Goal: Task Accomplishment & Management: Use online tool/utility

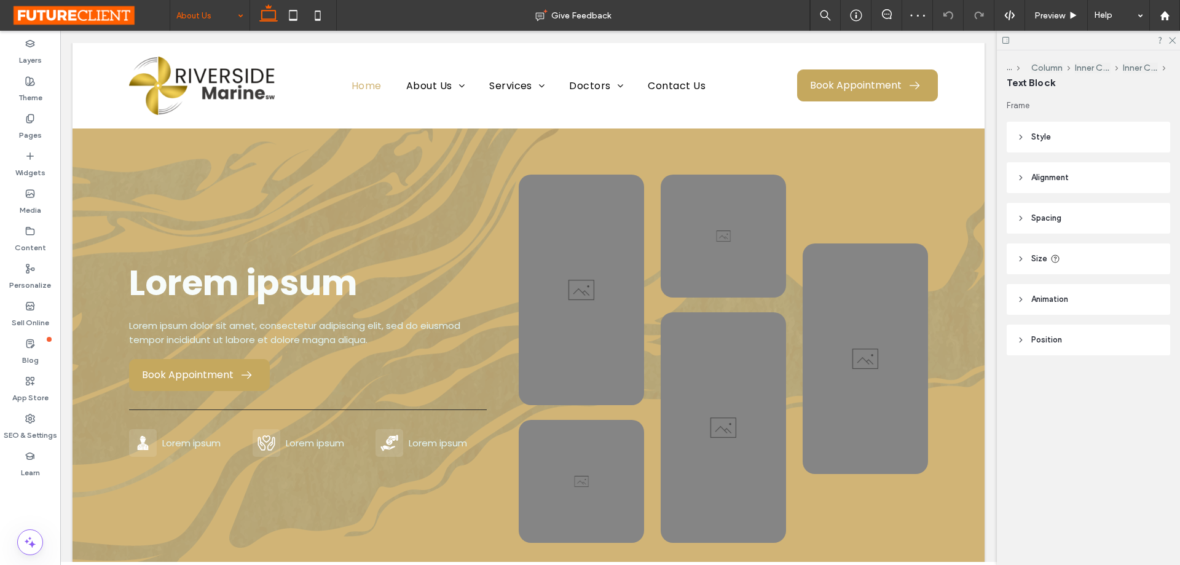
type input "*******"
type input "**"
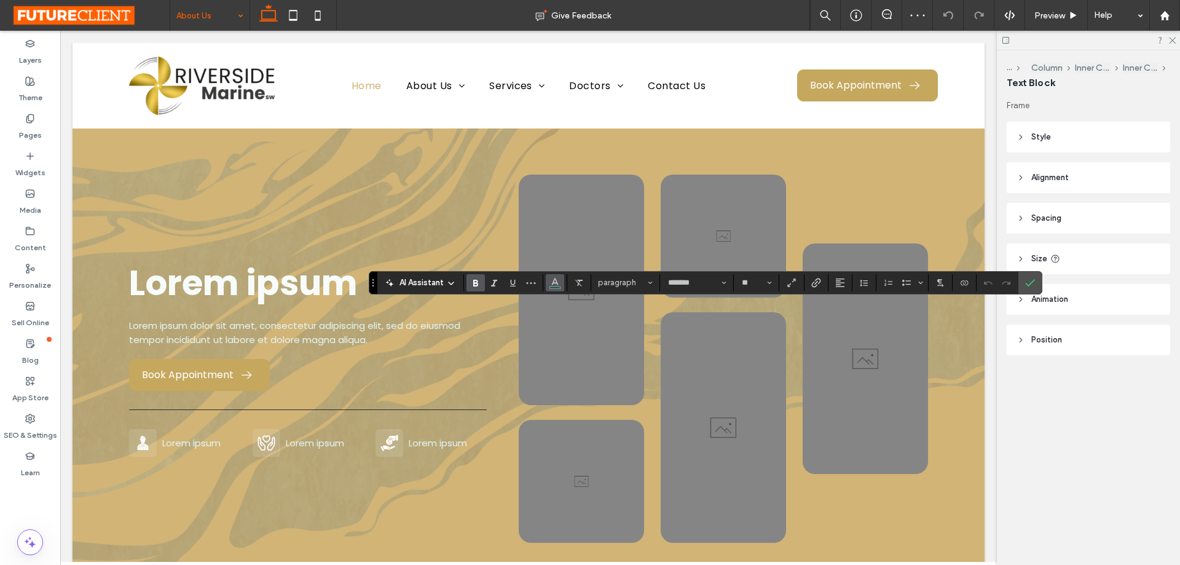
click at [550, 273] on span "Color" at bounding box center [555, 281] width 10 height 16
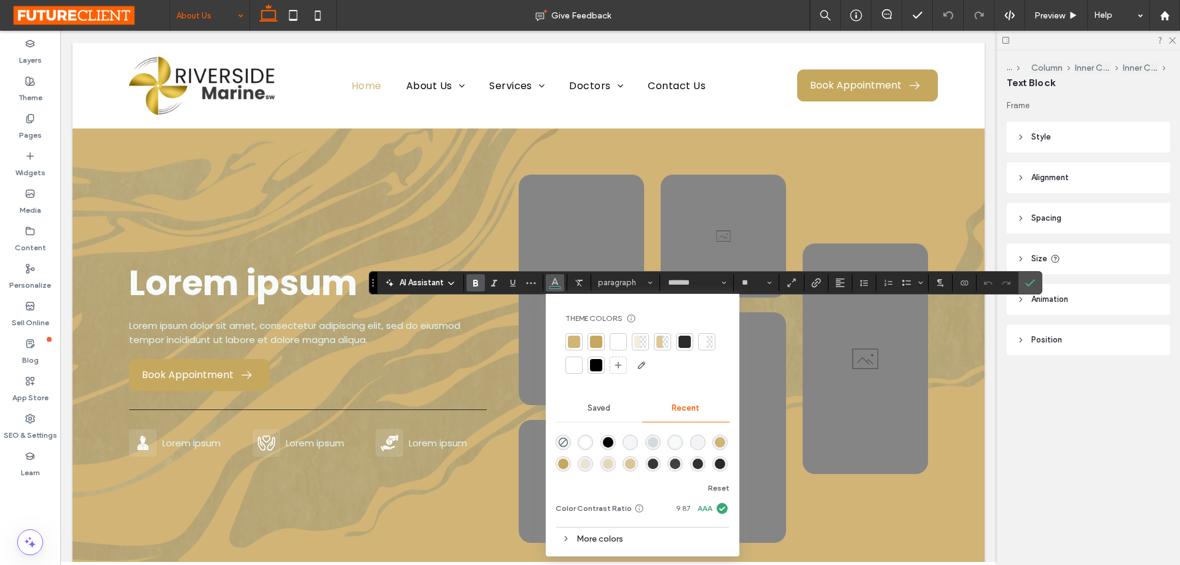
click at [576, 342] on div at bounding box center [574, 341] width 12 height 12
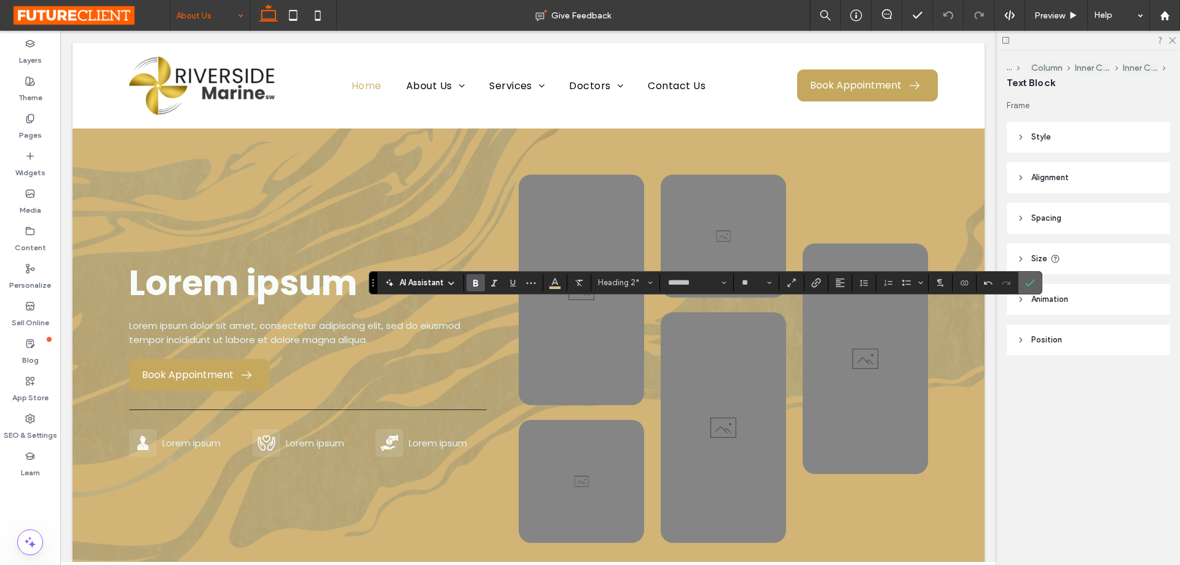
click at [1023, 280] on label "Confirm" at bounding box center [1029, 283] width 18 height 22
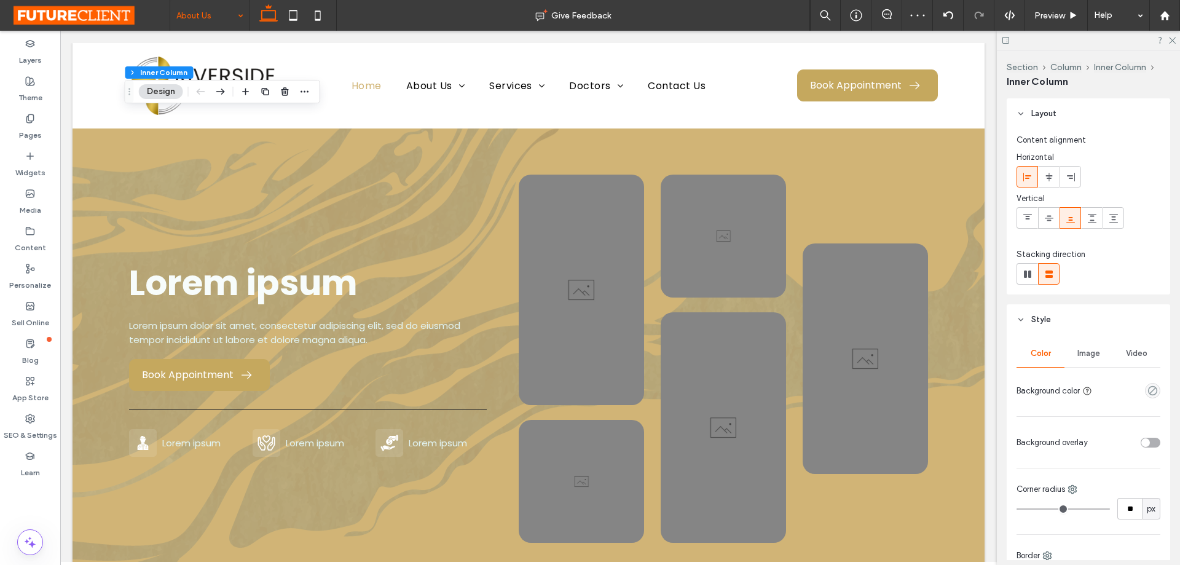
click at [147, 95] on button "Design" at bounding box center [161, 91] width 44 height 15
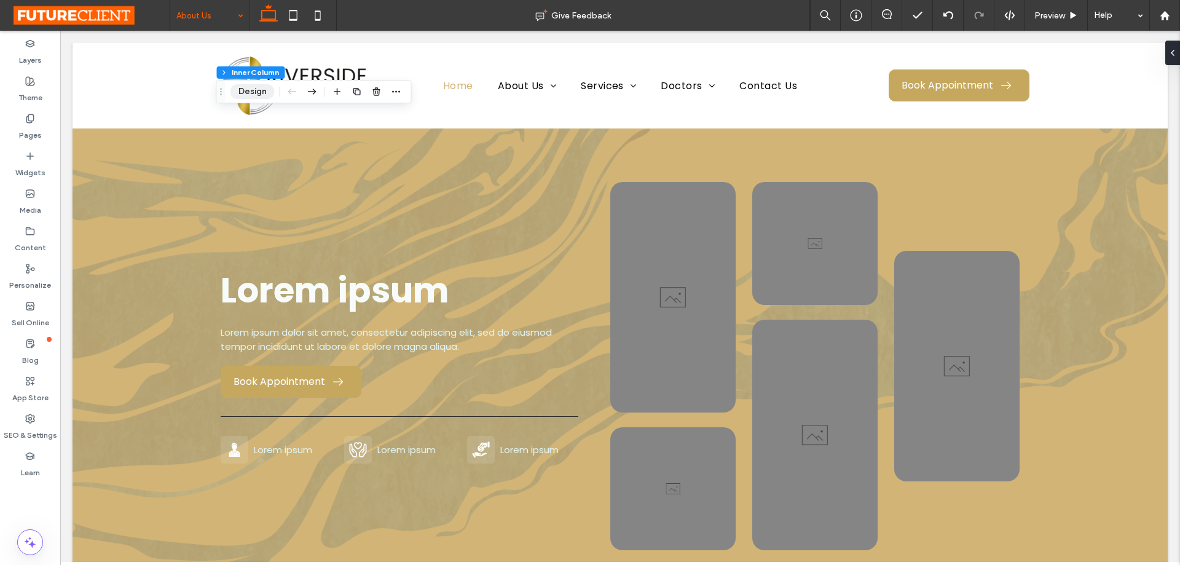
click at [252, 91] on button "Design" at bounding box center [252, 91] width 44 height 15
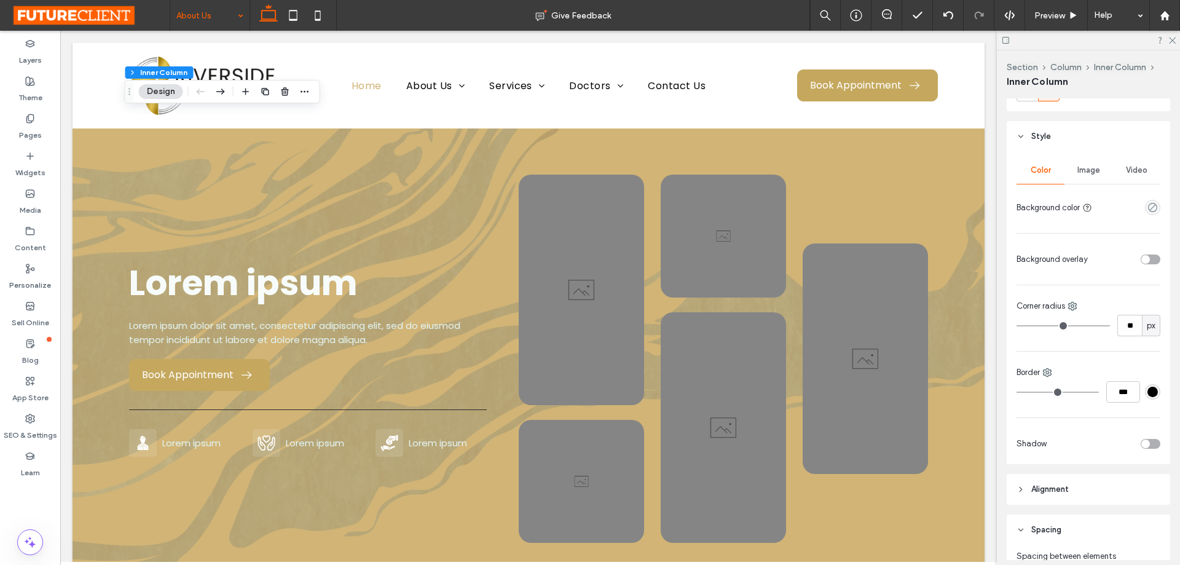
scroll to position [184, 0]
click at [1084, 178] on div "Image" at bounding box center [1088, 168] width 48 height 27
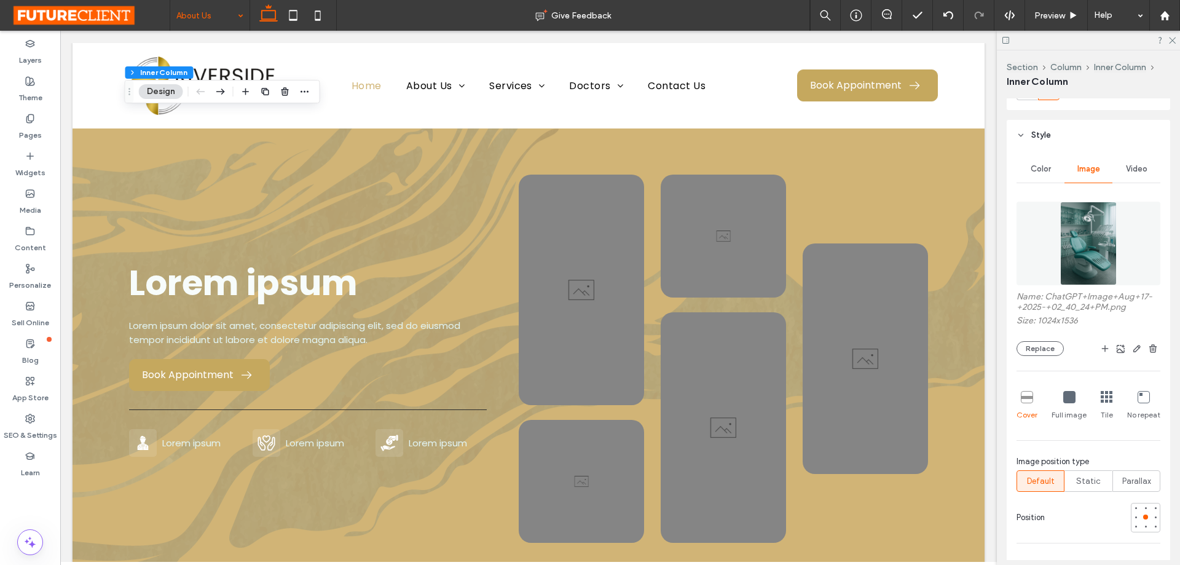
click at [1089, 254] on img at bounding box center [1088, 244] width 56 height 84
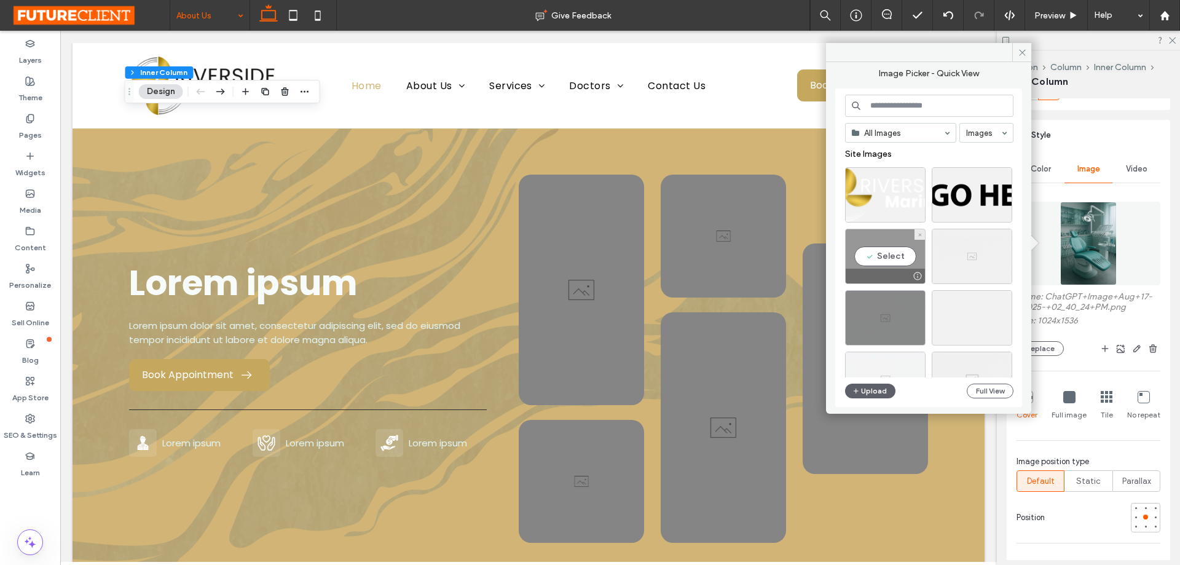
click at [874, 256] on div "Select" at bounding box center [885, 256] width 80 height 55
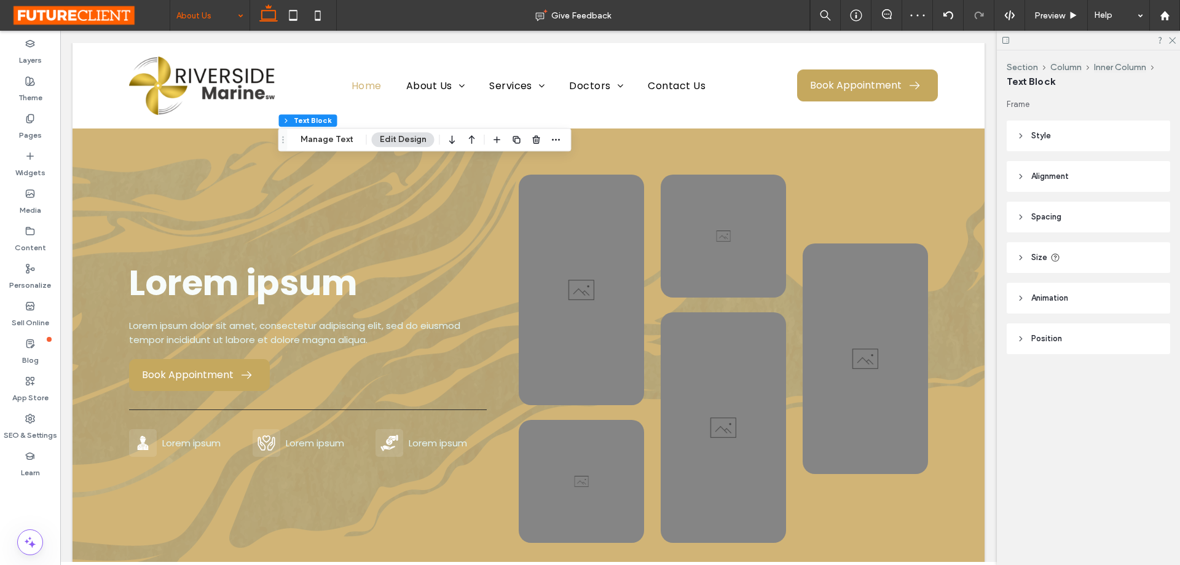
click at [326, 131] on div "Section Column Inner Column Text Block Manage Text Edit Design" at bounding box center [424, 139] width 293 height 23
click at [327, 138] on button "Manage Text" at bounding box center [326, 139] width 69 height 15
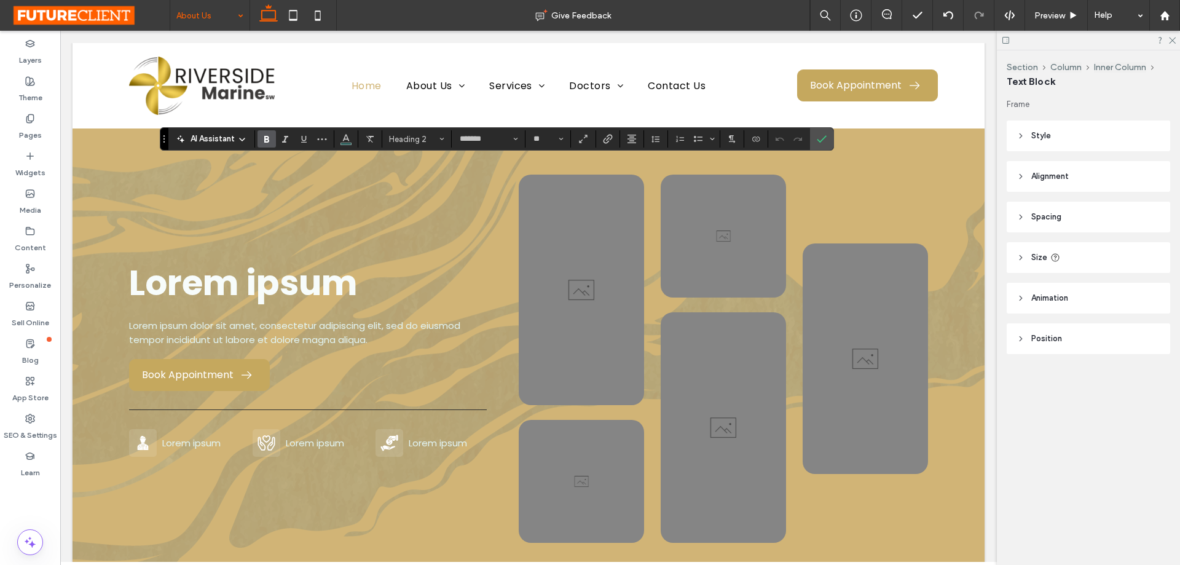
click at [335, 135] on section at bounding box center [346, 138] width 24 height 17
click at [342, 136] on icon "Color" at bounding box center [346, 138] width 10 height 10
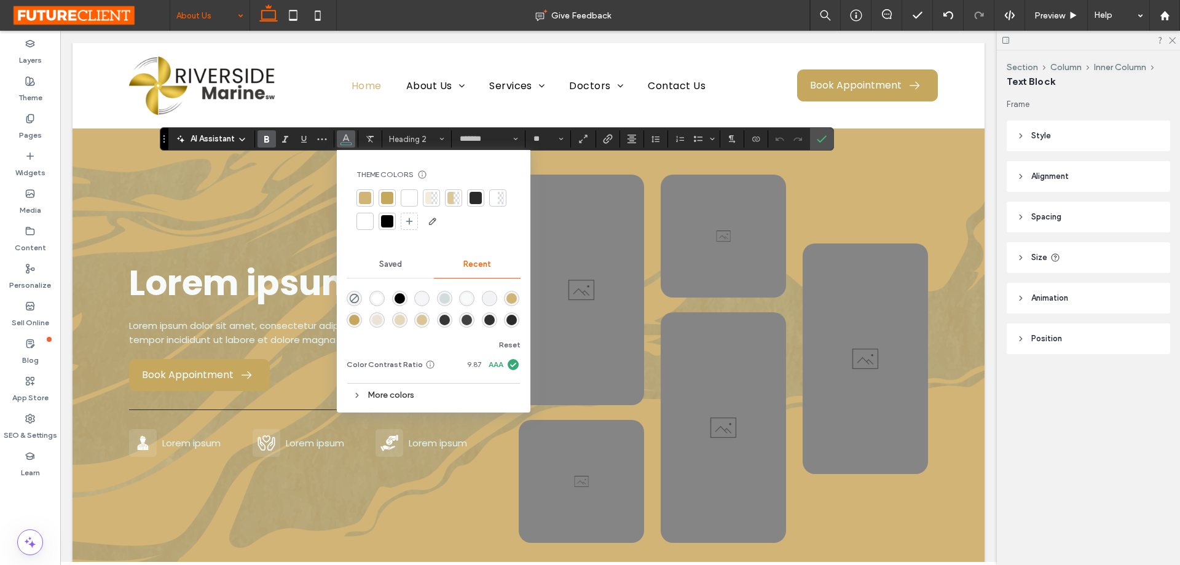
click at [366, 195] on div at bounding box center [365, 198] width 12 height 12
click at [825, 144] on icon "Confirm" at bounding box center [821, 139] width 10 height 10
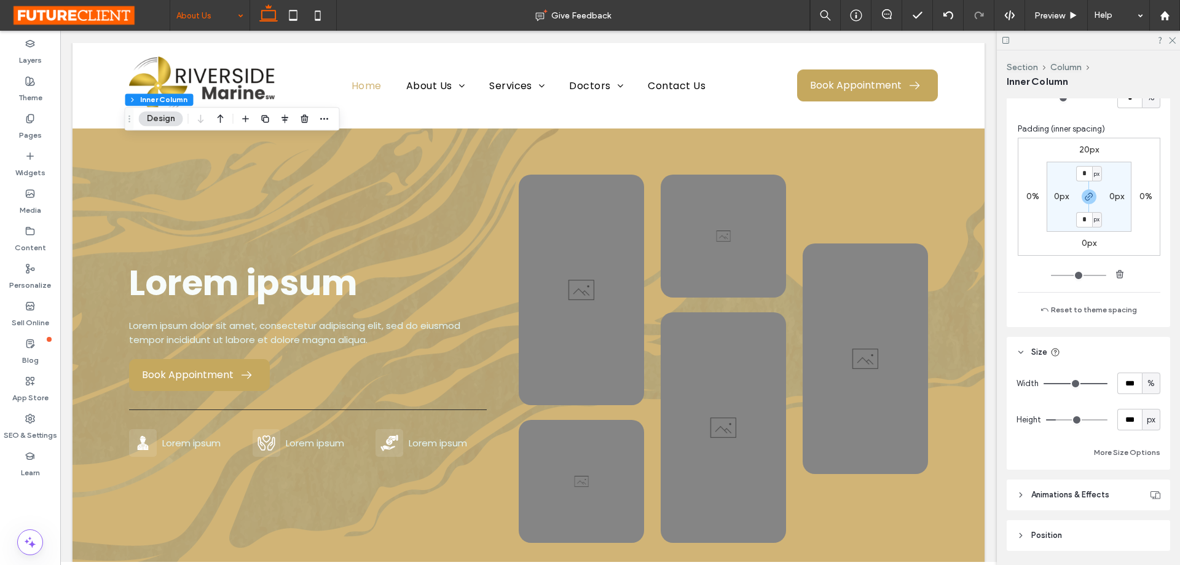
scroll to position [701, 0]
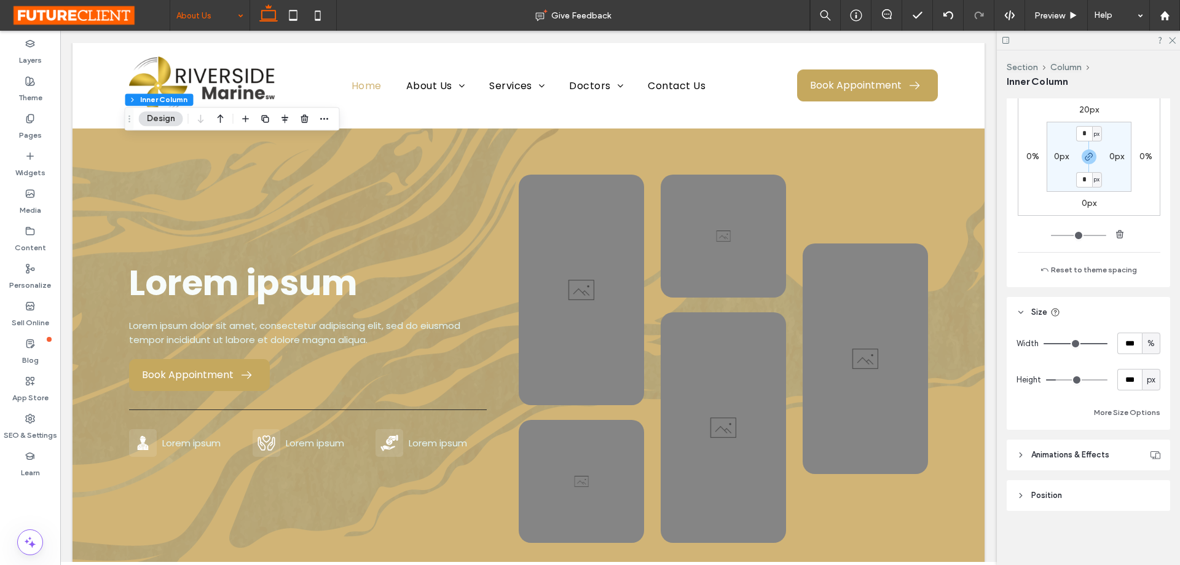
click at [1030, 448] on header "Animations & Effects" at bounding box center [1087, 454] width 163 height 31
click at [1031, 448] on header "Animations & Effects" at bounding box center [1087, 454] width 163 height 31
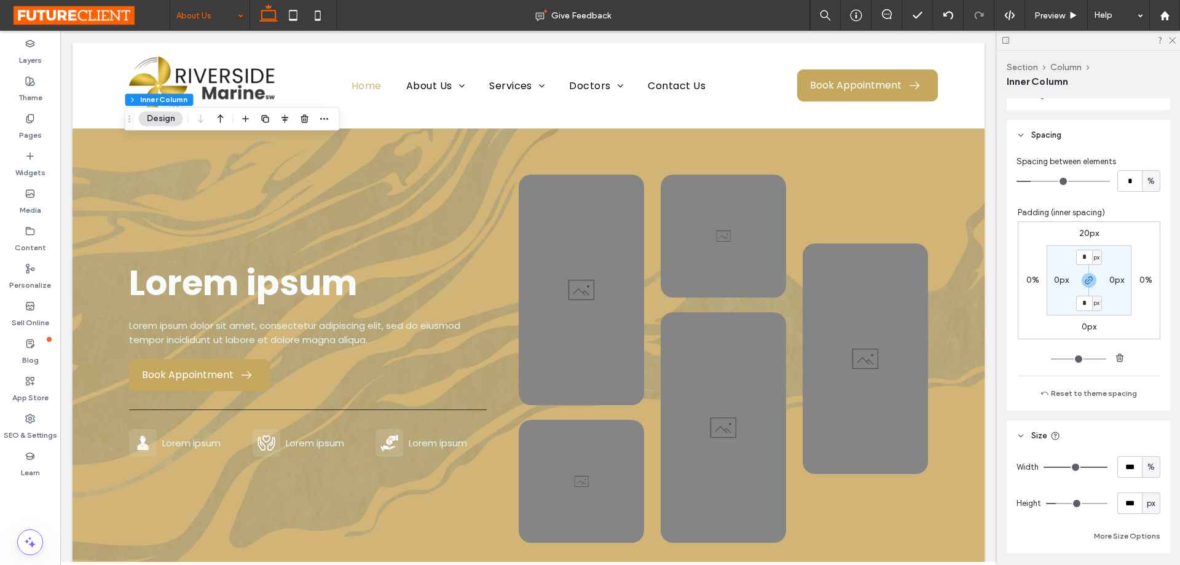
scroll to position [394, 0]
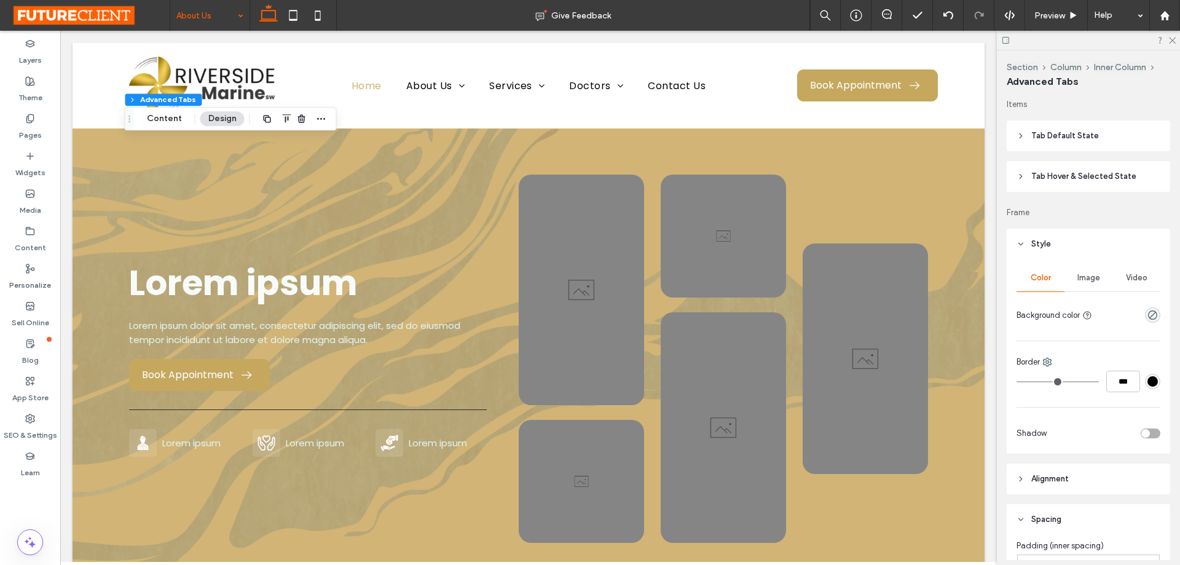
click at [1031, 176] on span "Tab Hover & Selected State" at bounding box center [1083, 176] width 105 height 12
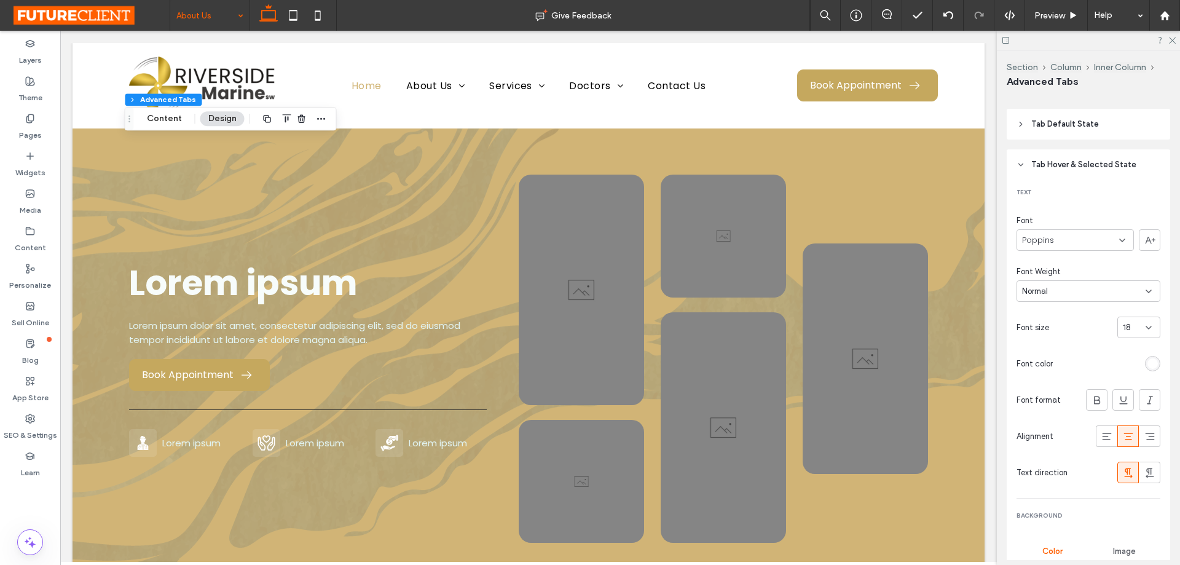
scroll to position [0, 0]
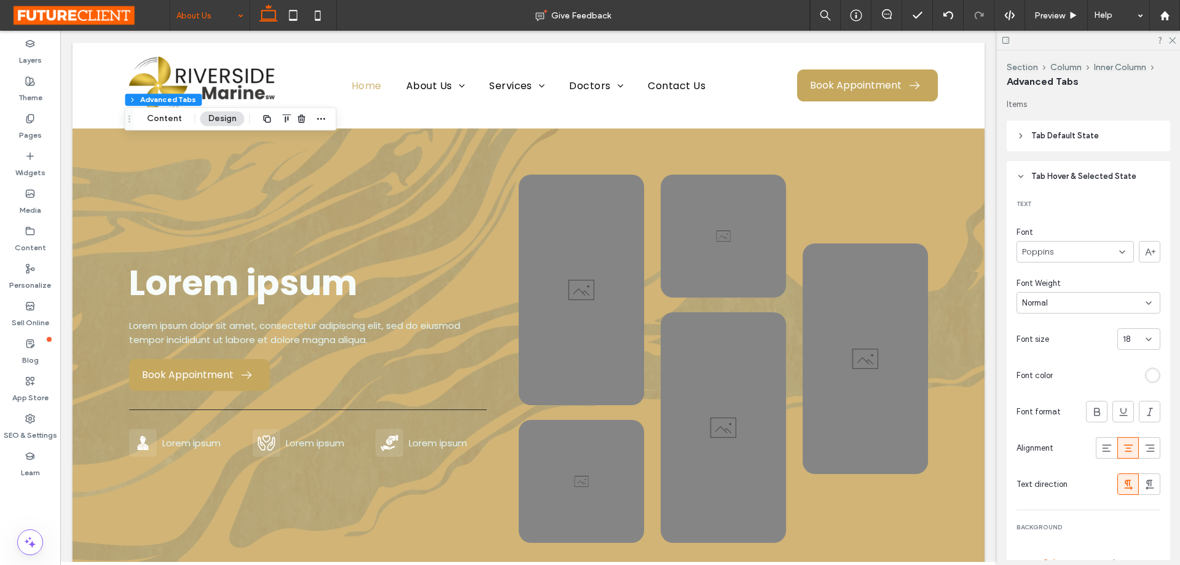
click at [1020, 130] on header "Tab Default State" at bounding box center [1087, 135] width 163 height 31
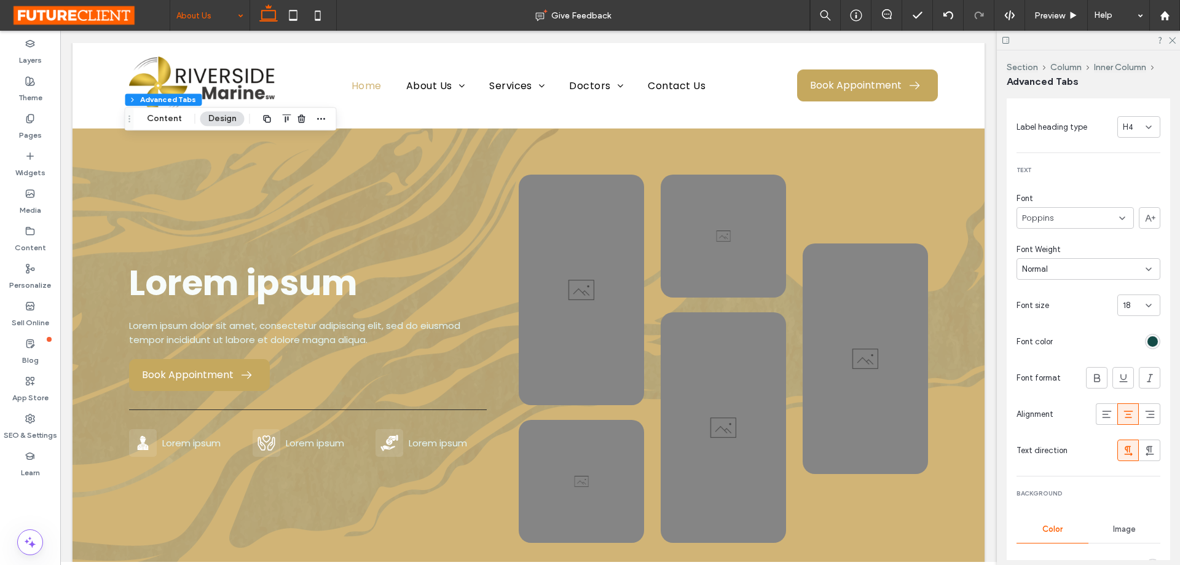
scroll to position [123, 0]
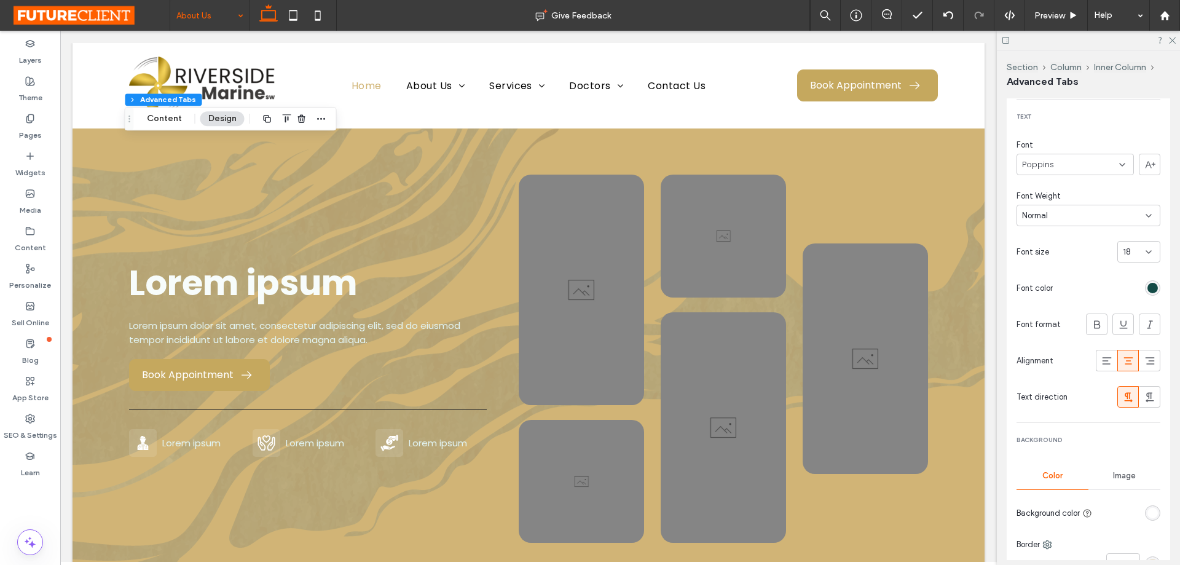
click at [1148, 289] on div "rgb(20, 75, 71)" at bounding box center [1152, 288] width 10 height 10
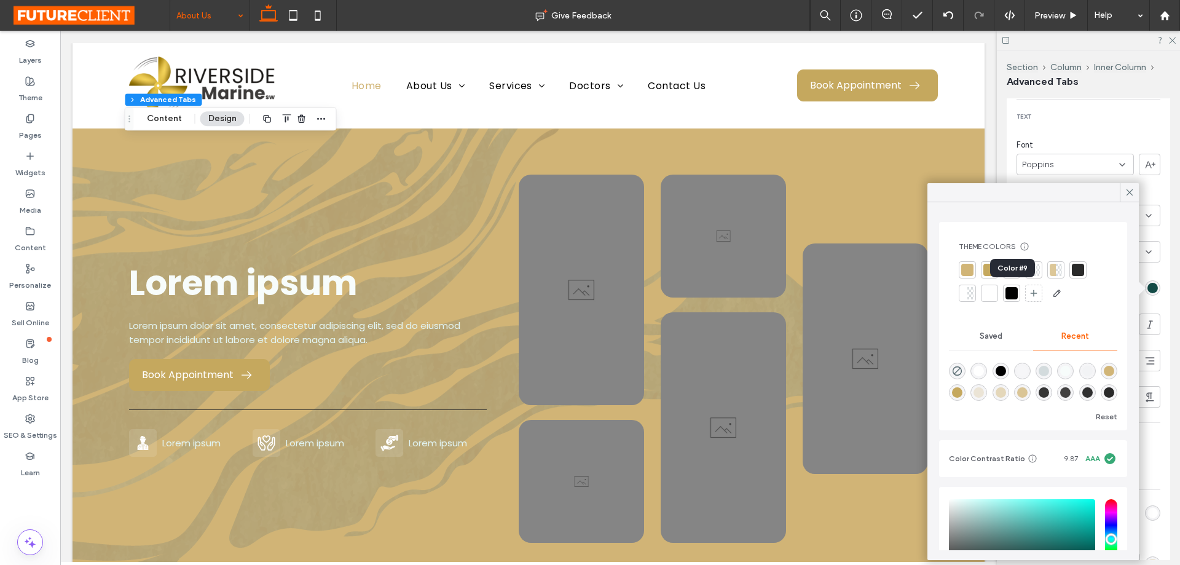
click at [1012, 290] on div at bounding box center [1011, 293] width 12 height 12
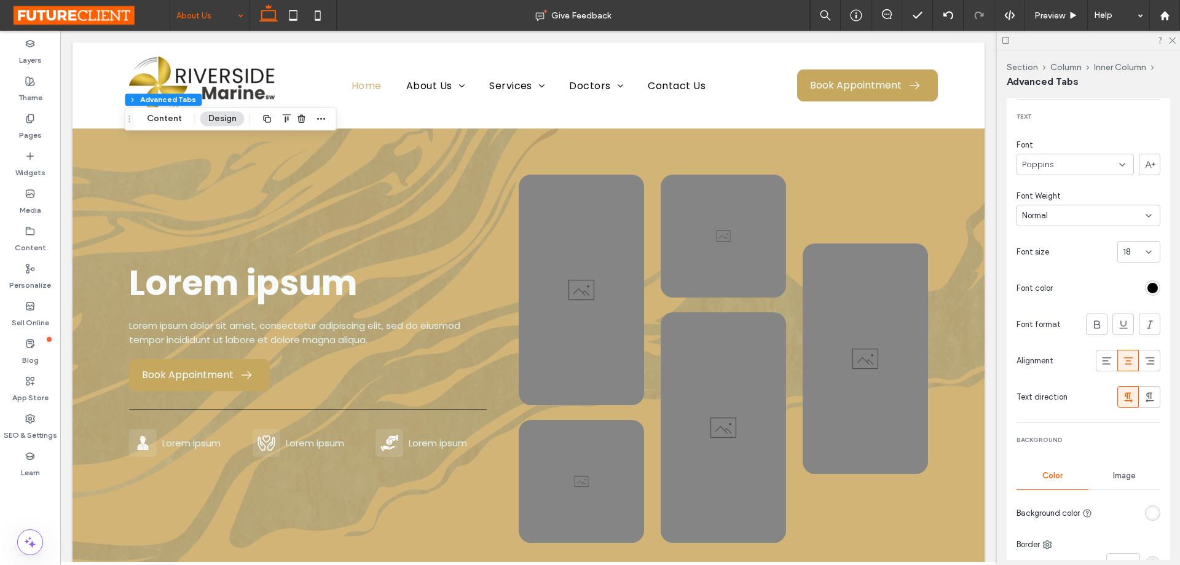
click at [1147, 284] on div "rgba(0, 0, 0, 1)" at bounding box center [1152, 288] width 10 height 10
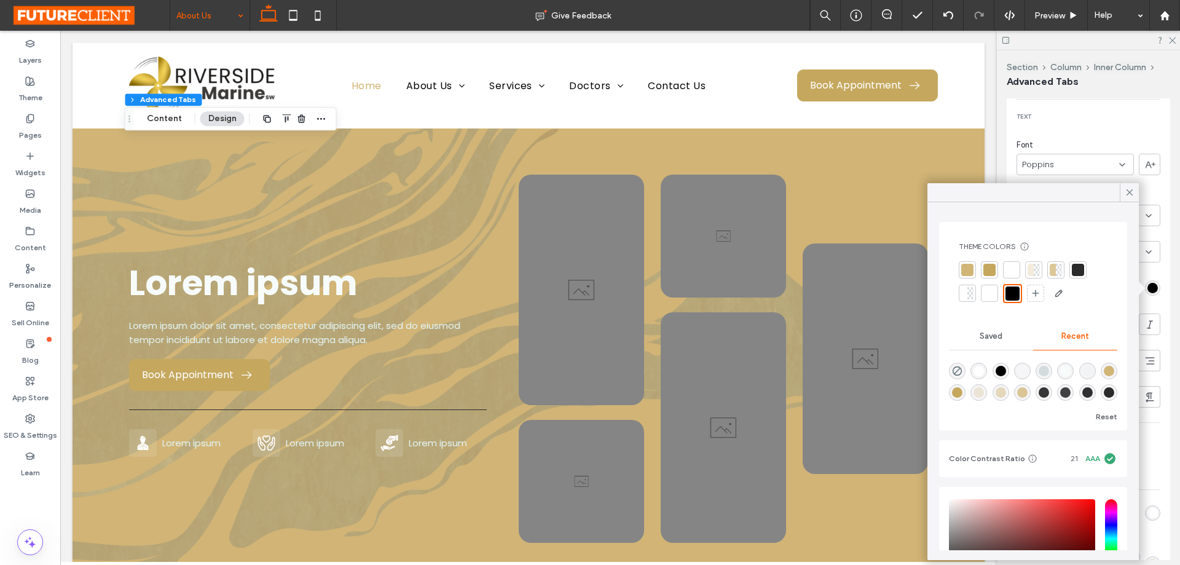
click at [1073, 267] on div at bounding box center [1077, 270] width 12 height 12
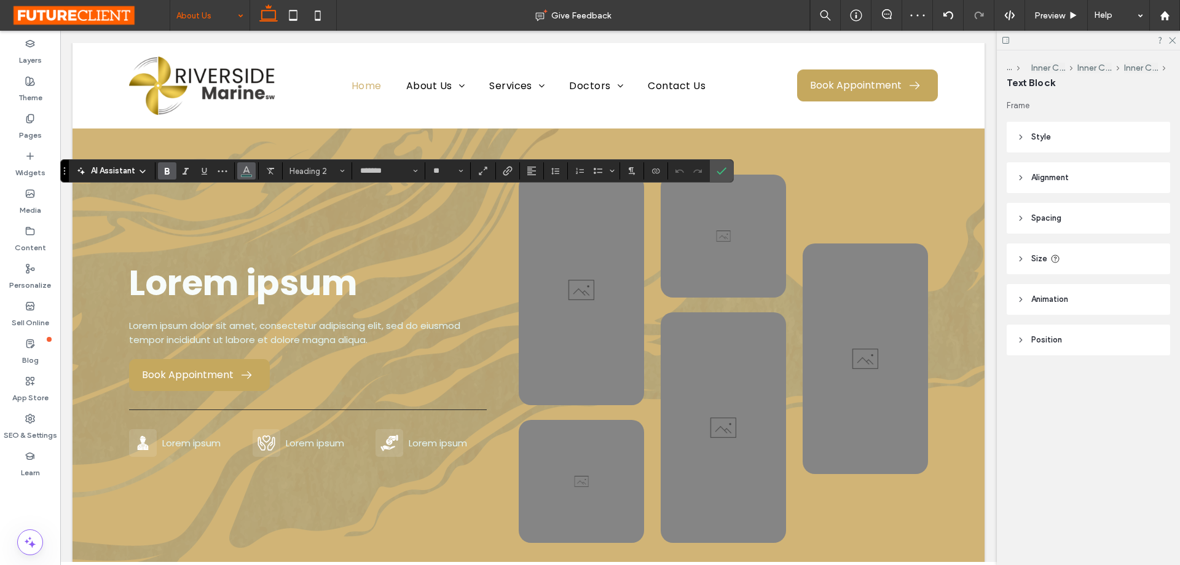
click at [248, 171] on use "Color" at bounding box center [246, 169] width 7 height 7
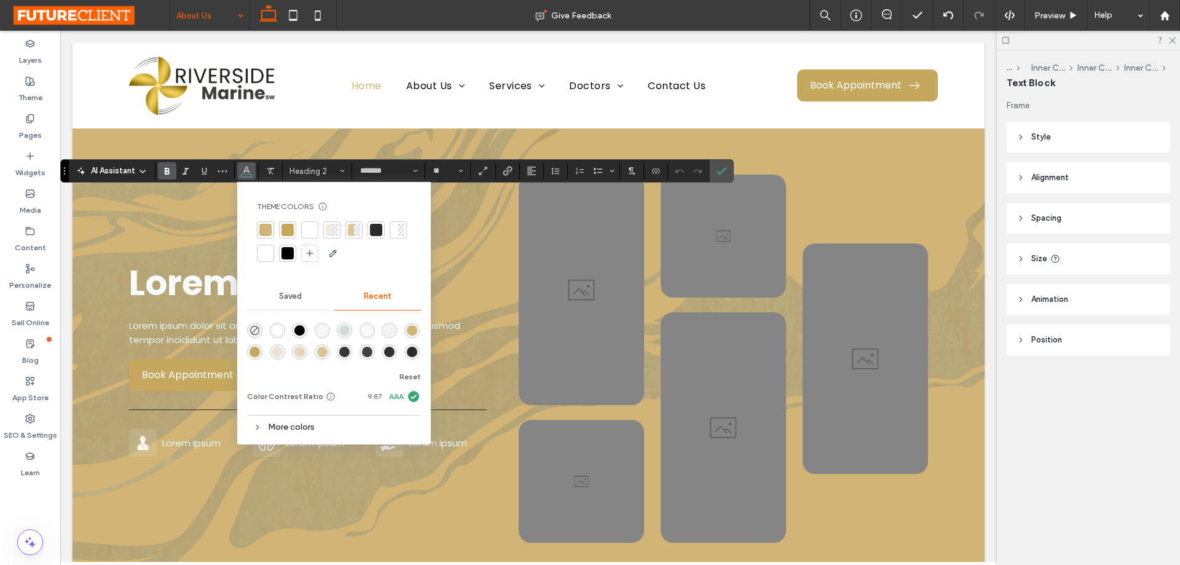
click at [265, 234] on div at bounding box center [265, 230] width 12 height 12
click at [719, 165] on span "Confirm" at bounding box center [719, 171] width 6 height 22
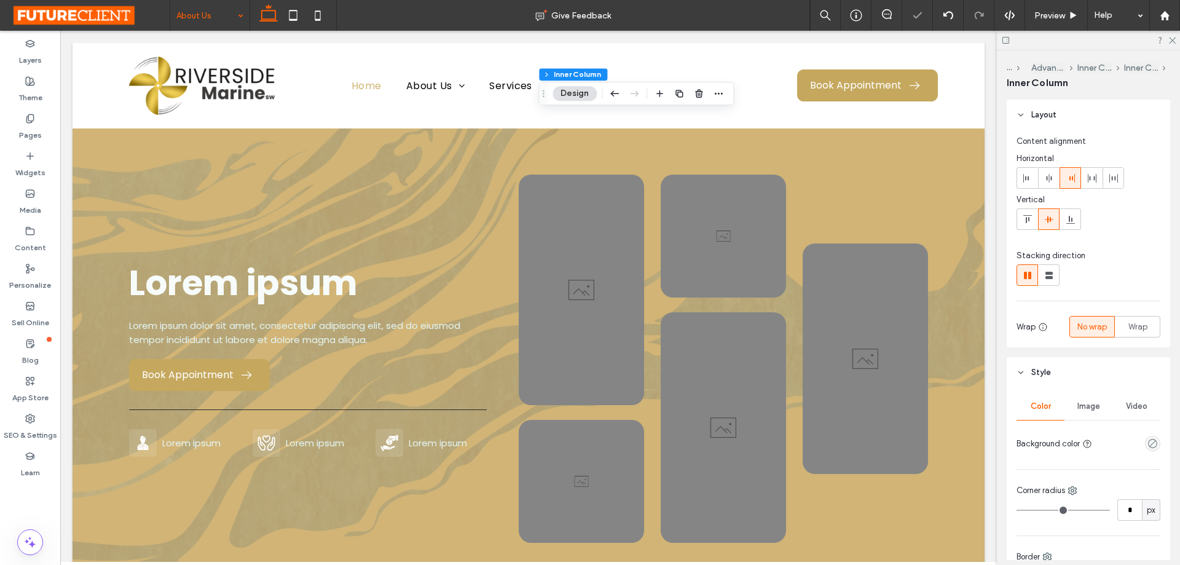
click at [579, 90] on button "Design" at bounding box center [574, 93] width 44 height 15
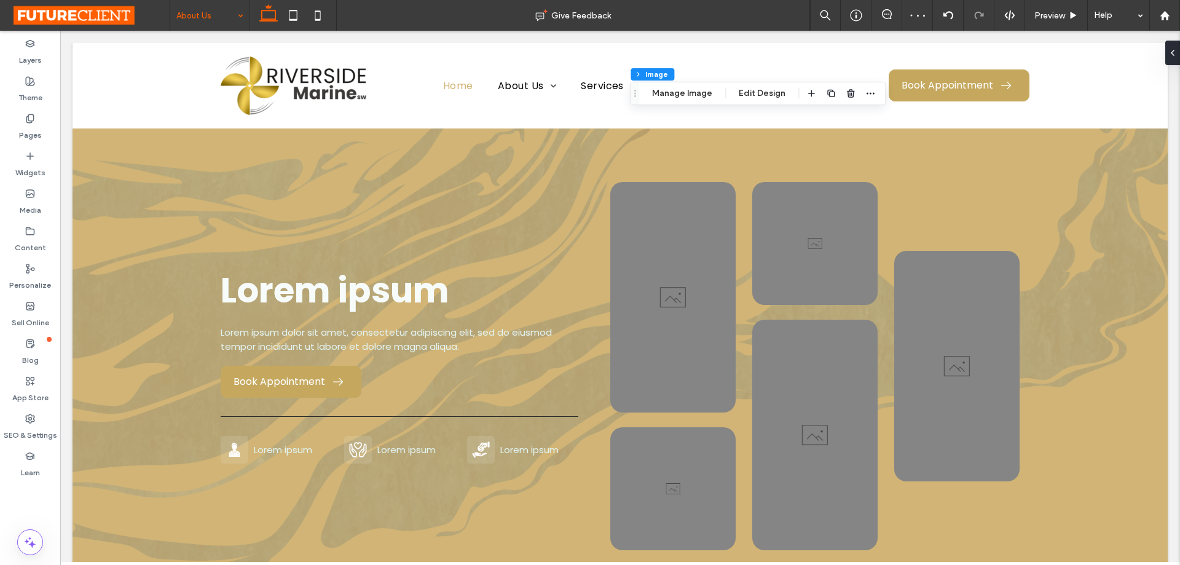
type input "**"
click at [680, 97] on button "Manage Image" at bounding box center [682, 93] width 76 height 15
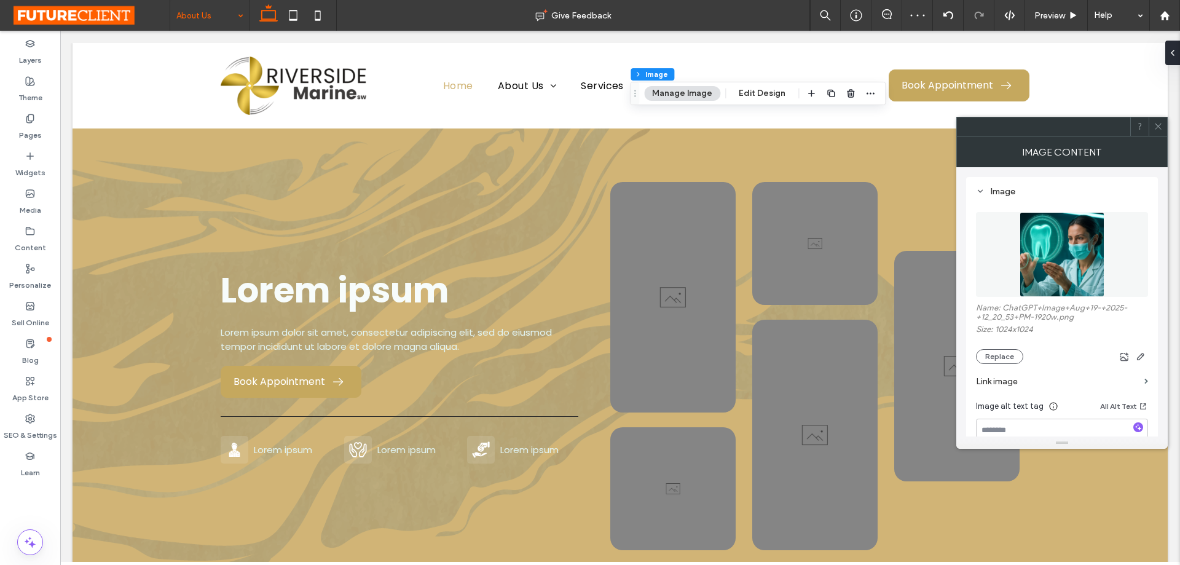
click at [1073, 259] on img at bounding box center [1061, 254] width 85 height 85
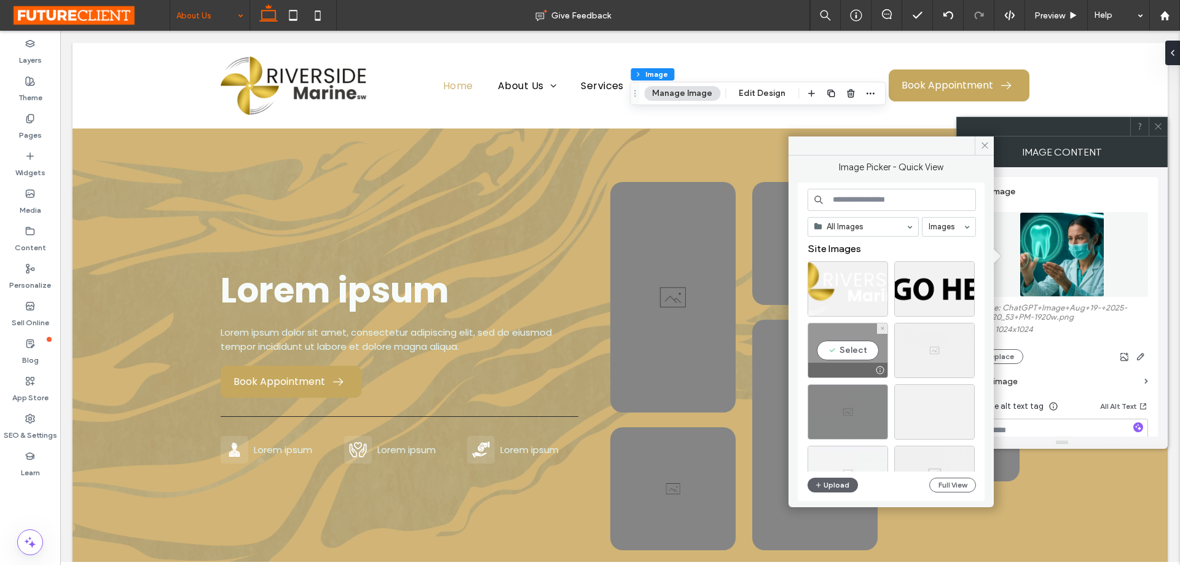
click at [842, 355] on div "Select" at bounding box center [847, 350] width 80 height 55
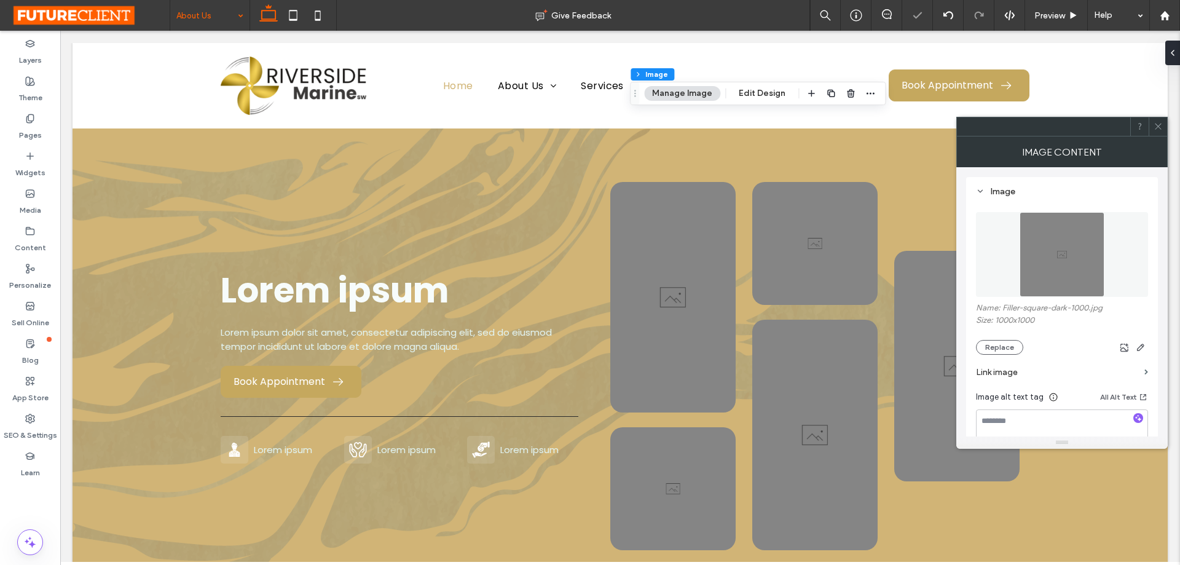
click at [1159, 123] on icon at bounding box center [1157, 126] width 9 height 9
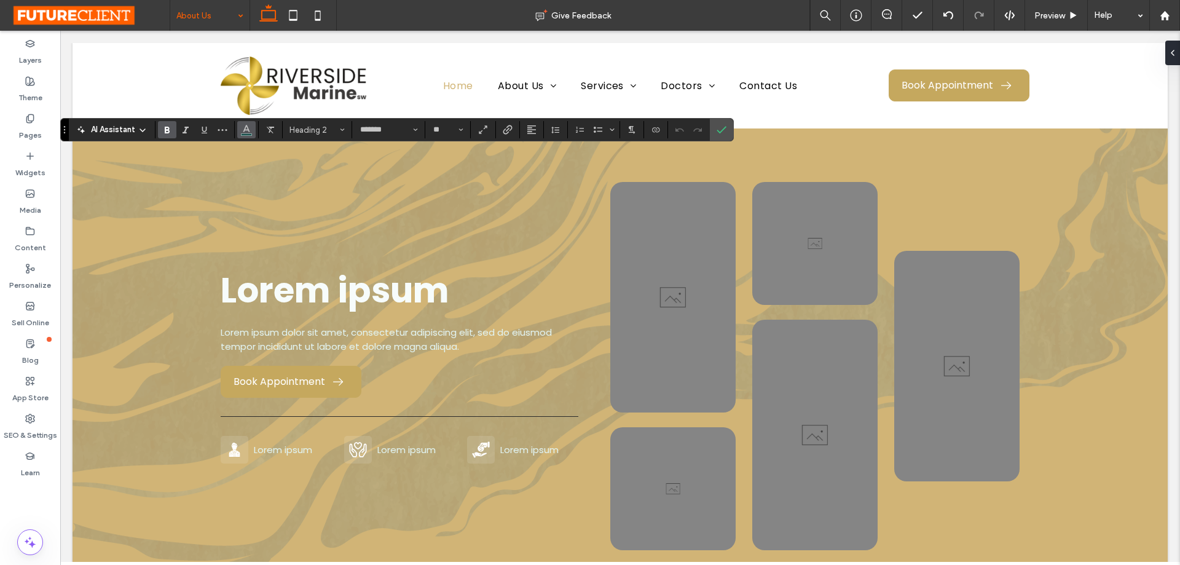
click at [251, 133] on button "Color" at bounding box center [246, 129] width 18 height 17
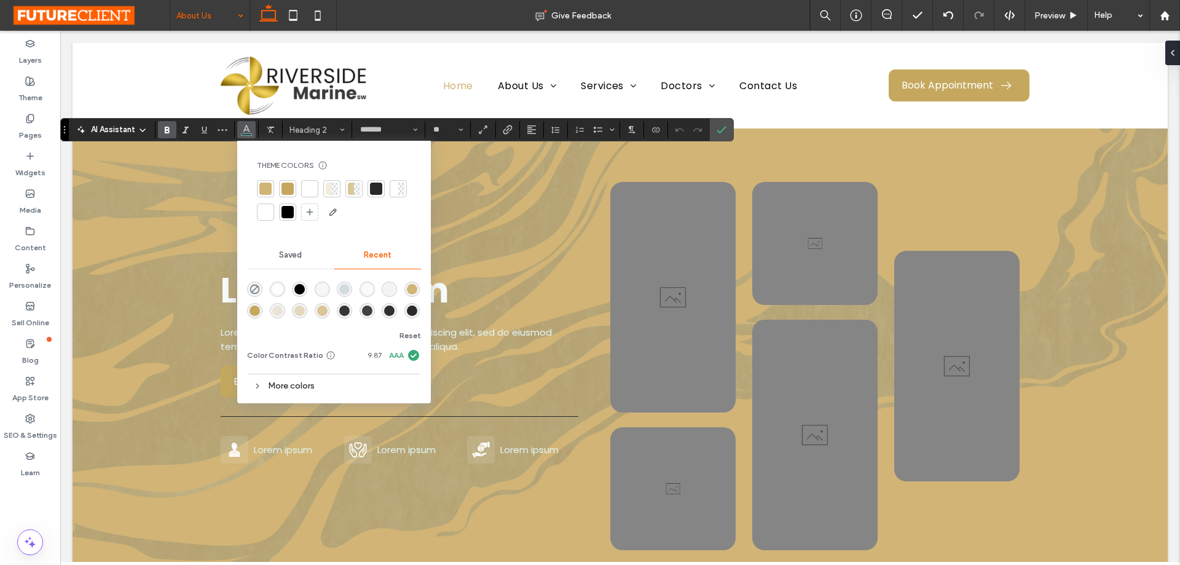
click at [255, 184] on div "Theme Colors Save time with Theme Colors Create a color palette to instantly ad…" at bounding box center [334, 191] width 174 height 81
click at [268, 187] on div at bounding box center [265, 188] width 12 height 12
click at [721, 125] on label "Confirm" at bounding box center [721, 130] width 18 height 22
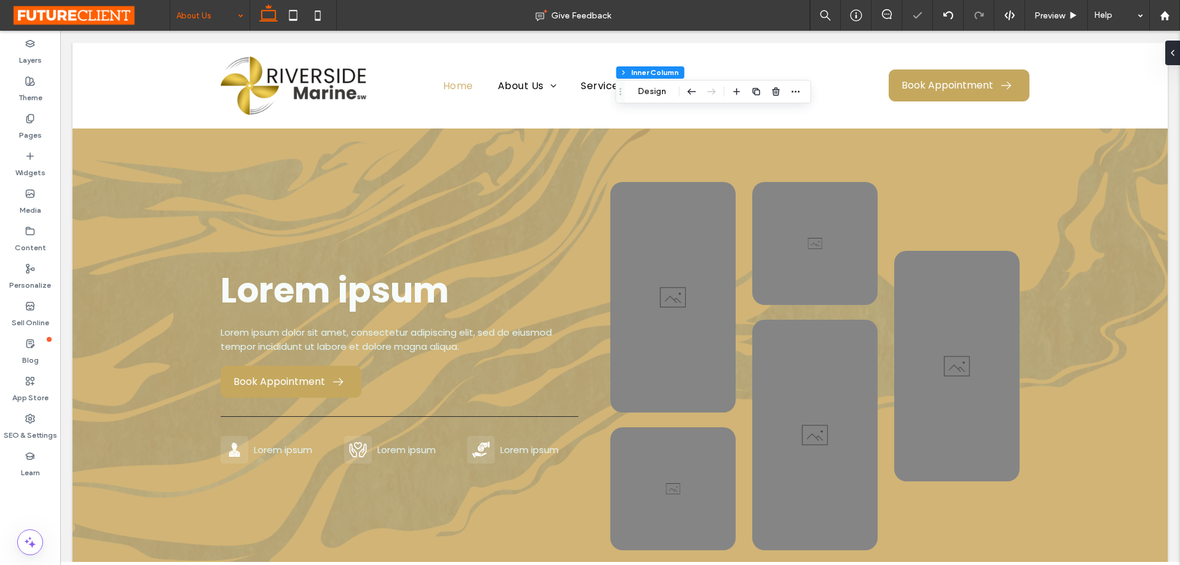
scroll to position [0, 0]
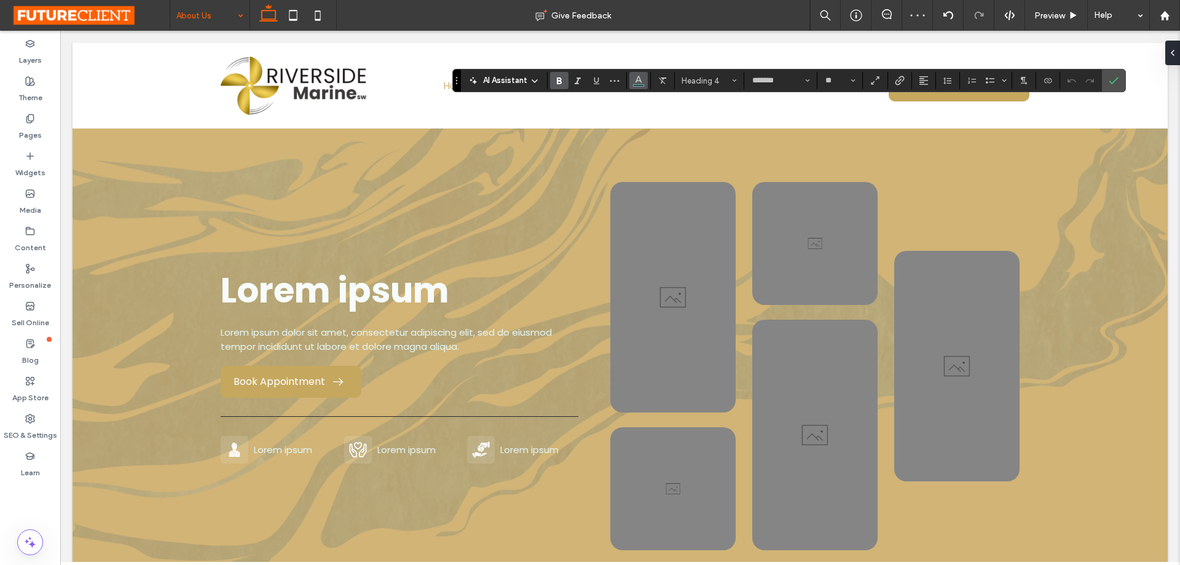
click at [639, 80] on icon "Color" at bounding box center [638, 79] width 10 height 10
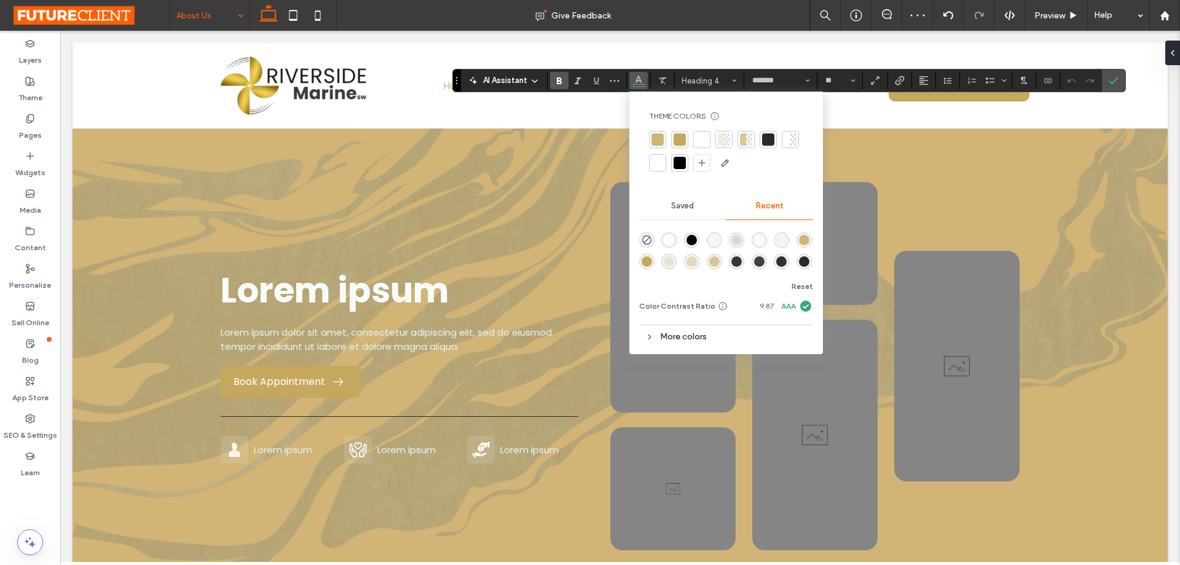
click at [660, 136] on div at bounding box center [657, 139] width 12 height 12
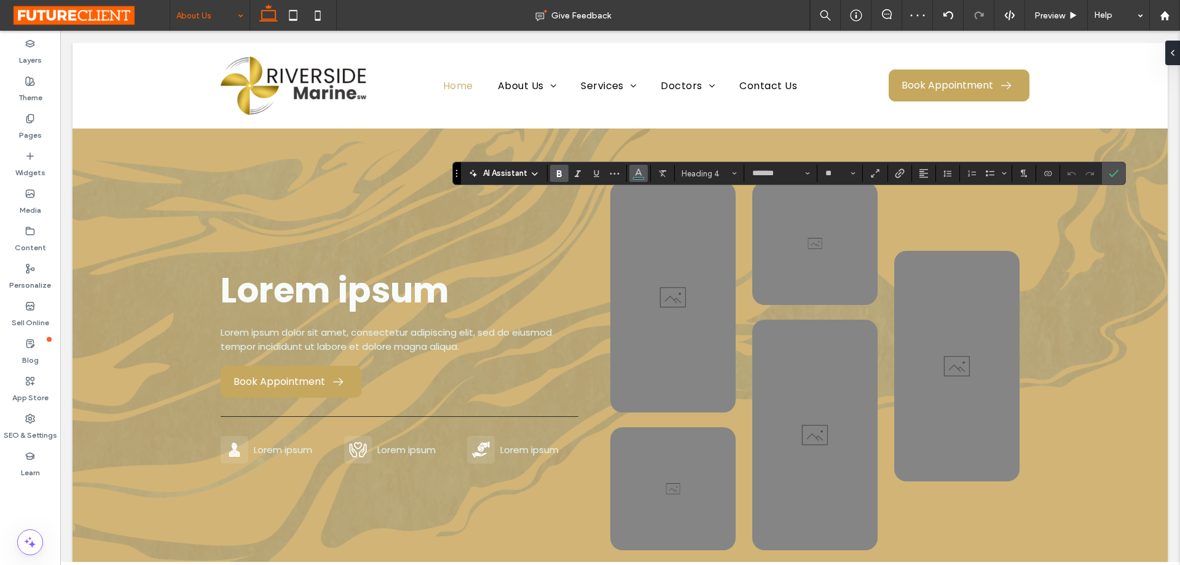
click at [641, 166] on span "Color" at bounding box center [638, 172] width 10 height 16
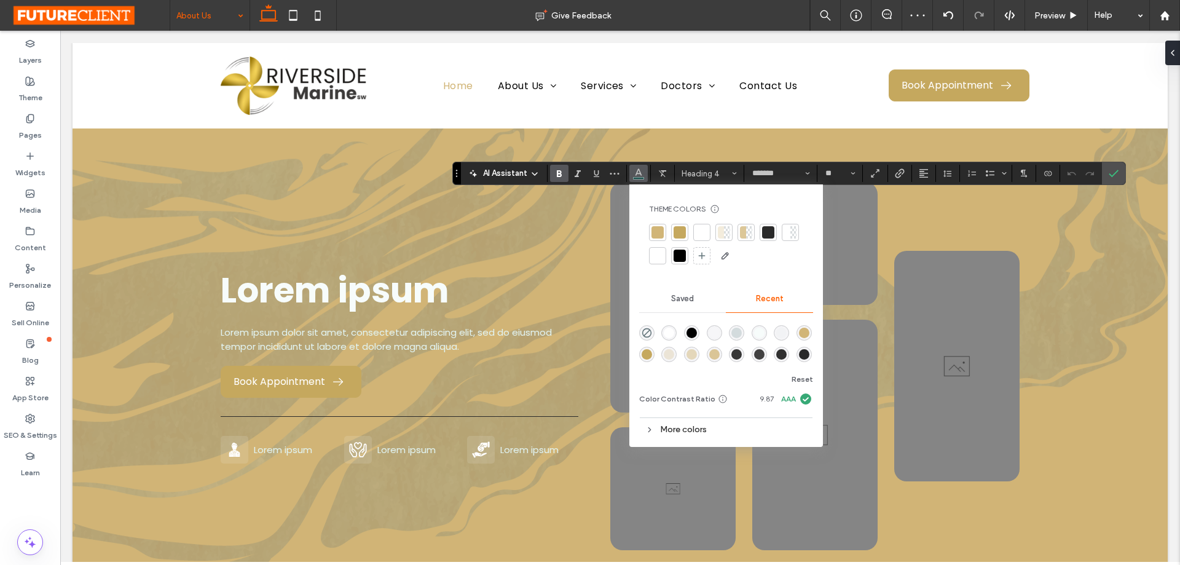
click at [662, 230] on div at bounding box center [657, 232] width 12 height 12
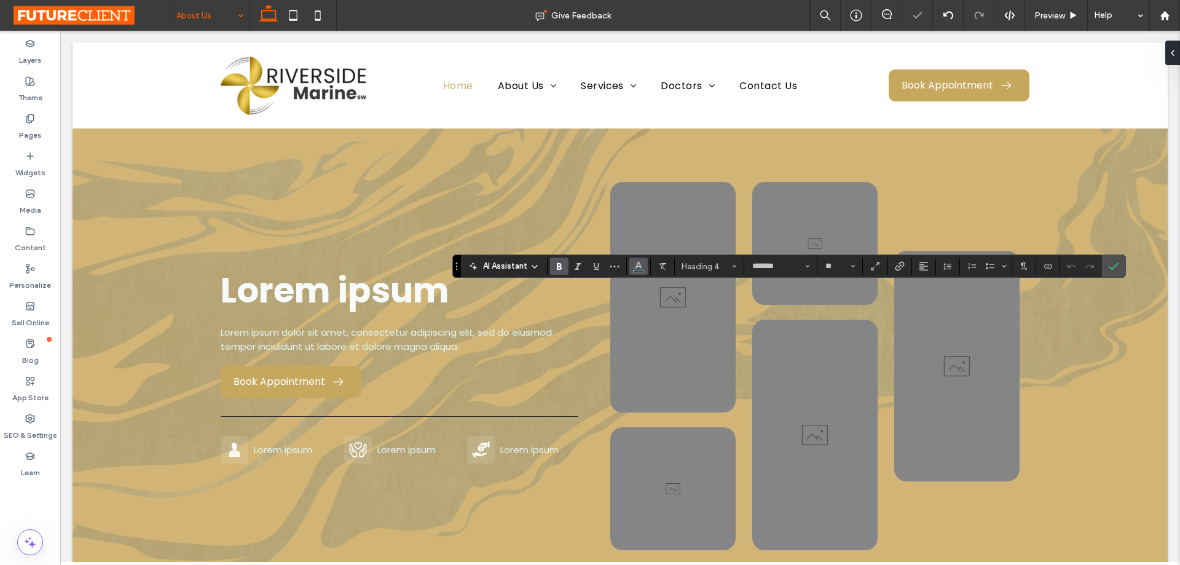
click at [634, 267] on icon "Color" at bounding box center [638, 265] width 10 height 10
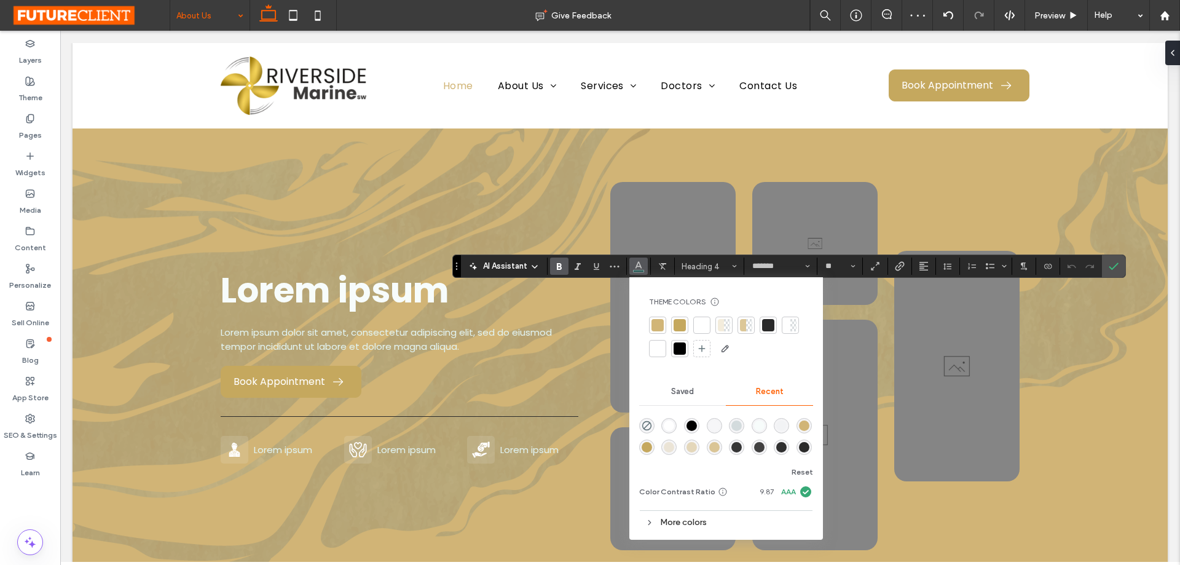
click at [660, 320] on div at bounding box center [657, 325] width 12 height 12
click at [1113, 266] on icon "Confirm" at bounding box center [1113, 266] width 10 height 10
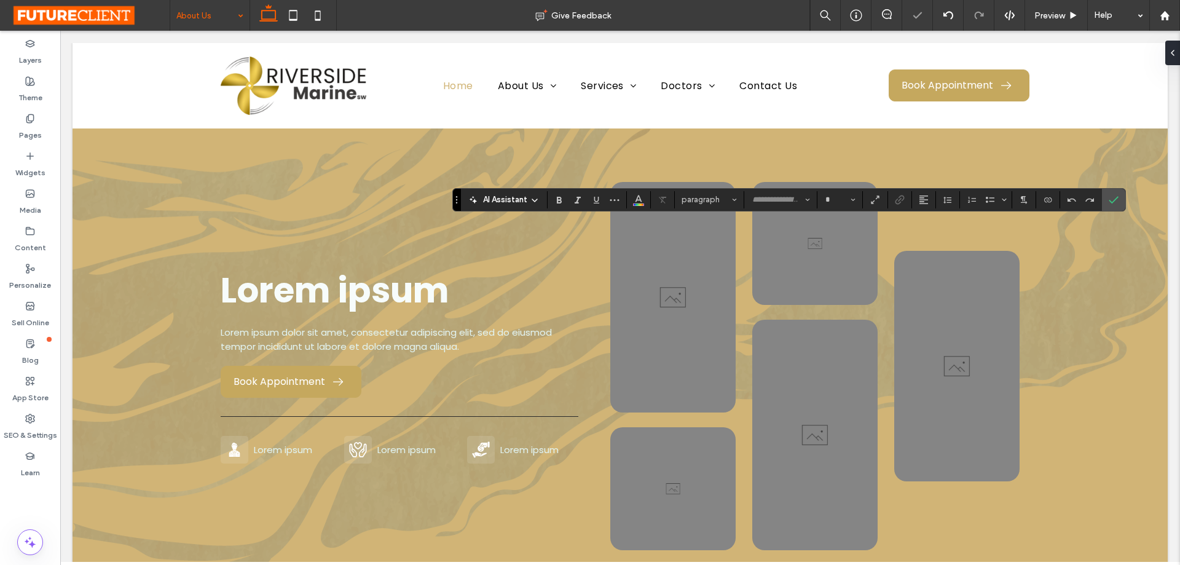
type input "*******"
type input "**"
click at [645, 203] on button "Color" at bounding box center [638, 199] width 18 height 17
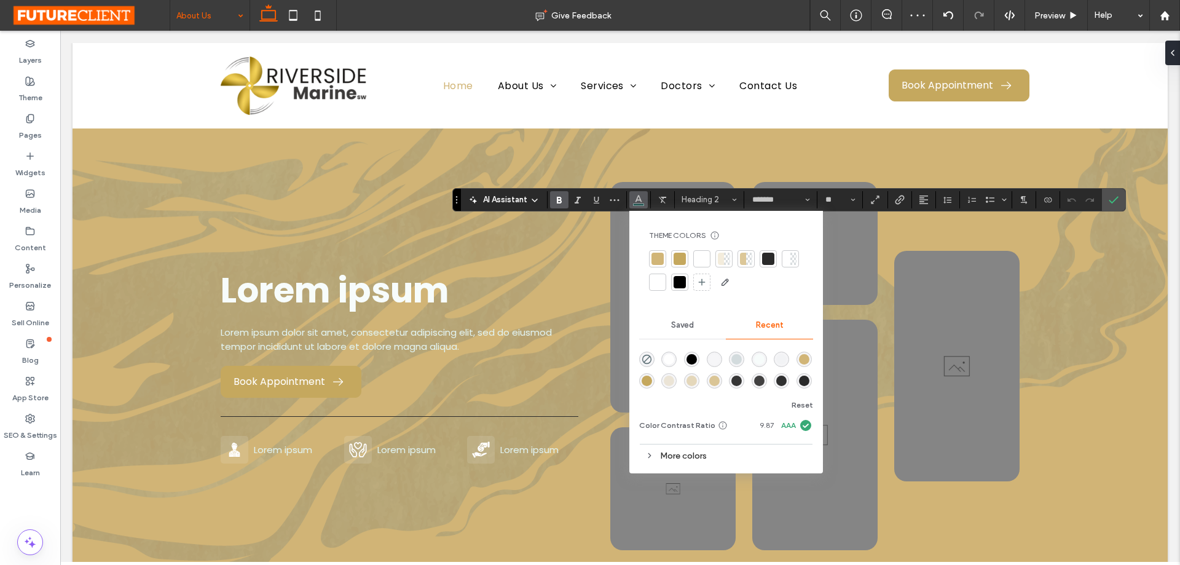
click at [657, 257] on div at bounding box center [657, 258] width 12 height 12
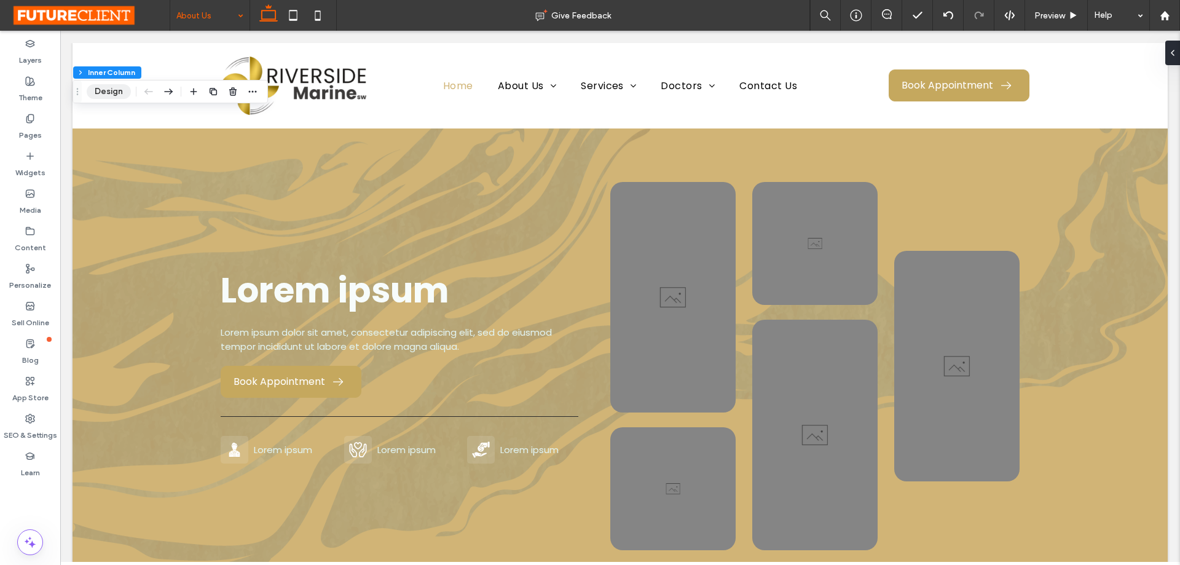
click at [109, 90] on button "Design" at bounding box center [109, 91] width 44 height 15
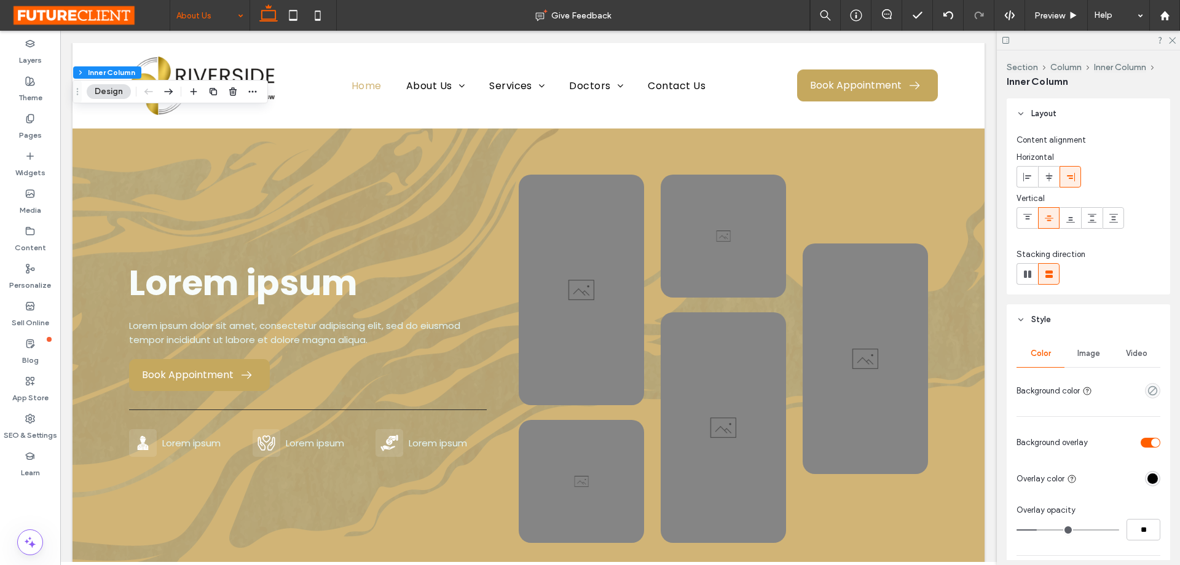
click at [1086, 347] on div "Image" at bounding box center [1088, 353] width 48 height 27
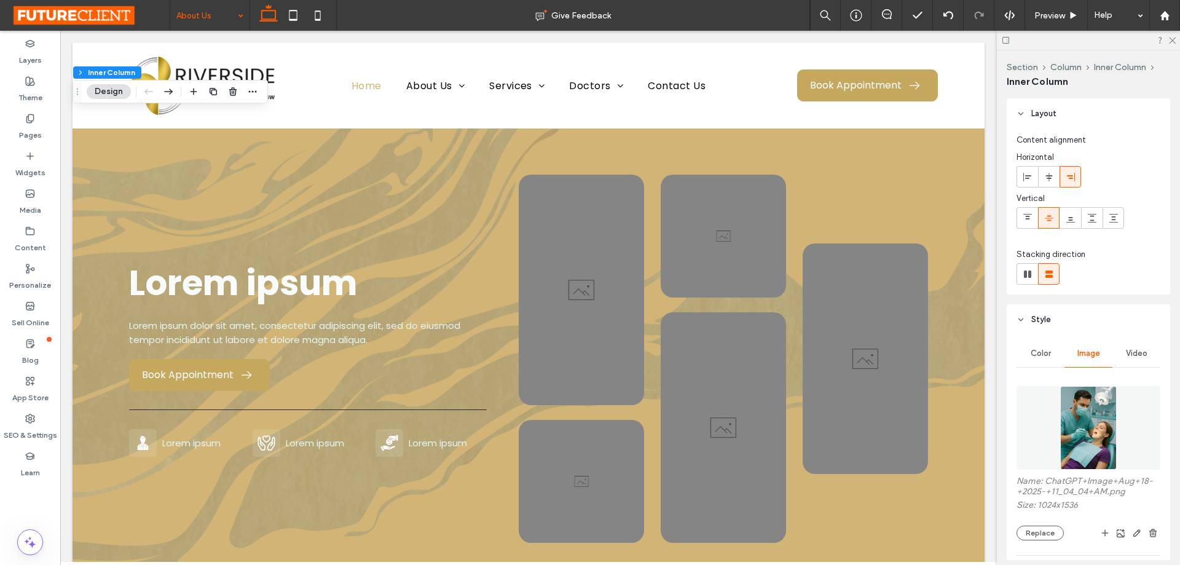
click at [1096, 425] on img at bounding box center [1088, 428] width 56 height 84
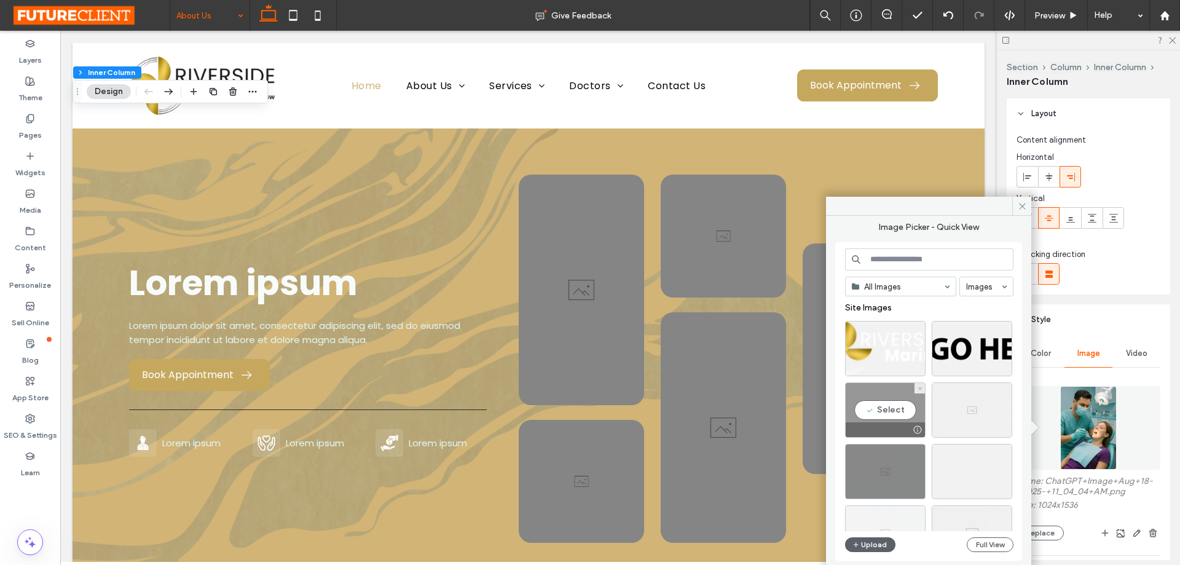
click at [890, 405] on div "Select" at bounding box center [885, 409] width 80 height 55
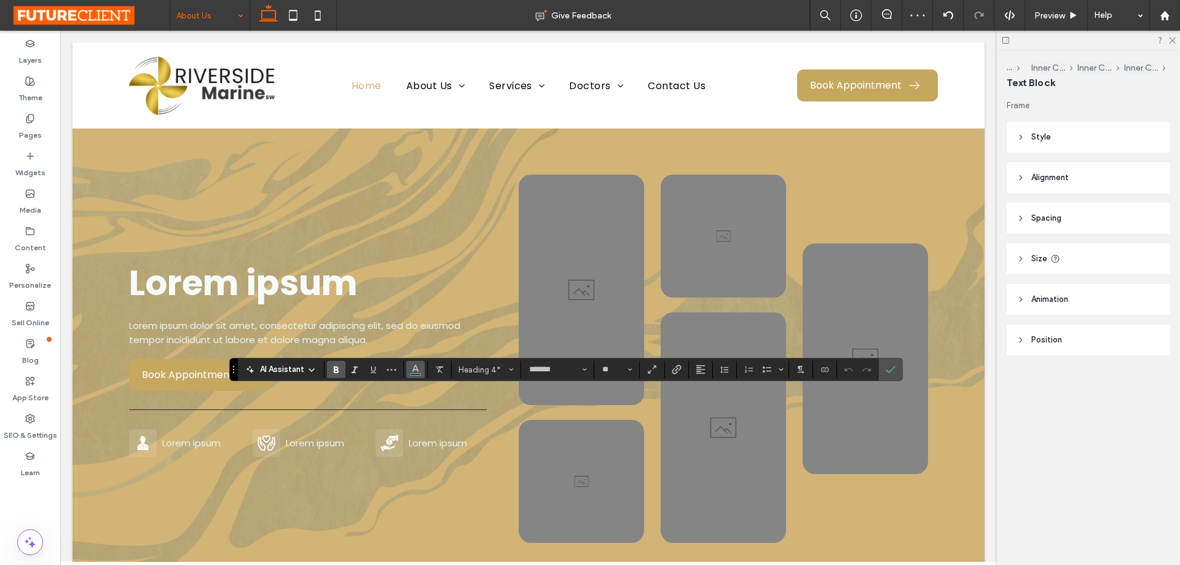
click at [416, 371] on icon "Color" at bounding box center [415, 368] width 10 height 10
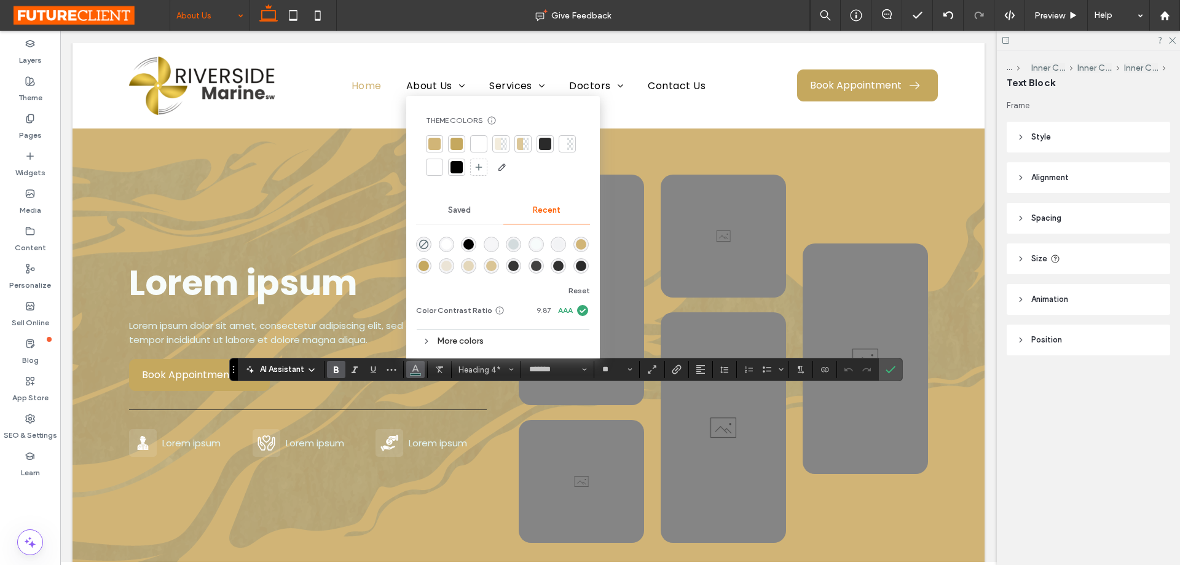
click at [442, 136] on div at bounding box center [434, 143] width 17 height 17
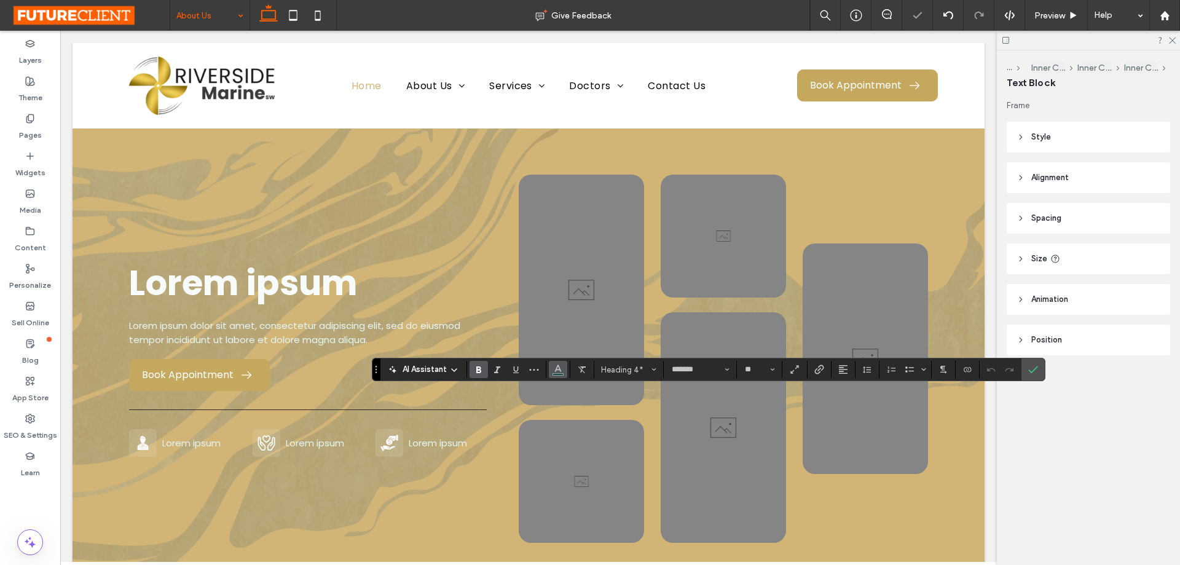
click at [559, 370] on icon "Color" at bounding box center [558, 368] width 10 height 10
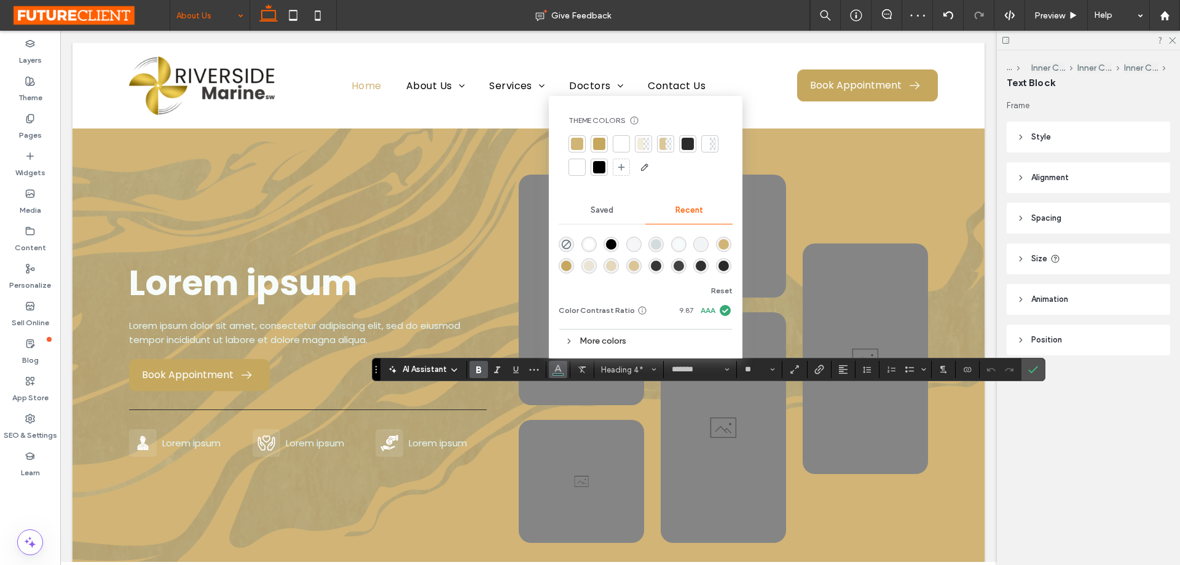
click at [579, 146] on div at bounding box center [577, 144] width 12 height 12
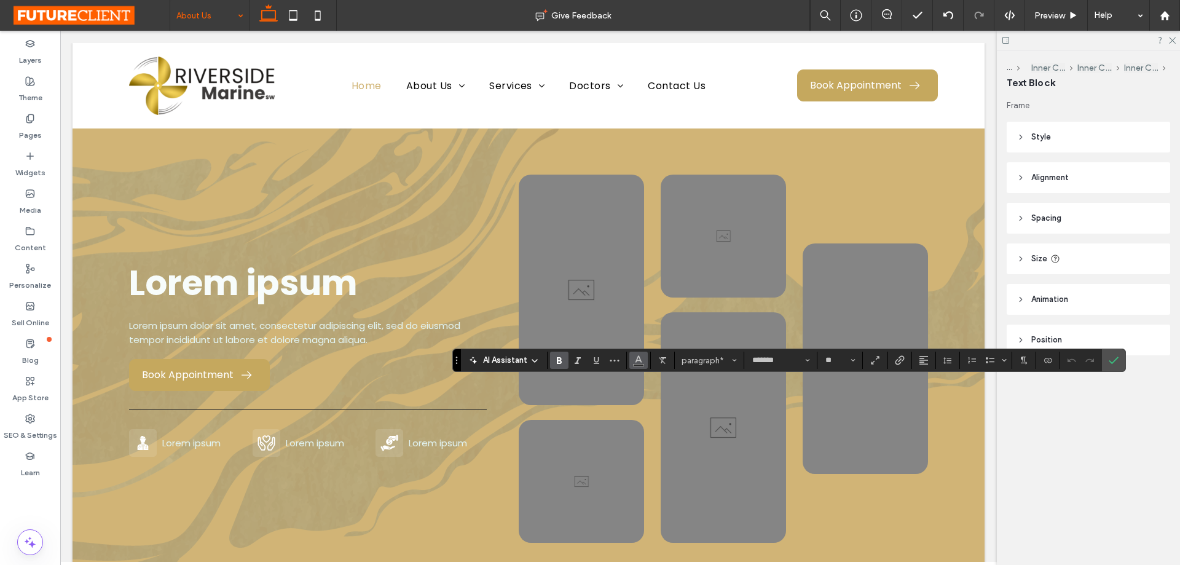
click at [641, 366] on span "Color" at bounding box center [638, 359] width 10 height 16
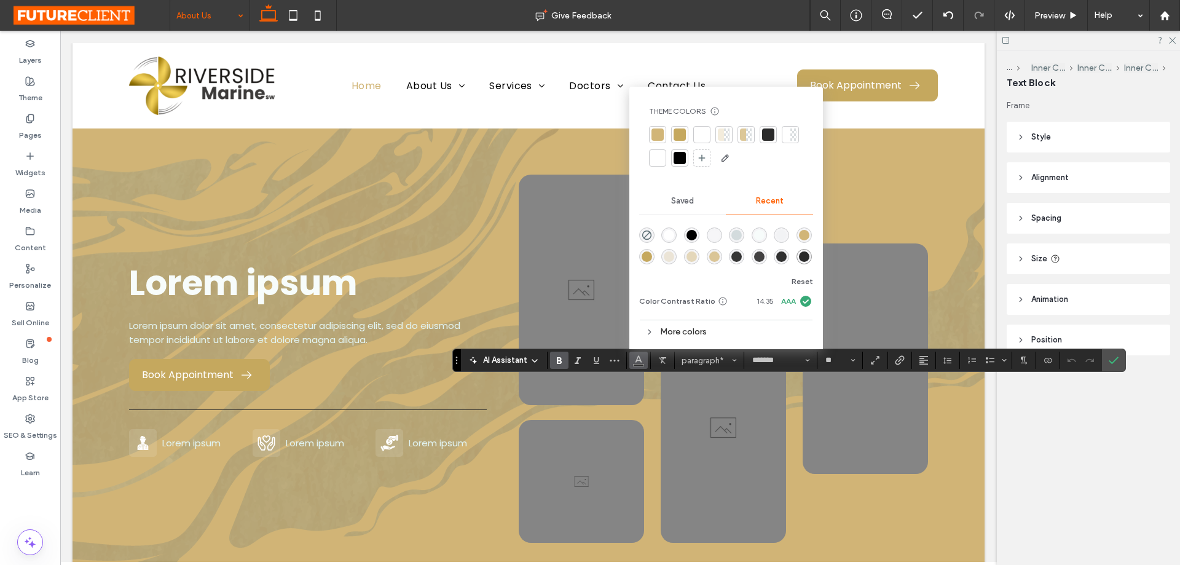
click at [663, 129] on div at bounding box center [657, 134] width 17 height 17
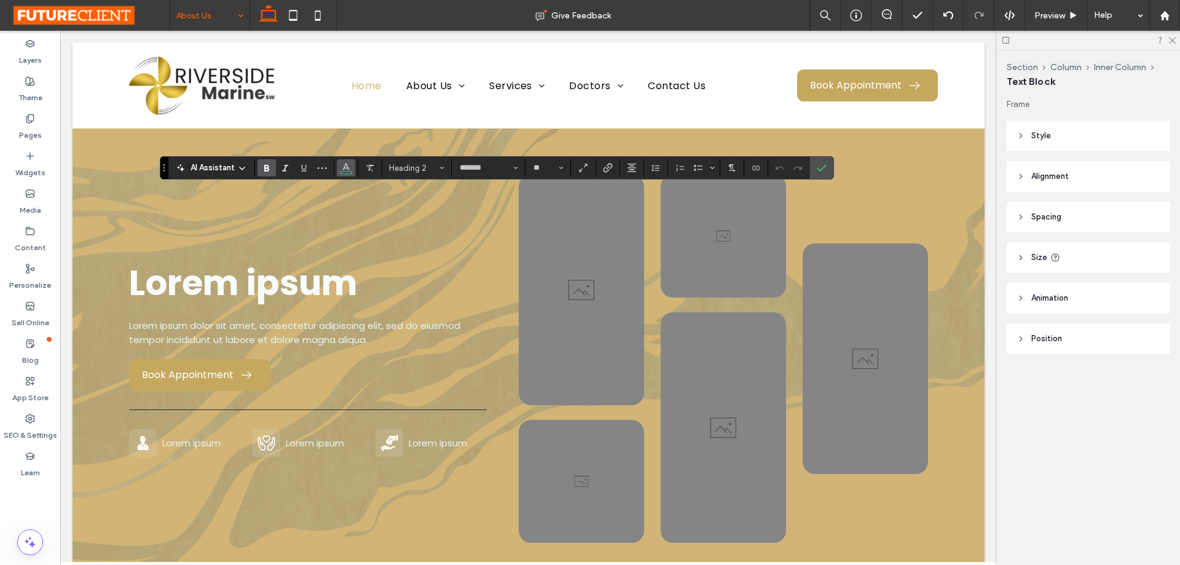
click at [341, 169] on icon "Color" at bounding box center [346, 167] width 10 height 10
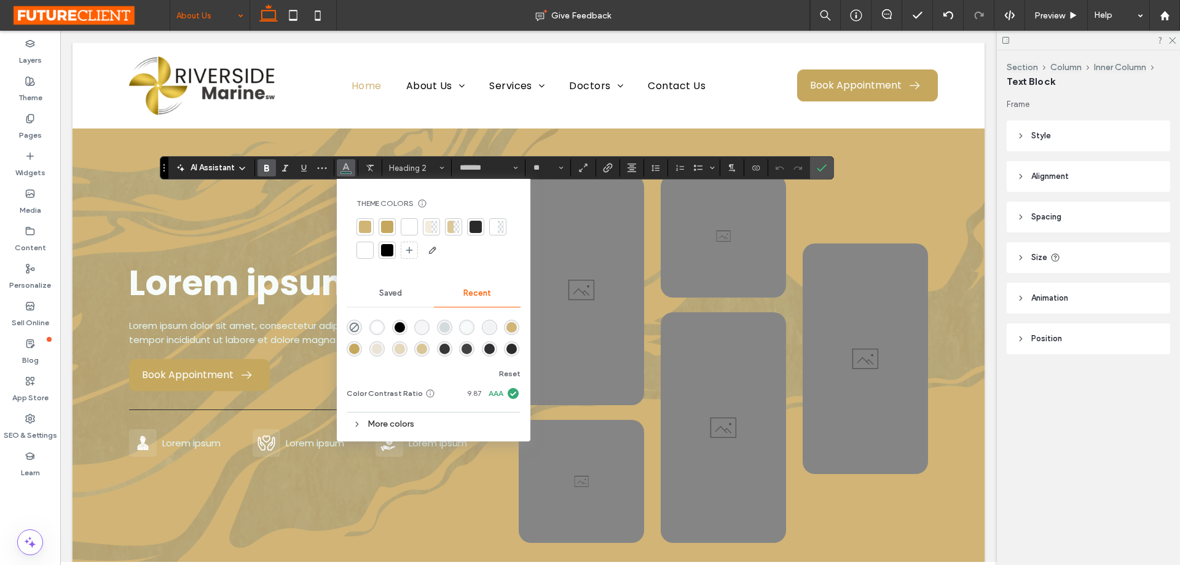
click at [365, 224] on div at bounding box center [365, 227] width 12 height 12
click at [820, 166] on icon "Confirm" at bounding box center [821, 168] width 10 height 10
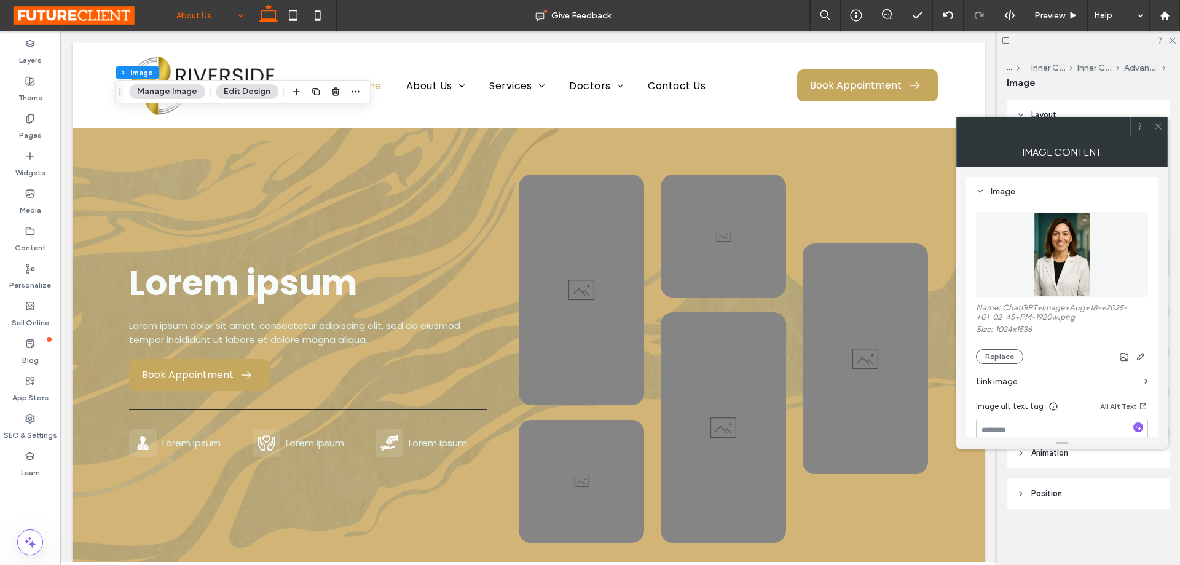
click at [186, 91] on button "Manage Image" at bounding box center [167, 91] width 76 height 15
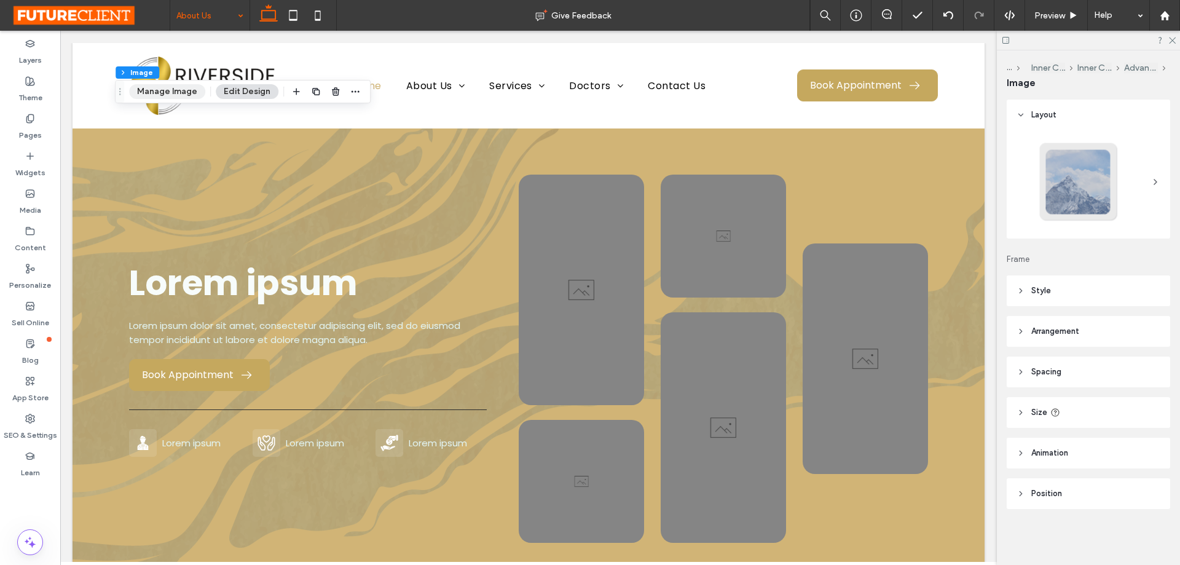
click at [159, 93] on button "Manage Image" at bounding box center [167, 91] width 76 height 15
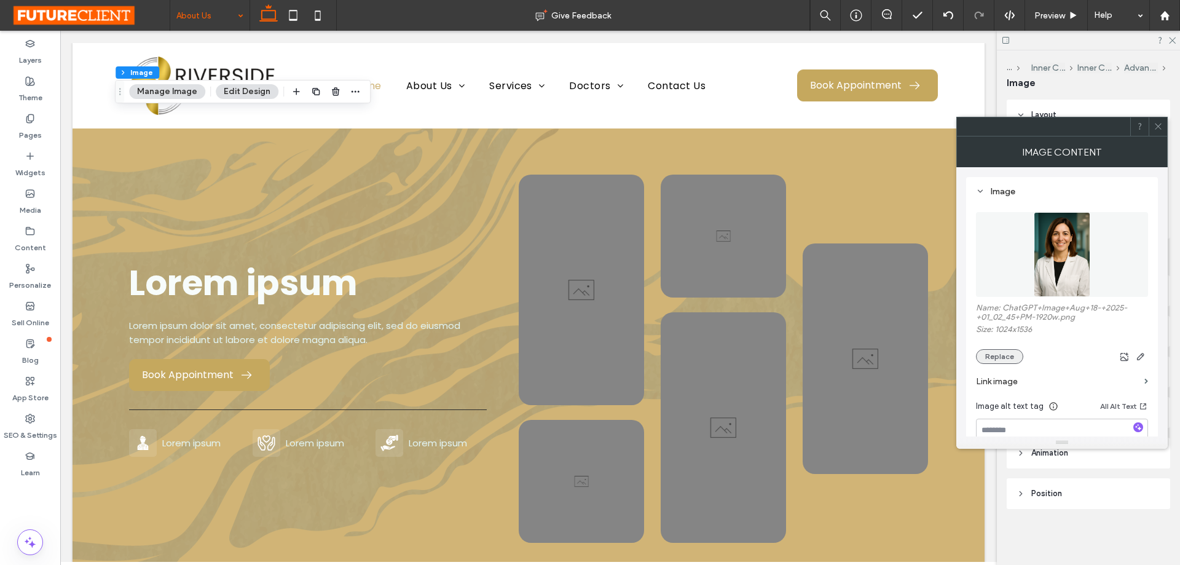
click at [1003, 352] on button "Replace" at bounding box center [999, 356] width 47 height 15
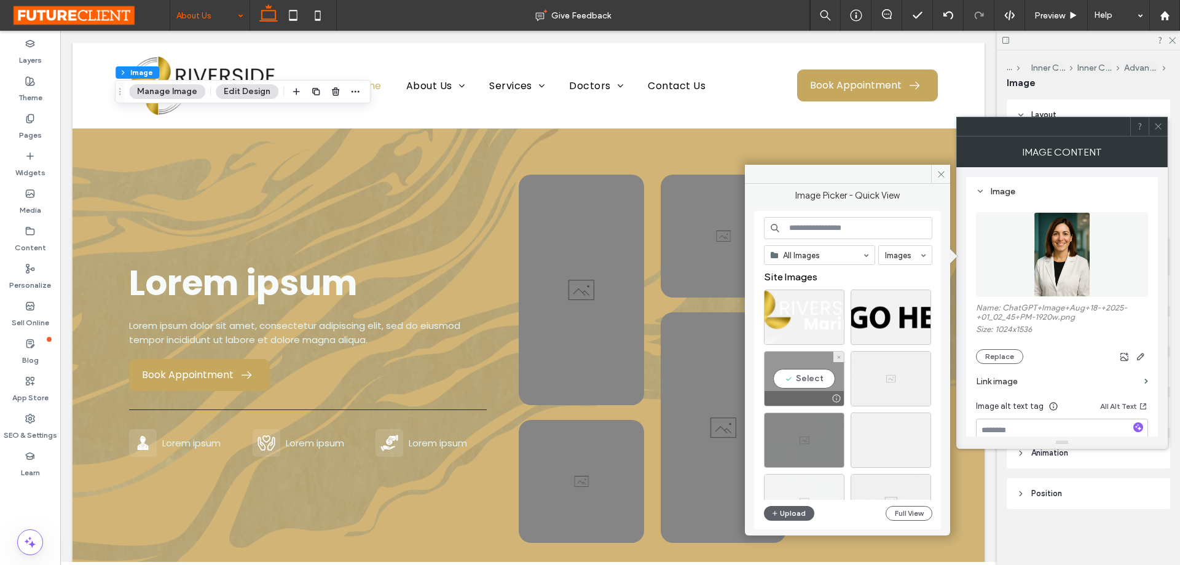
click at [819, 367] on div "Select" at bounding box center [804, 378] width 80 height 55
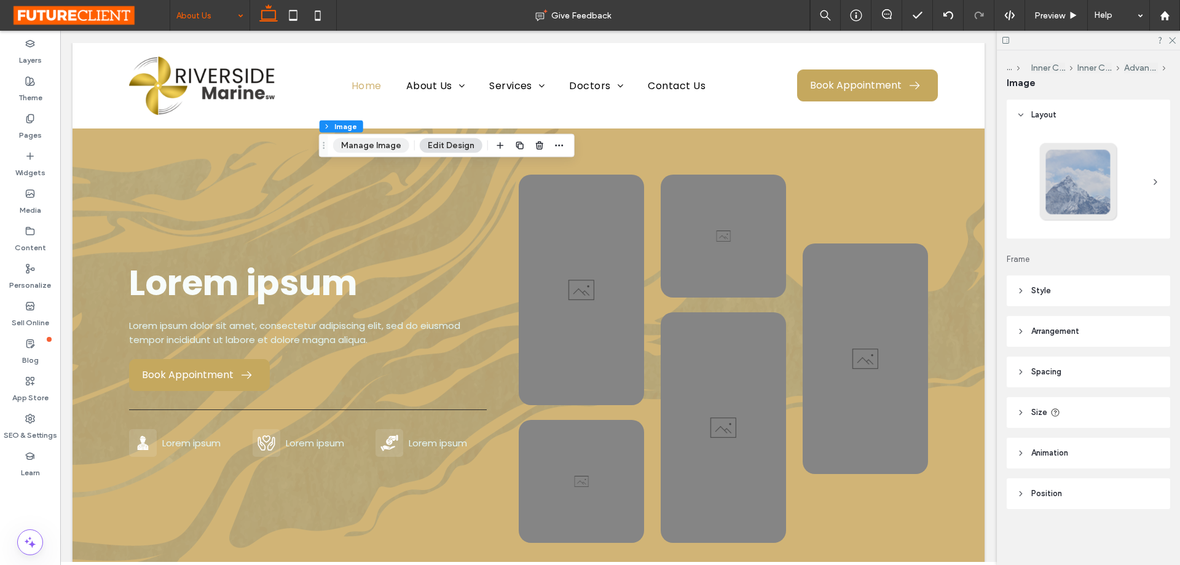
click at [379, 144] on button "Manage Image" at bounding box center [371, 145] width 76 height 15
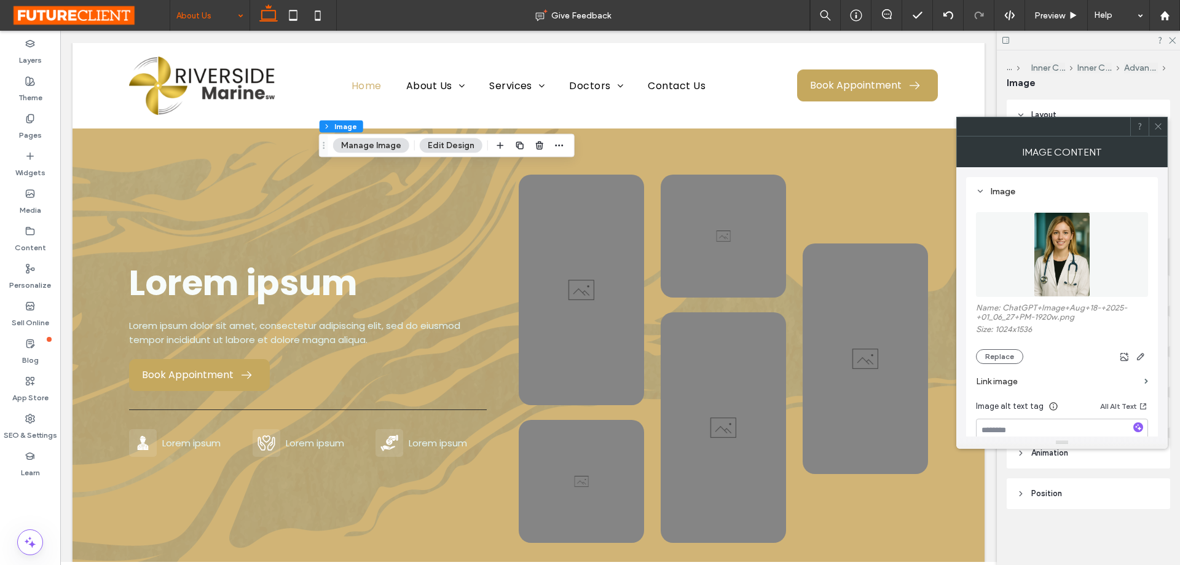
click at [1041, 252] on img at bounding box center [1061, 254] width 57 height 85
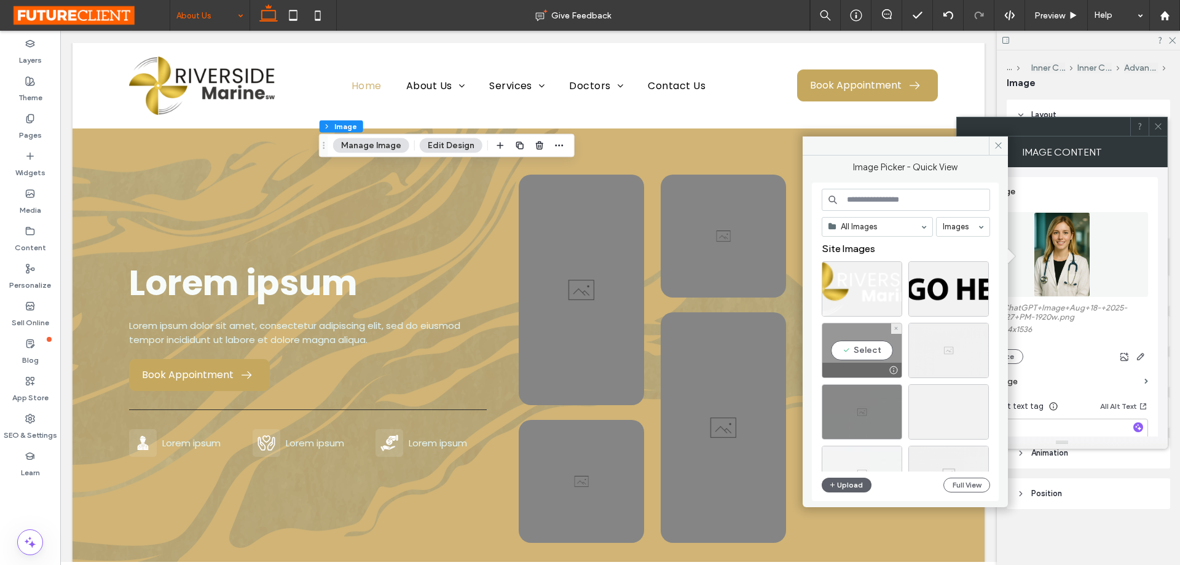
click at [864, 345] on div "Select" at bounding box center [861, 350] width 80 height 55
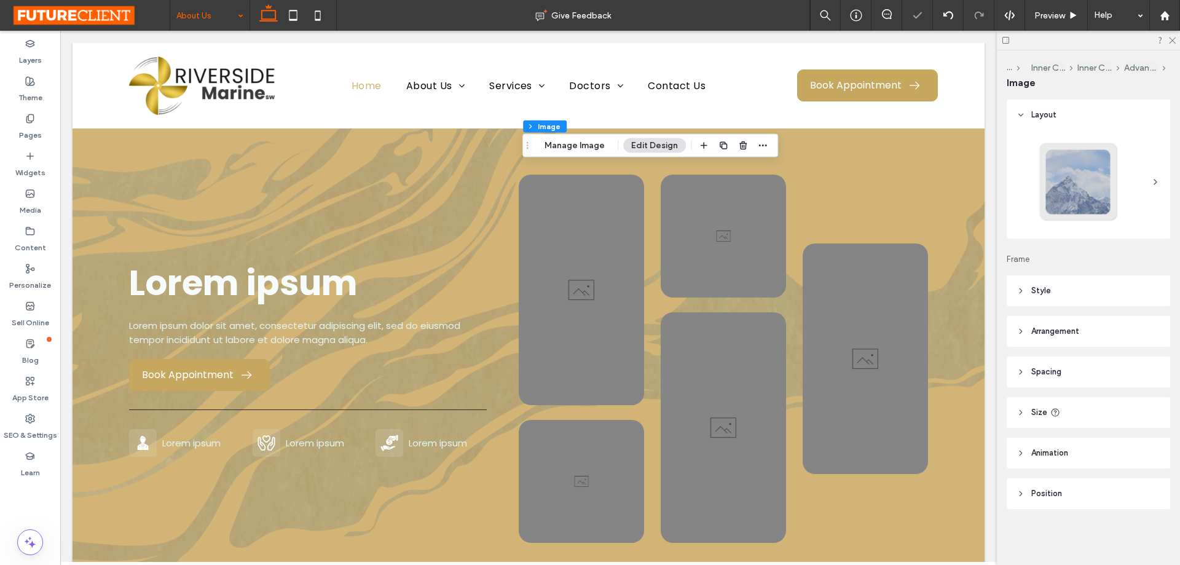
click at [592, 137] on div "Section Column Inner Column Inner Column Inner Column Advanced Grid Image Manag…" at bounding box center [650, 145] width 256 height 23
click at [592, 144] on button "Manage Image" at bounding box center [574, 145] width 76 height 15
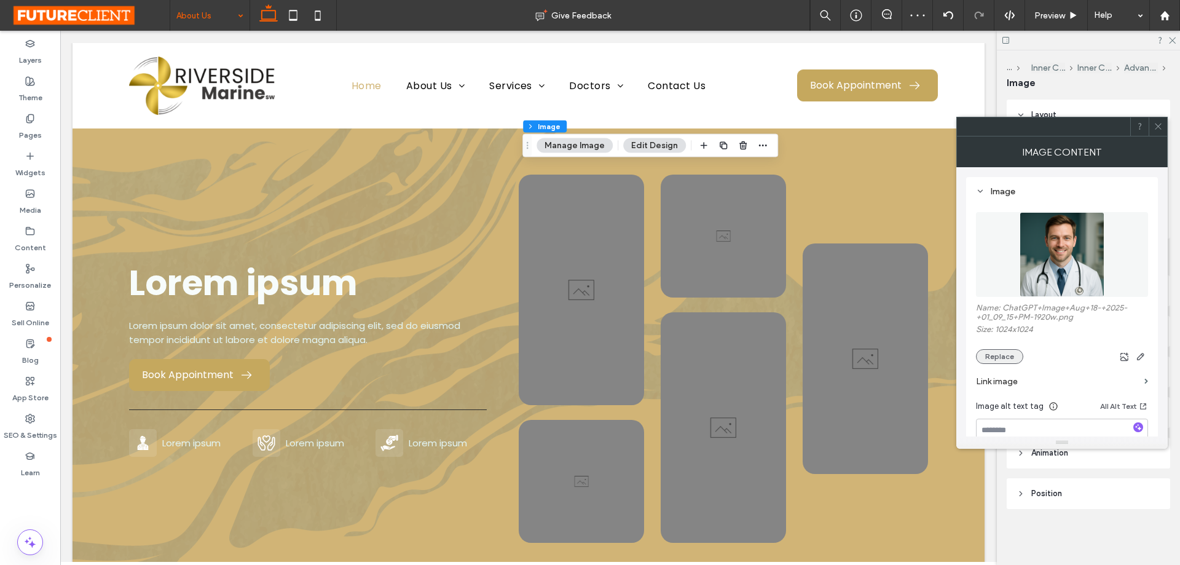
click at [1008, 356] on button "Replace" at bounding box center [999, 356] width 47 height 15
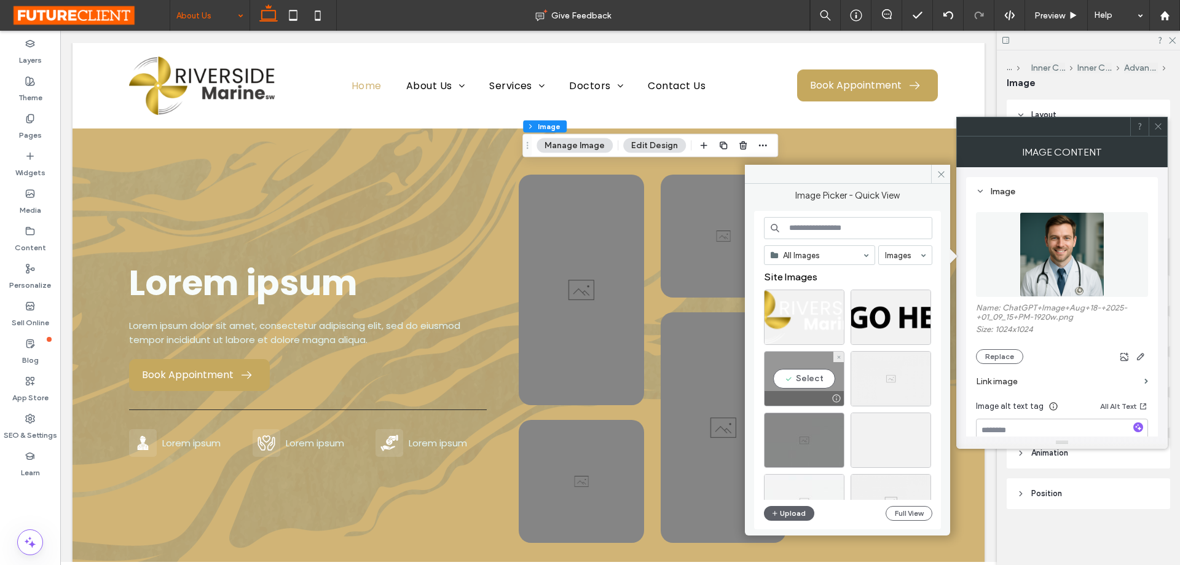
click at [834, 374] on div "Select" at bounding box center [804, 378] width 80 height 55
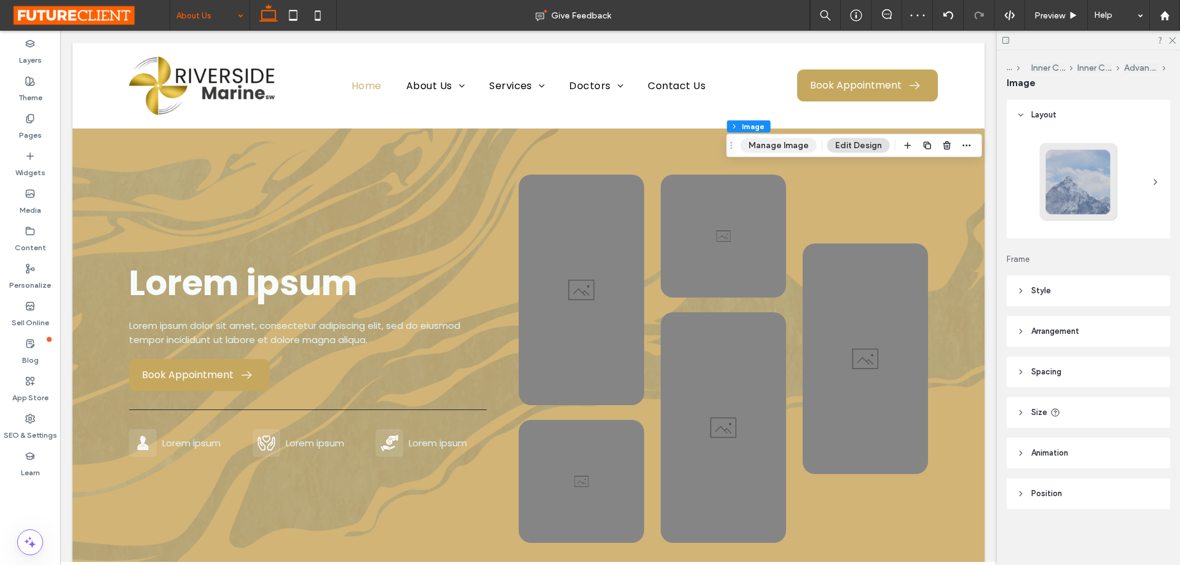
click at [773, 148] on button "Manage Image" at bounding box center [778, 145] width 76 height 15
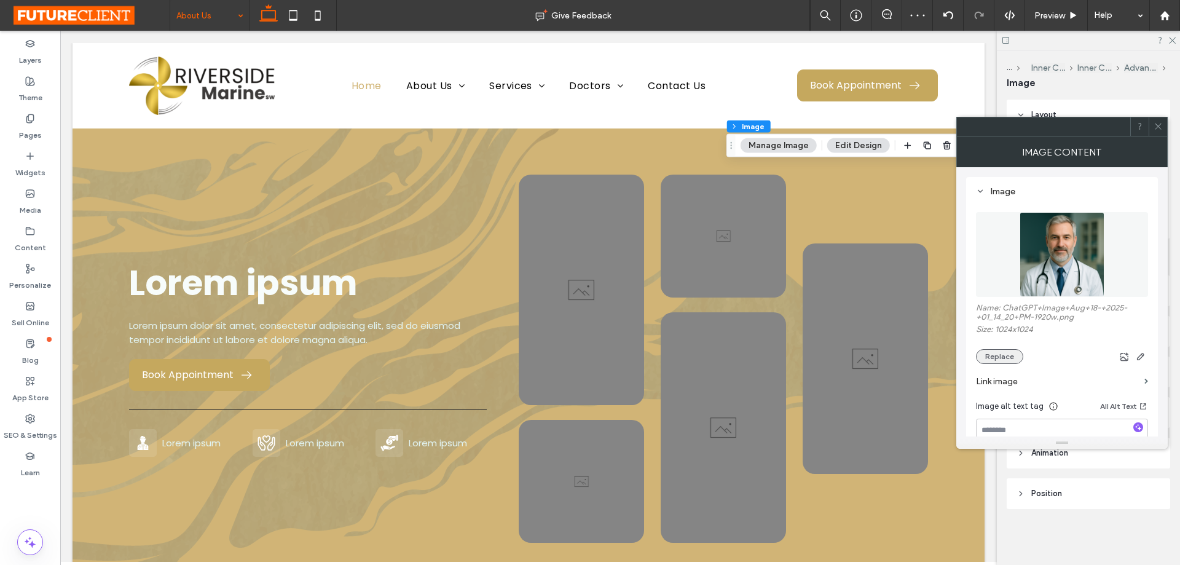
click at [1004, 354] on button "Replace" at bounding box center [999, 356] width 47 height 15
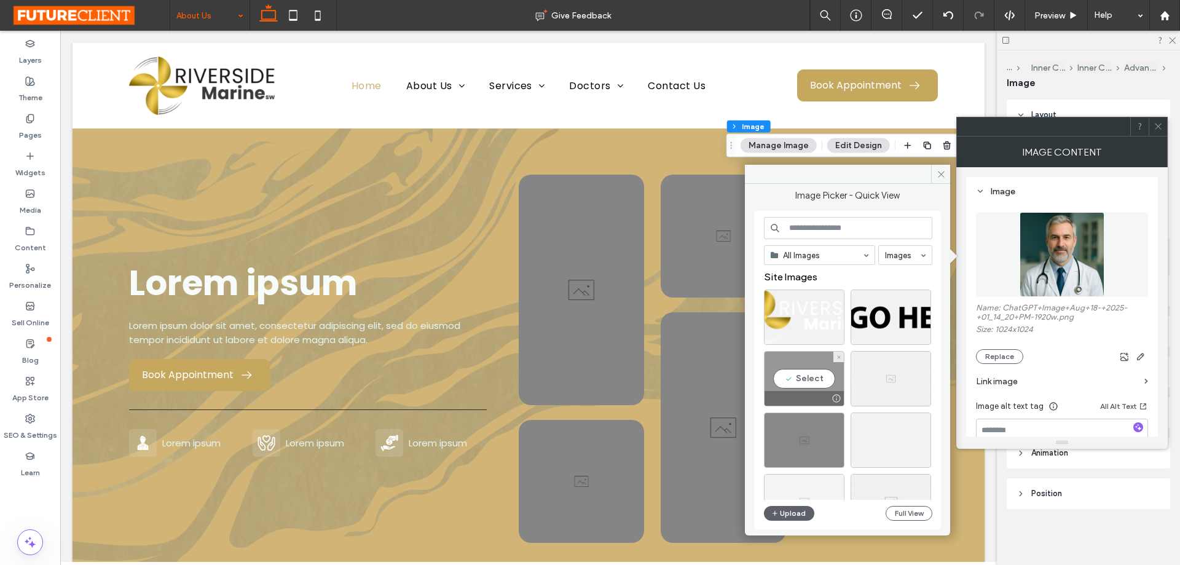
click at [813, 373] on div "Select" at bounding box center [804, 378] width 80 height 55
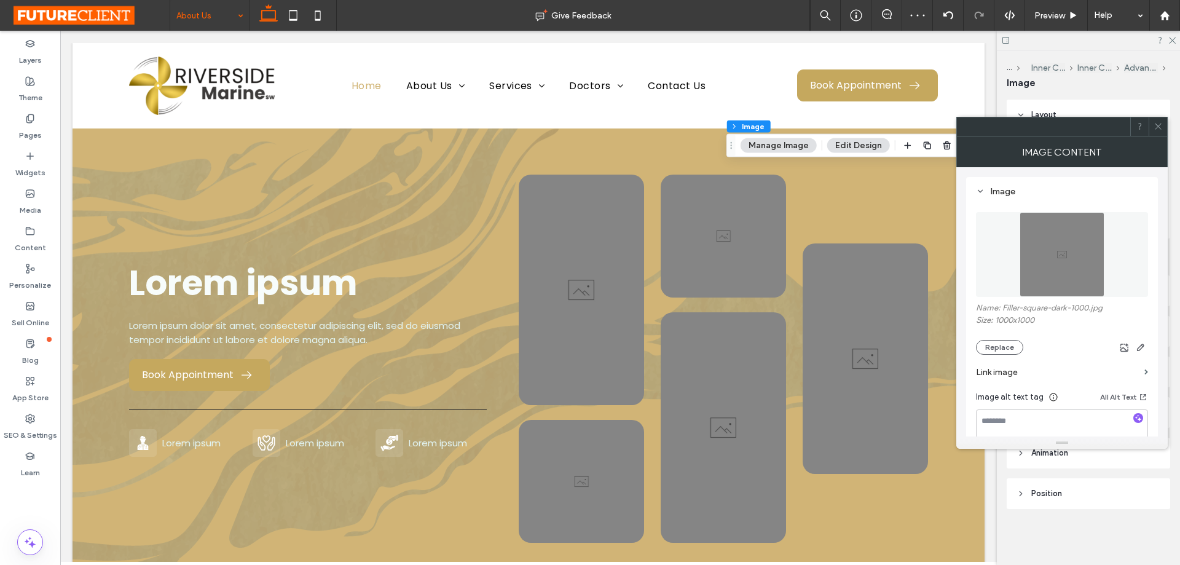
click at [1160, 127] on icon at bounding box center [1157, 126] width 9 height 9
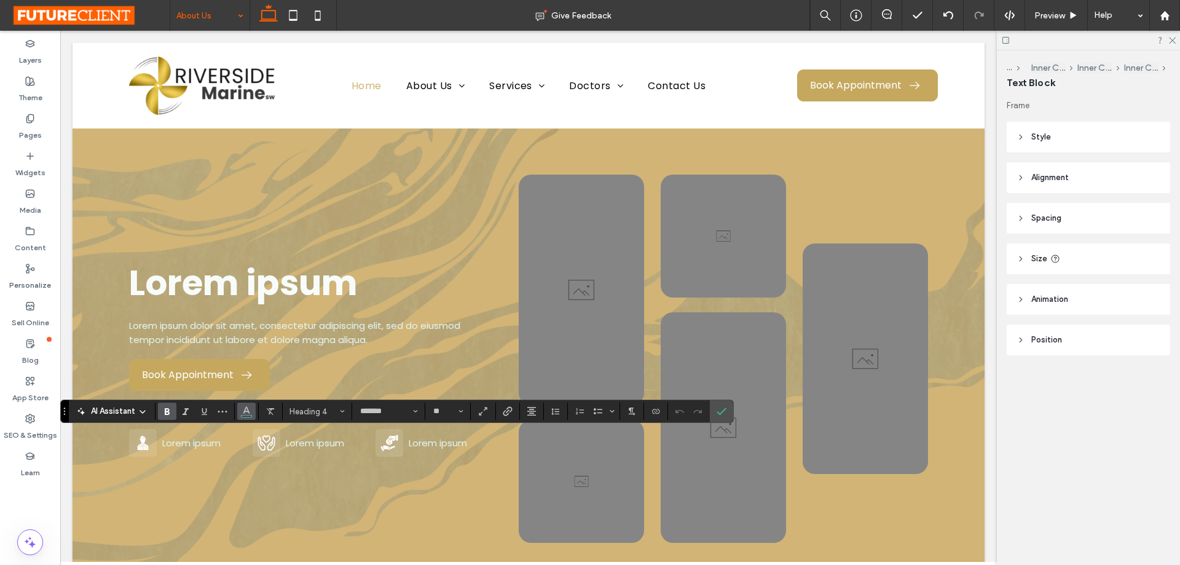
click at [249, 404] on span "Color" at bounding box center [246, 410] width 10 height 16
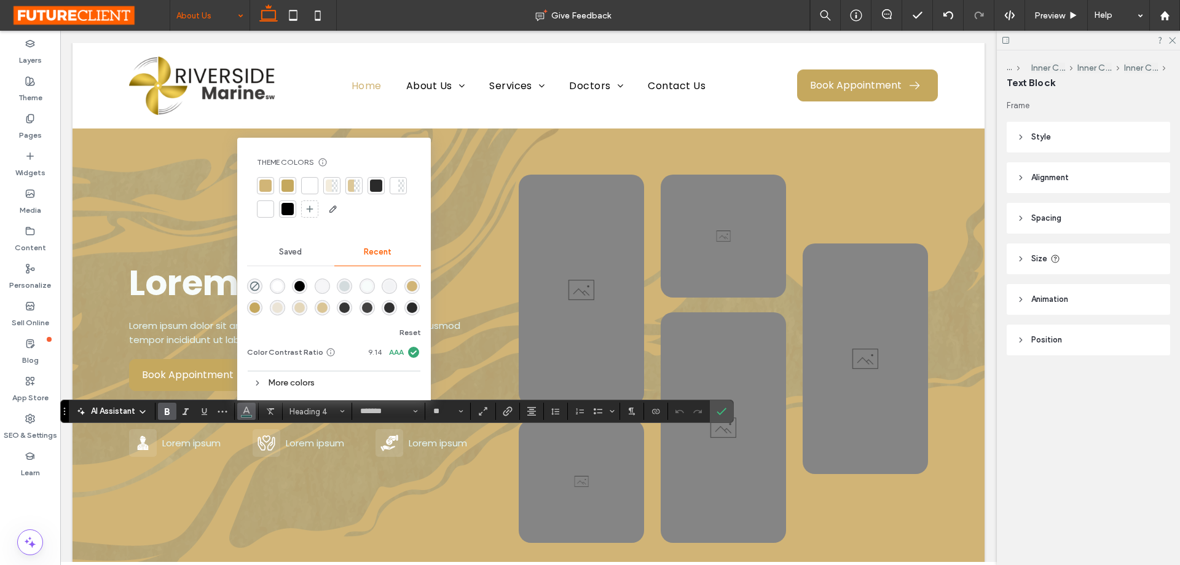
click at [269, 189] on div at bounding box center [265, 185] width 12 height 12
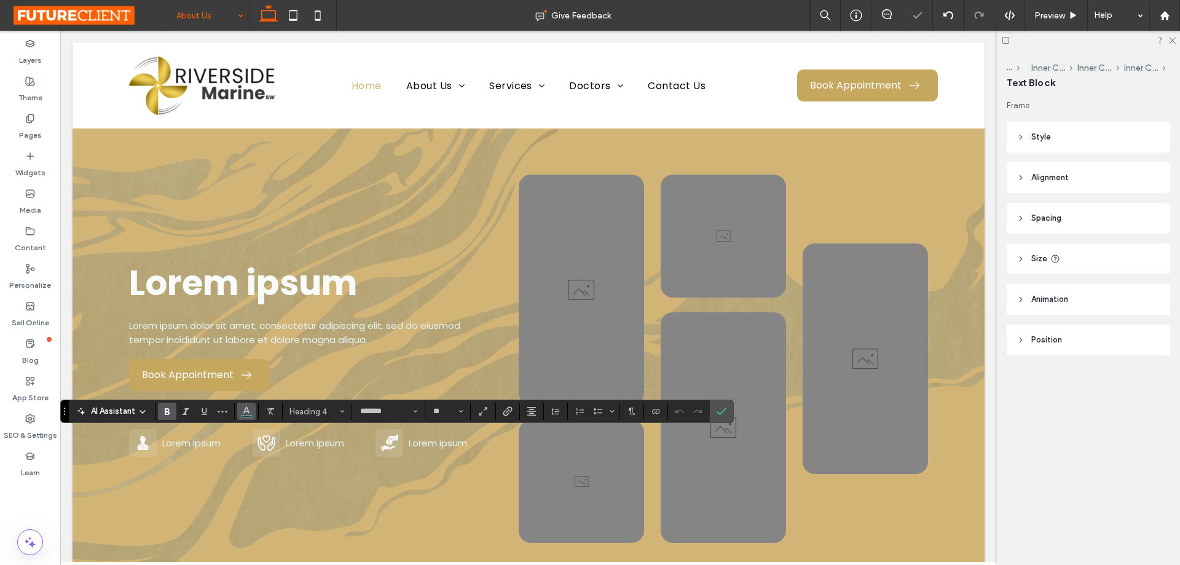
click at [249, 409] on icon "Color" at bounding box center [246, 410] width 10 height 10
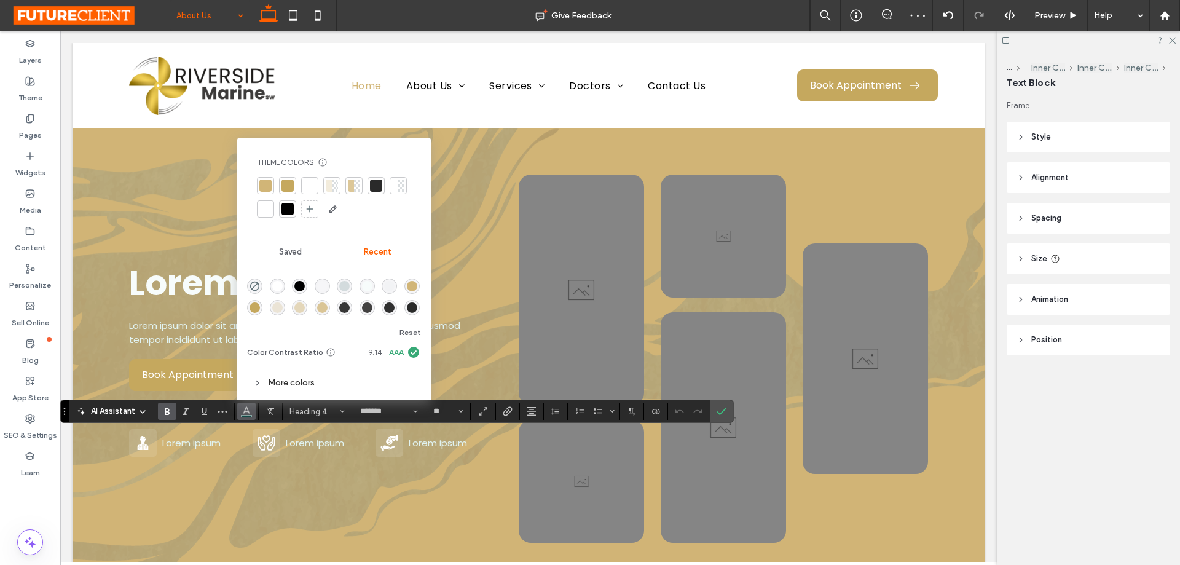
click at [273, 185] on div at bounding box center [265, 185] width 17 height 17
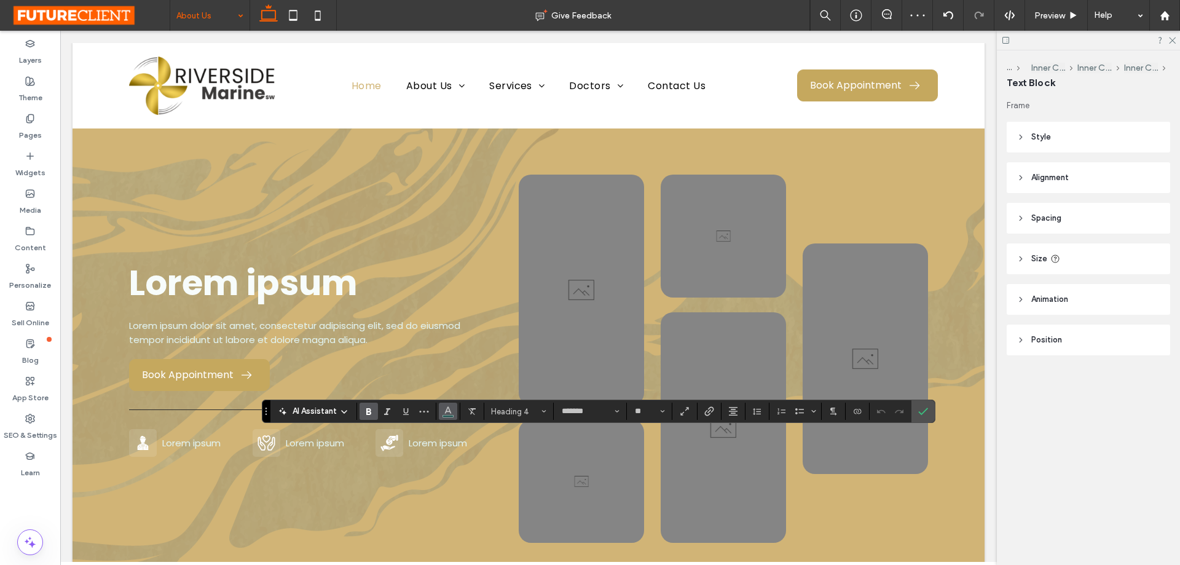
click at [439, 405] on button "Color" at bounding box center [448, 410] width 18 height 17
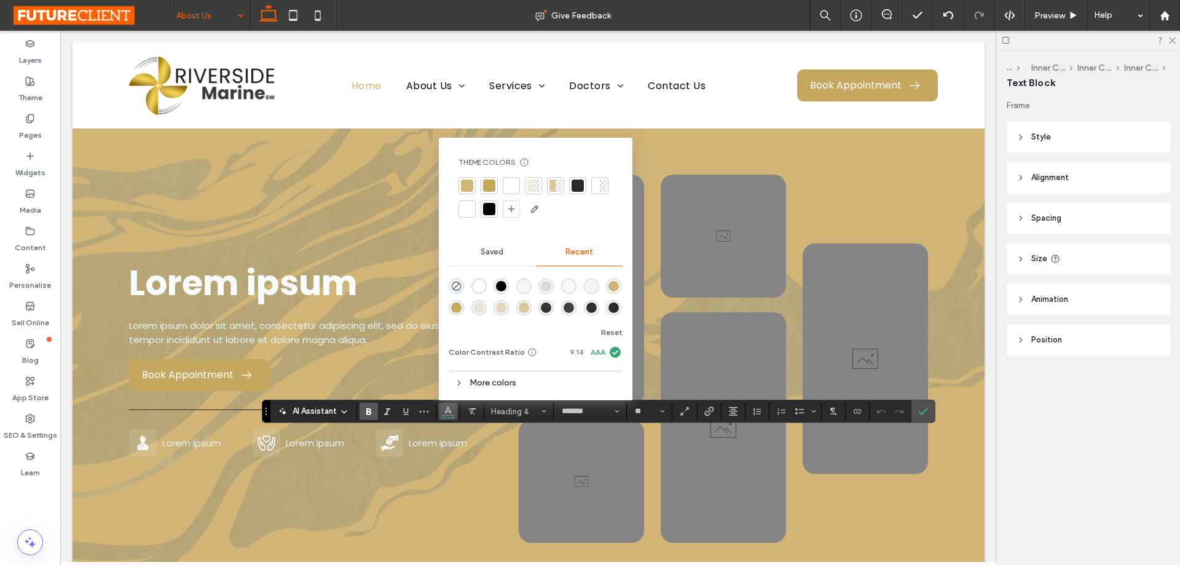
click at [469, 176] on div "Theme Colors Save time with Theme Colors Create a color palette to instantly ad…" at bounding box center [535, 187] width 174 height 81
click at [469, 184] on div at bounding box center [467, 185] width 12 height 12
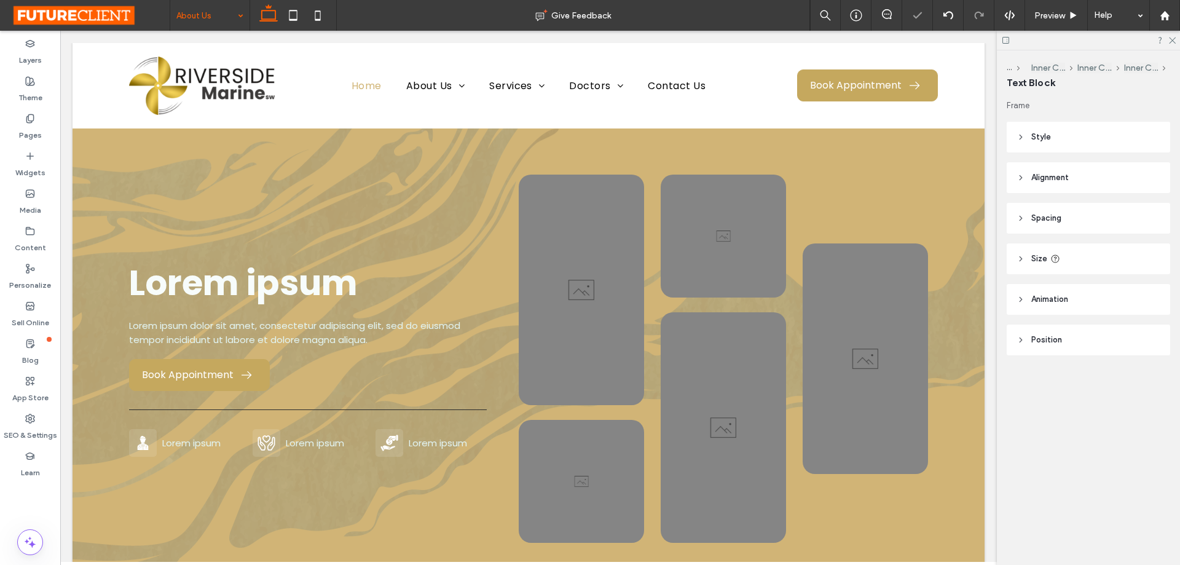
type input "*******"
type input "**"
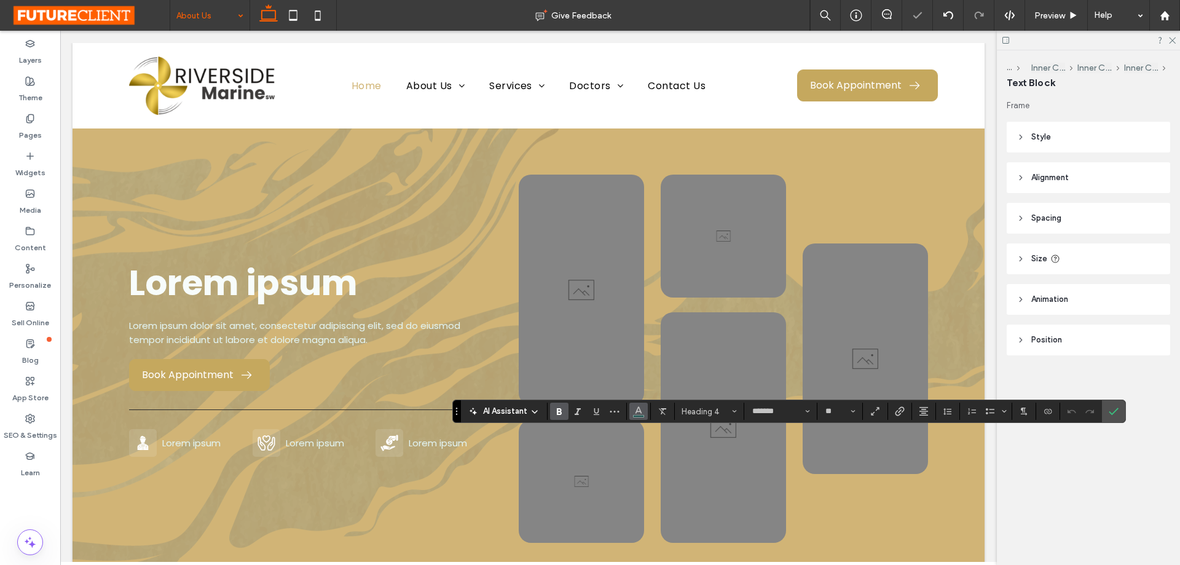
click at [632, 405] on button "Color" at bounding box center [638, 410] width 18 height 17
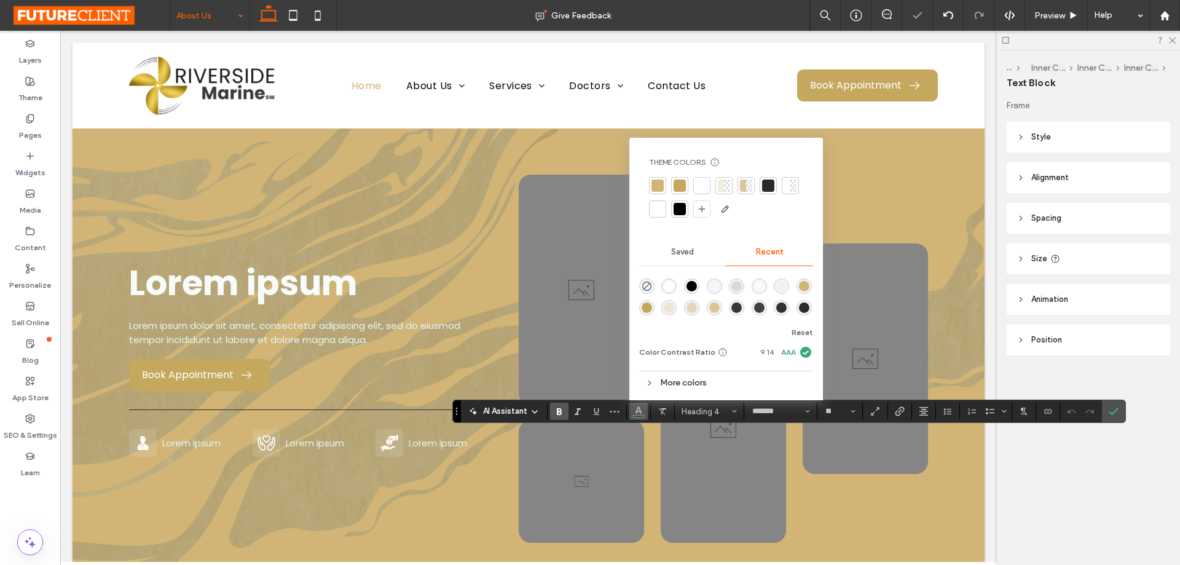
click at [661, 190] on div at bounding box center [657, 185] width 12 height 12
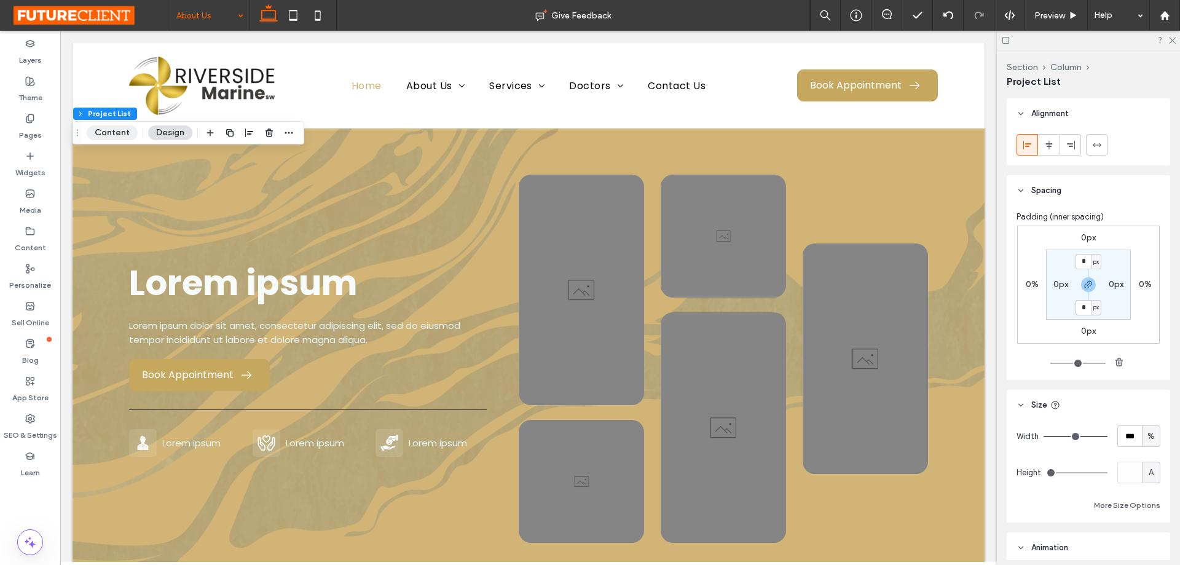
click at [109, 135] on button "Content" at bounding box center [112, 132] width 51 height 15
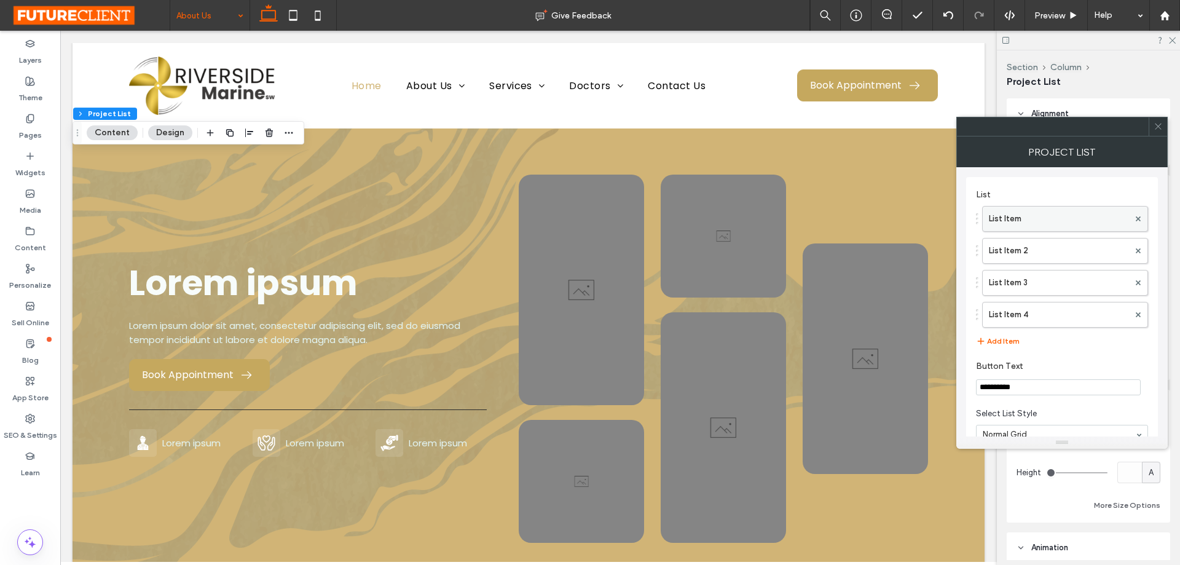
click at [1038, 224] on label "List Item" at bounding box center [1058, 218] width 140 height 25
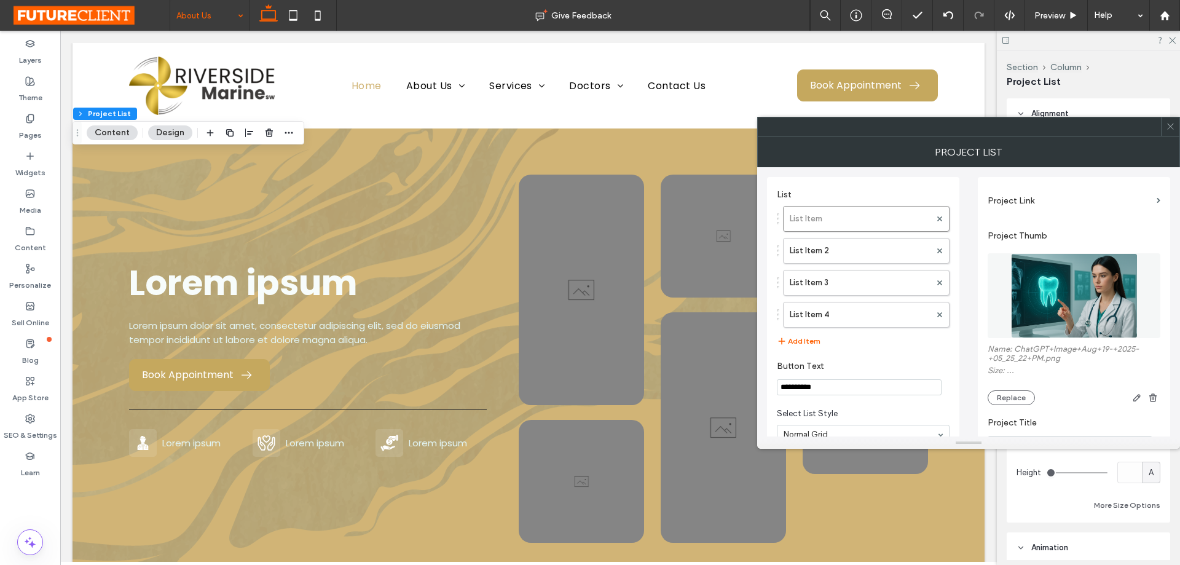
click at [1062, 300] on img at bounding box center [1074, 295] width 127 height 85
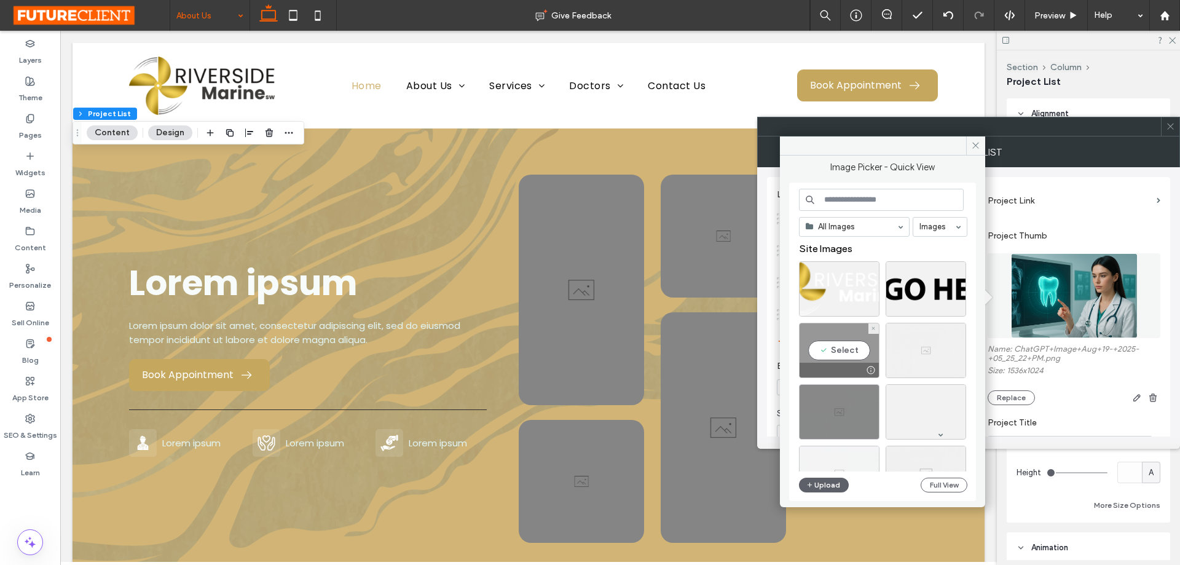
click at [842, 343] on div "Select" at bounding box center [839, 350] width 80 height 55
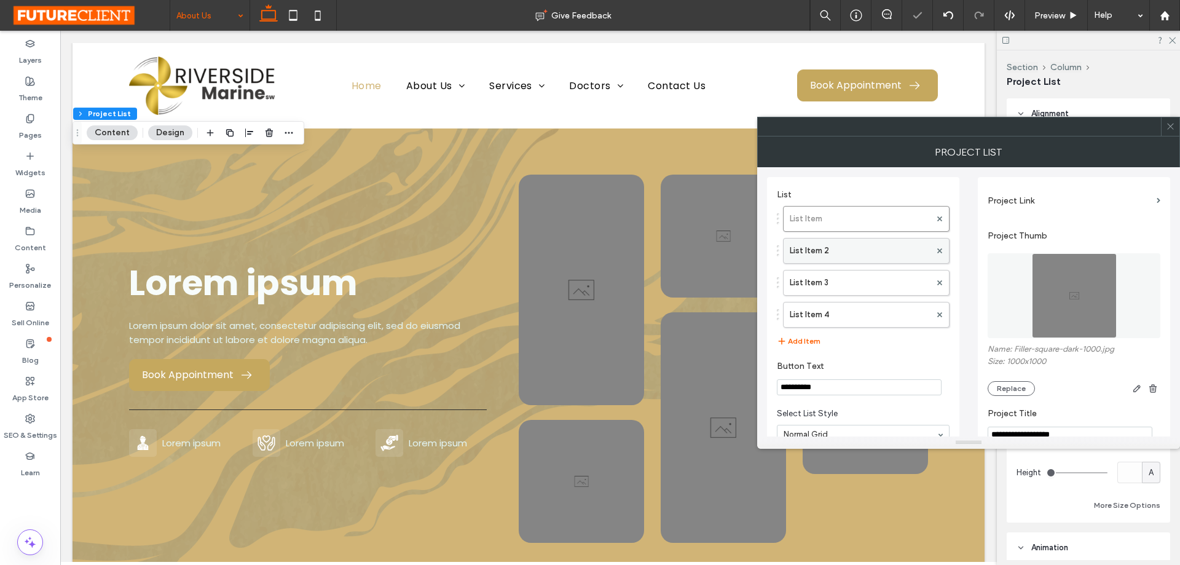
click at [848, 254] on label "List Item 2" at bounding box center [859, 250] width 141 height 25
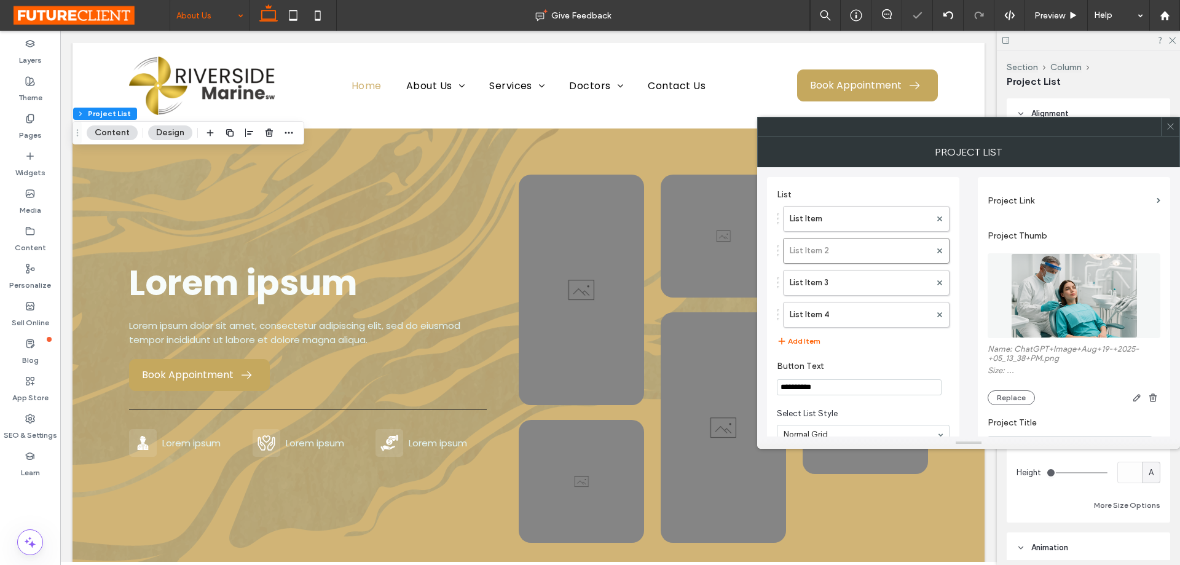
click at [1108, 305] on img at bounding box center [1074, 295] width 127 height 85
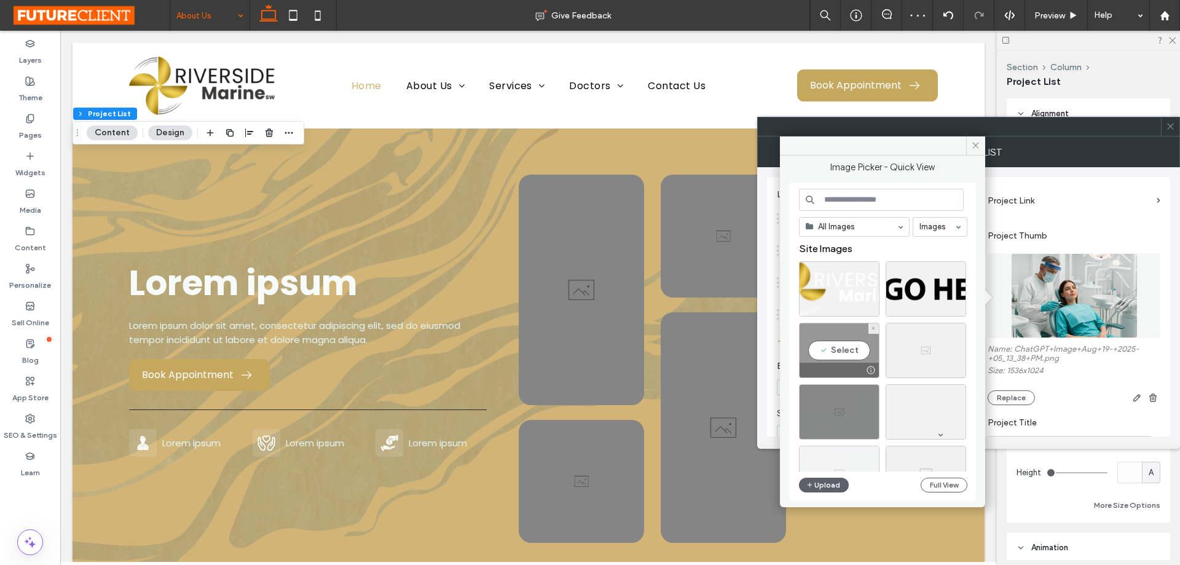
click at [837, 342] on div "Select" at bounding box center [839, 350] width 80 height 55
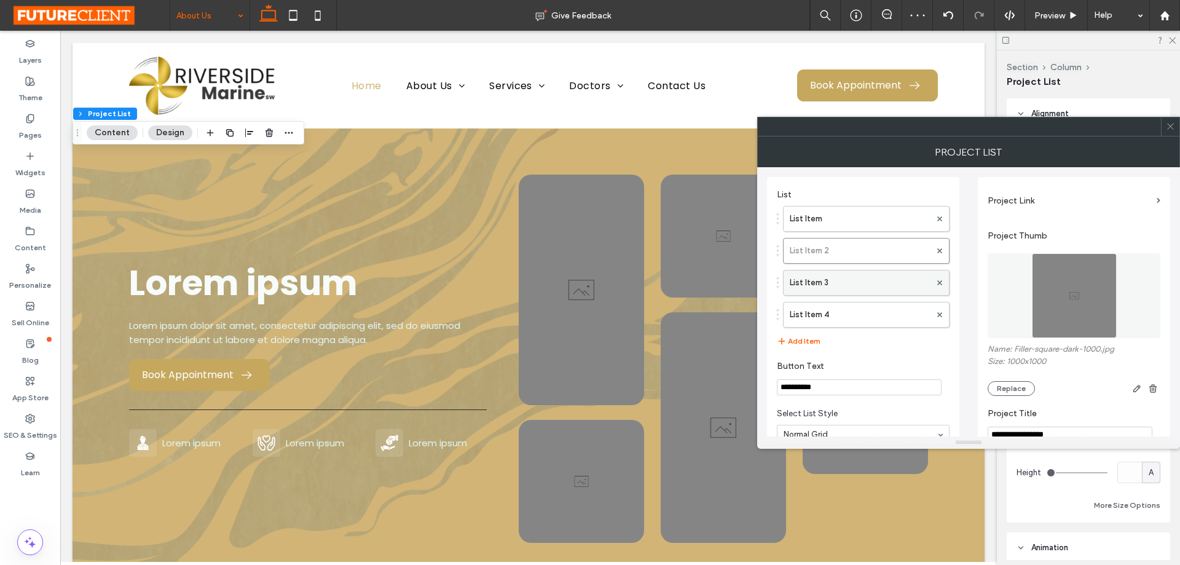
click at [837, 283] on label "List Item 3" at bounding box center [859, 282] width 141 height 25
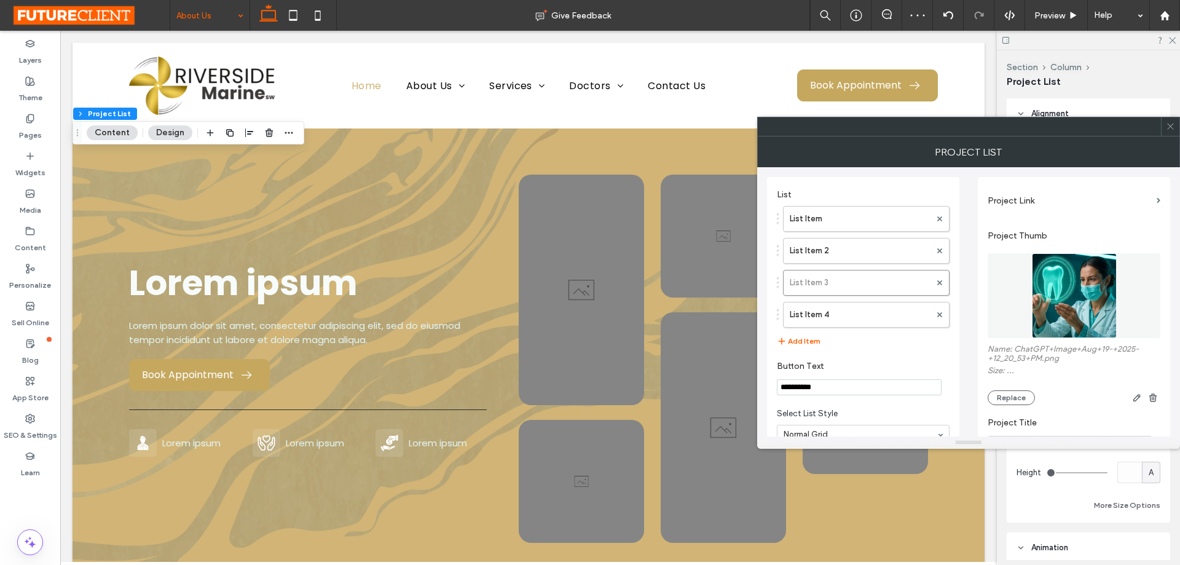
click at [1082, 299] on figure at bounding box center [1073, 295] width 173 height 85
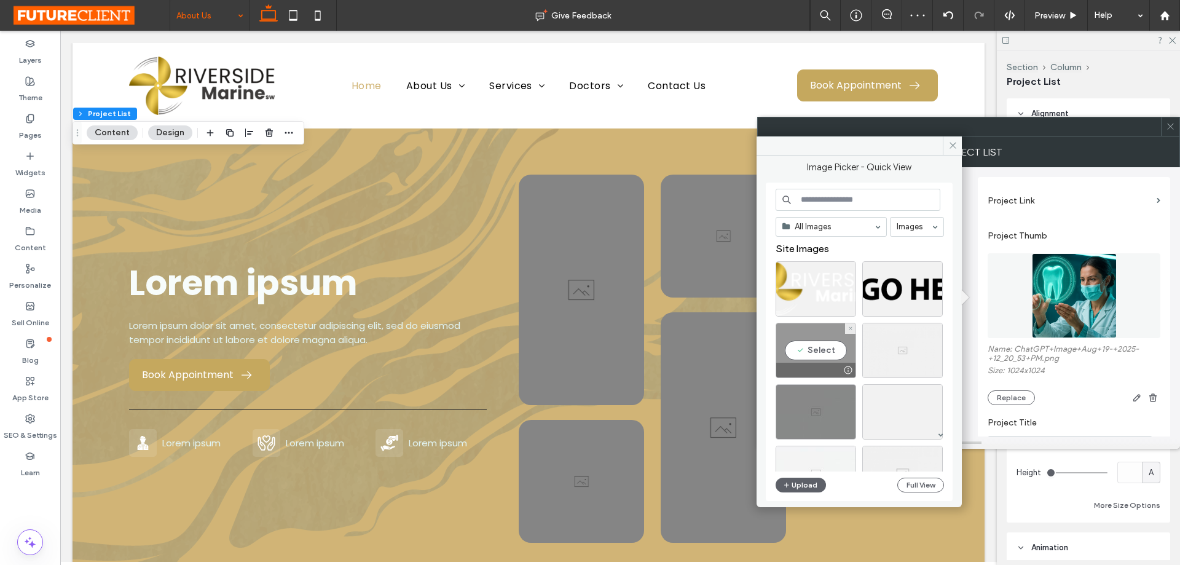
click at [820, 340] on div "Select" at bounding box center [815, 350] width 80 height 55
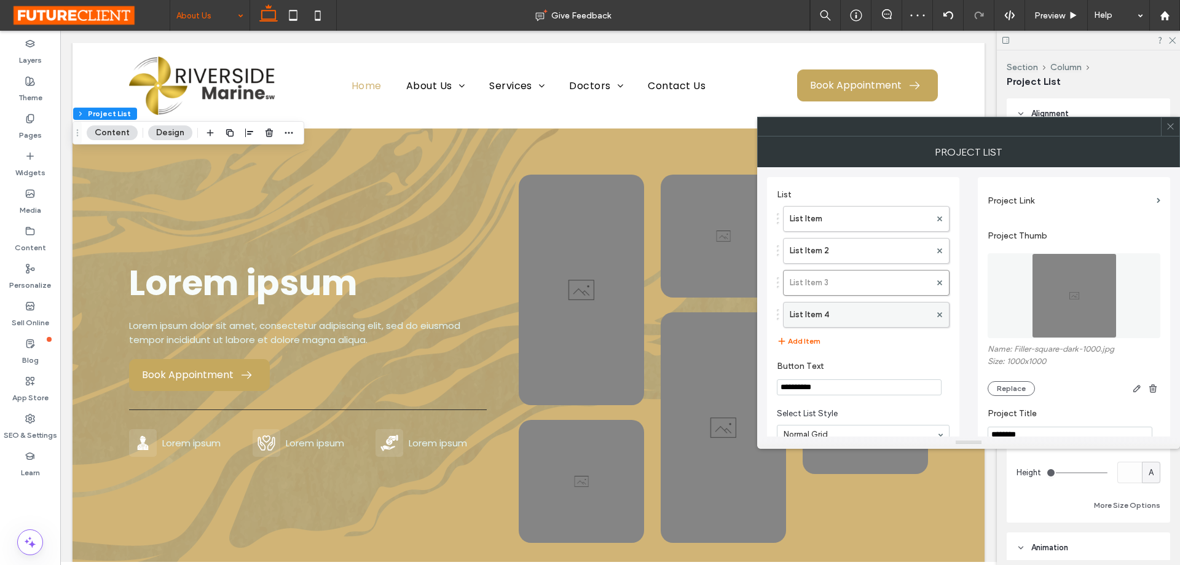
click at [808, 323] on label "List Item 4" at bounding box center [859, 314] width 141 height 25
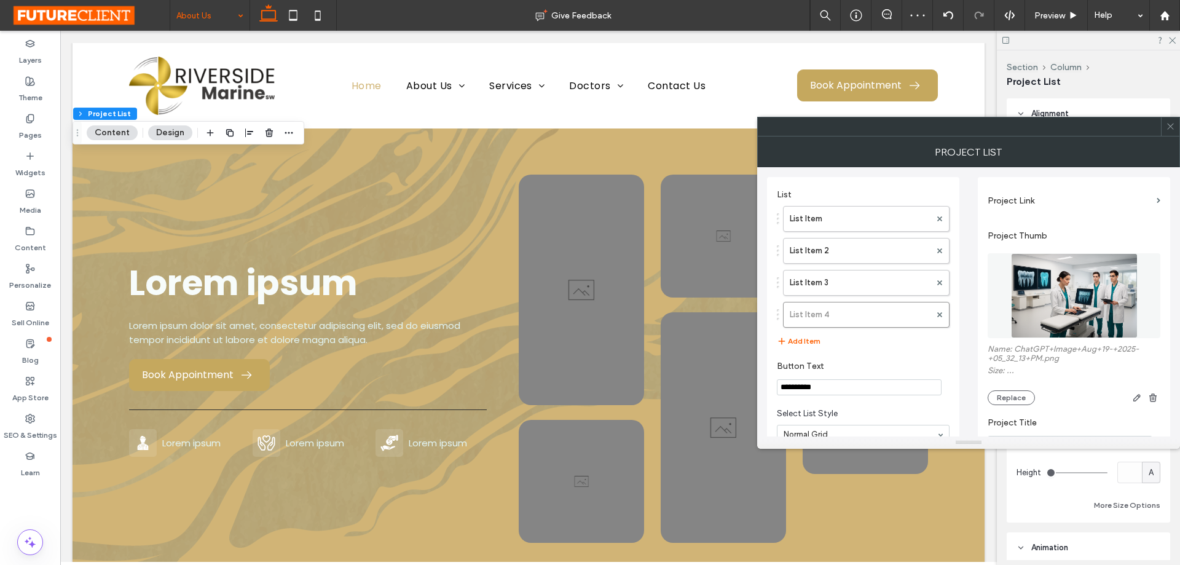
click at [1065, 291] on img at bounding box center [1074, 295] width 127 height 85
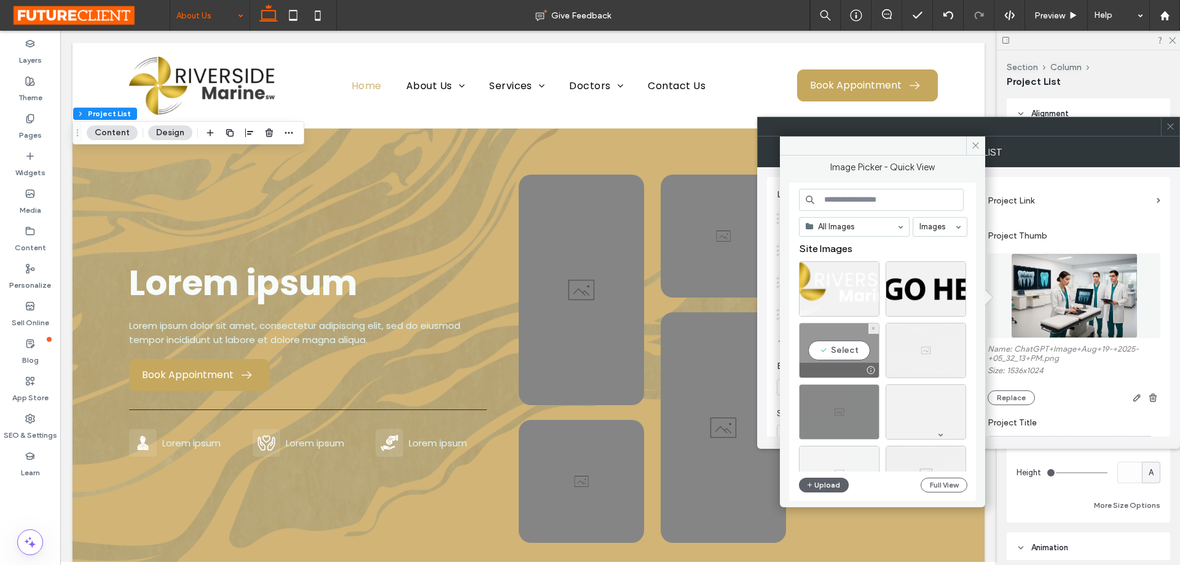
click at [829, 337] on div "Select" at bounding box center [839, 350] width 80 height 55
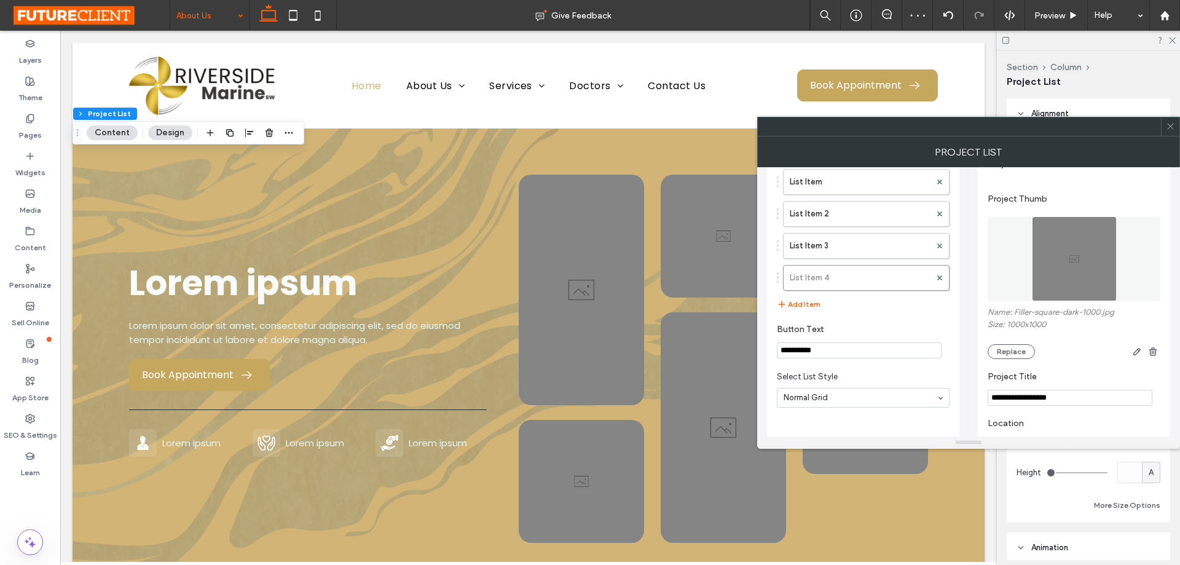
scroll to position [79, 0]
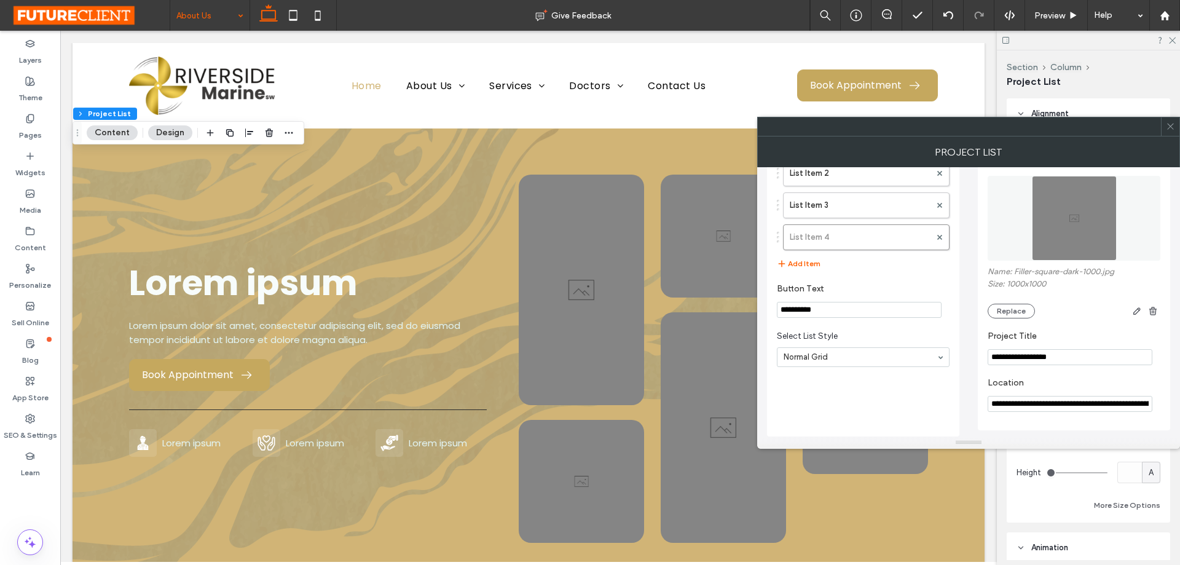
click at [1075, 359] on input "**********" at bounding box center [1069, 357] width 165 height 16
paste input "Project Title"
type input "**********"
click at [829, 200] on label "List Item 3" at bounding box center [859, 205] width 141 height 25
click at [1099, 350] on input "********" at bounding box center [1069, 357] width 165 height 16
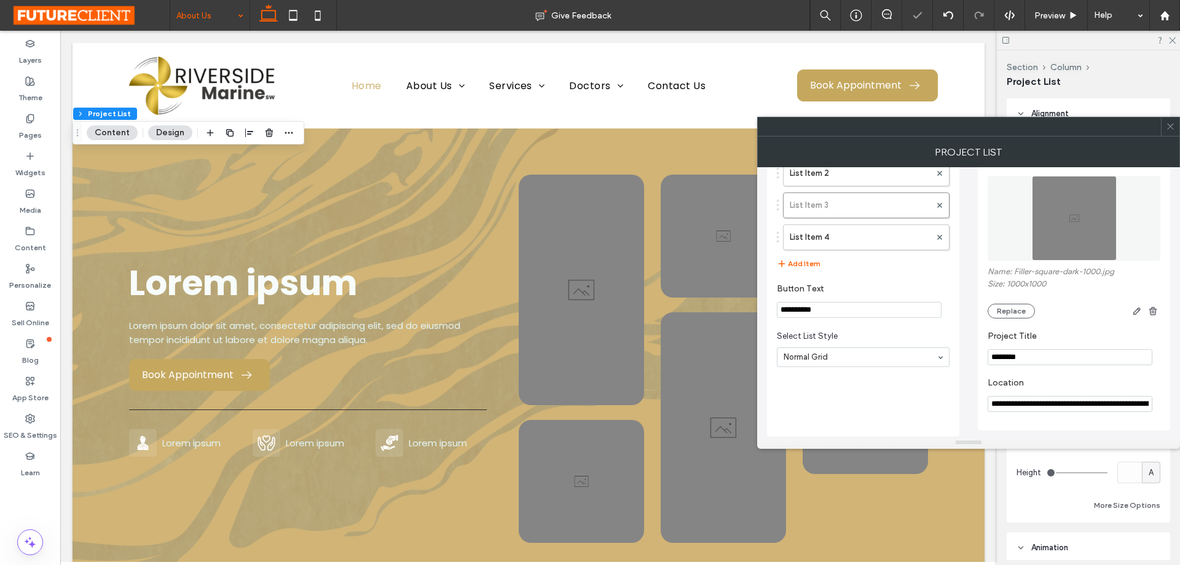
paste input "***"
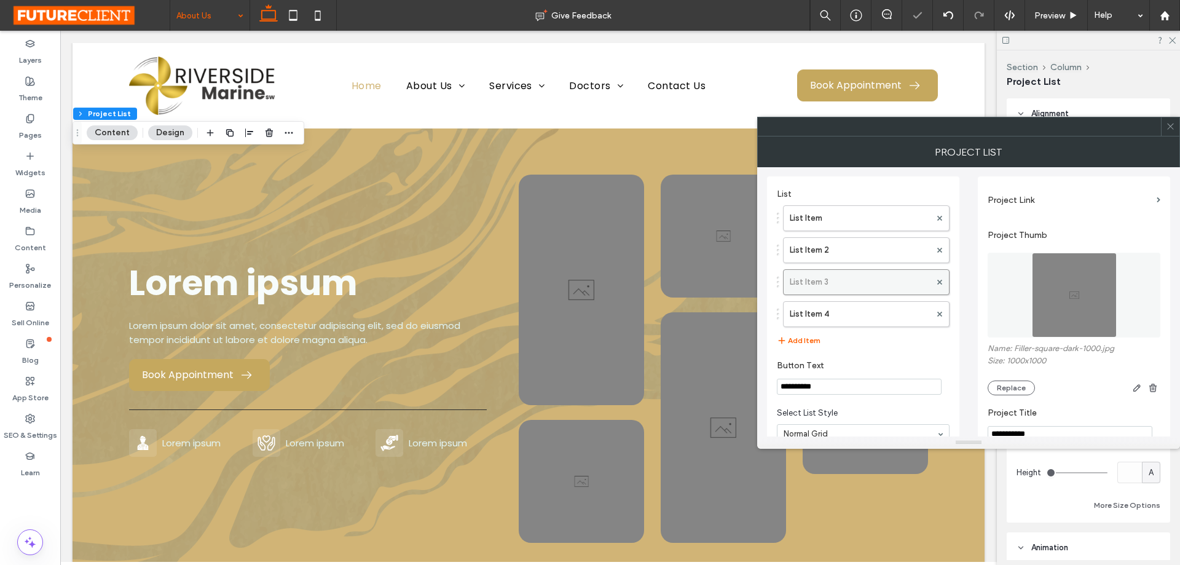
scroll to position [0, 0]
type input "**********"
click at [855, 248] on label "List Item 2" at bounding box center [859, 250] width 141 height 25
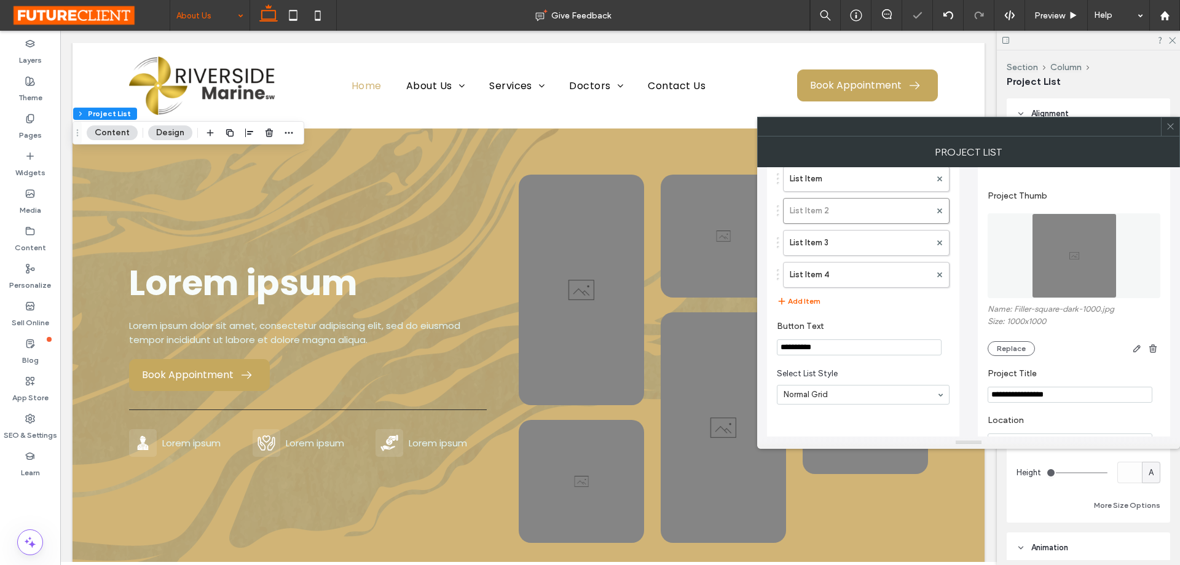
scroll to position [61, 0]
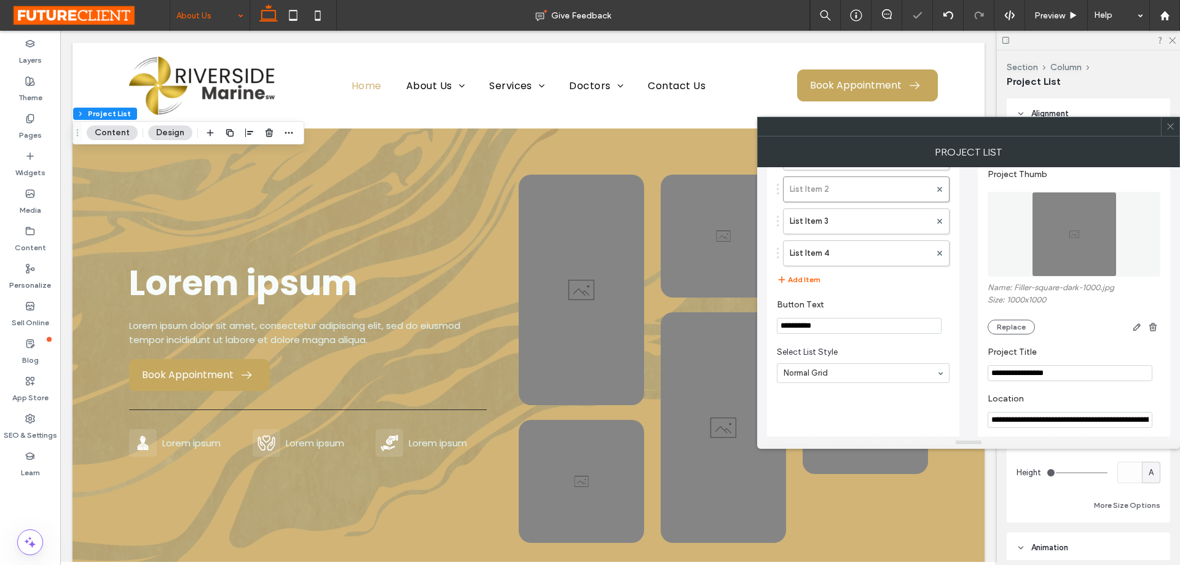
click at [1059, 374] on input "**********" at bounding box center [1069, 373] width 165 height 16
paste input "Project Title"
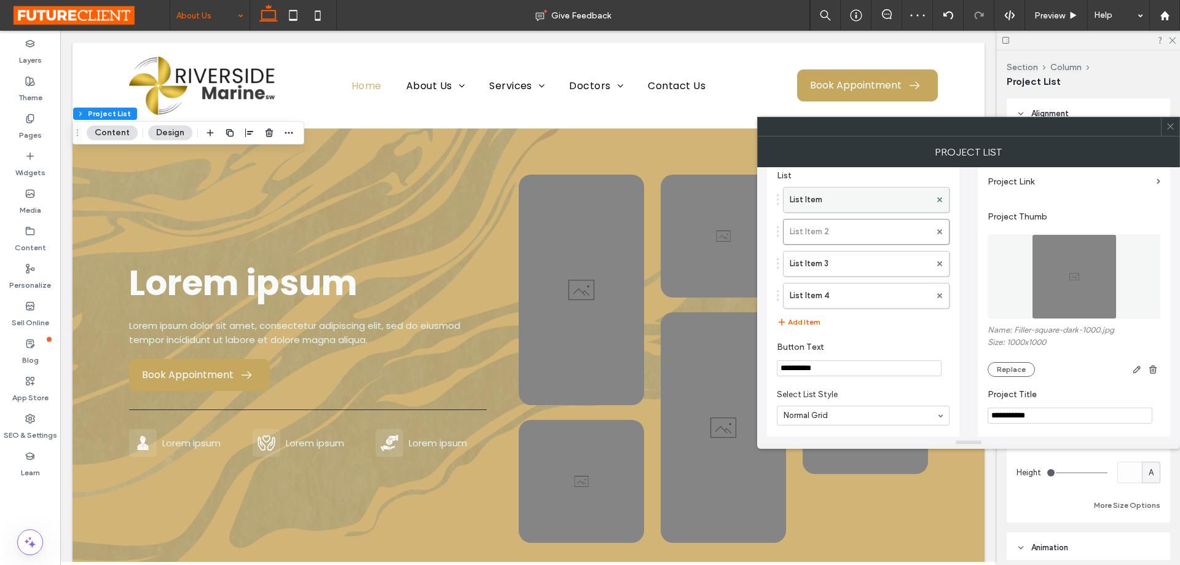
scroll to position [0, 0]
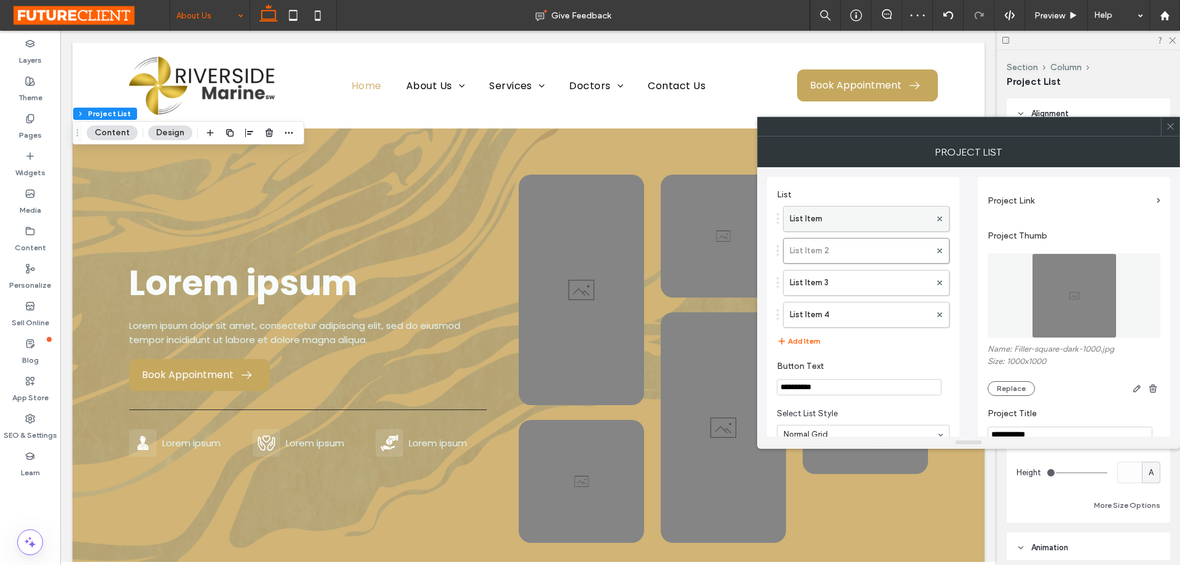
type input "**********"
click at [870, 227] on label "List Item" at bounding box center [859, 218] width 141 height 25
click at [1081, 427] on input "**********" at bounding box center [1069, 434] width 165 height 16
paste input "Project Title"
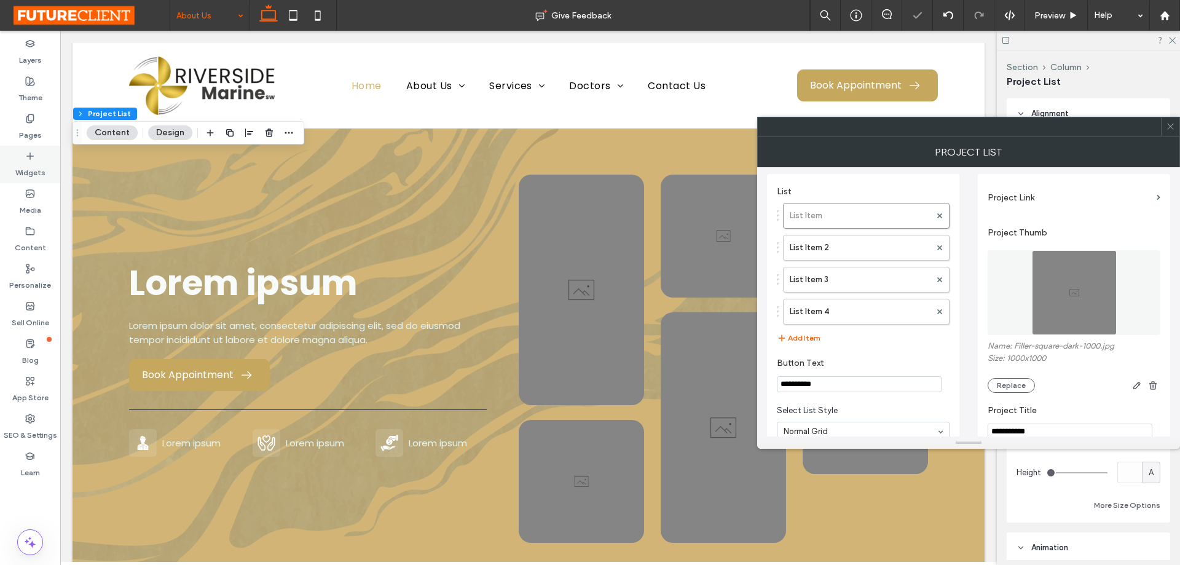
type input "**********"
click at [878, 254] on label "List Item 2" at bounding box center [859, 247] width 141 height 25
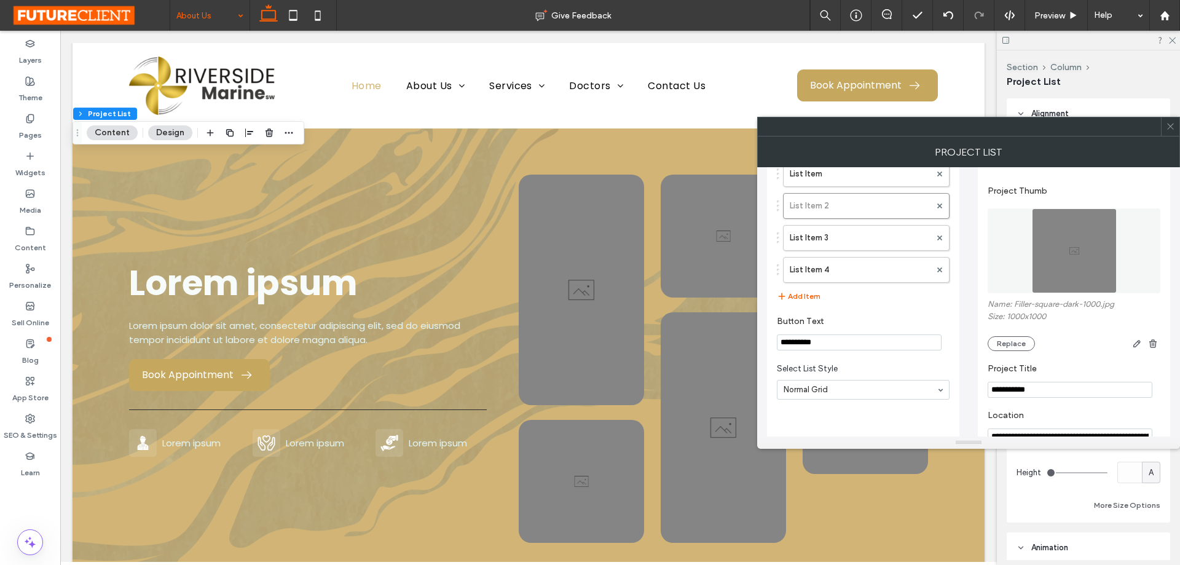
scroll to position [79, 0]
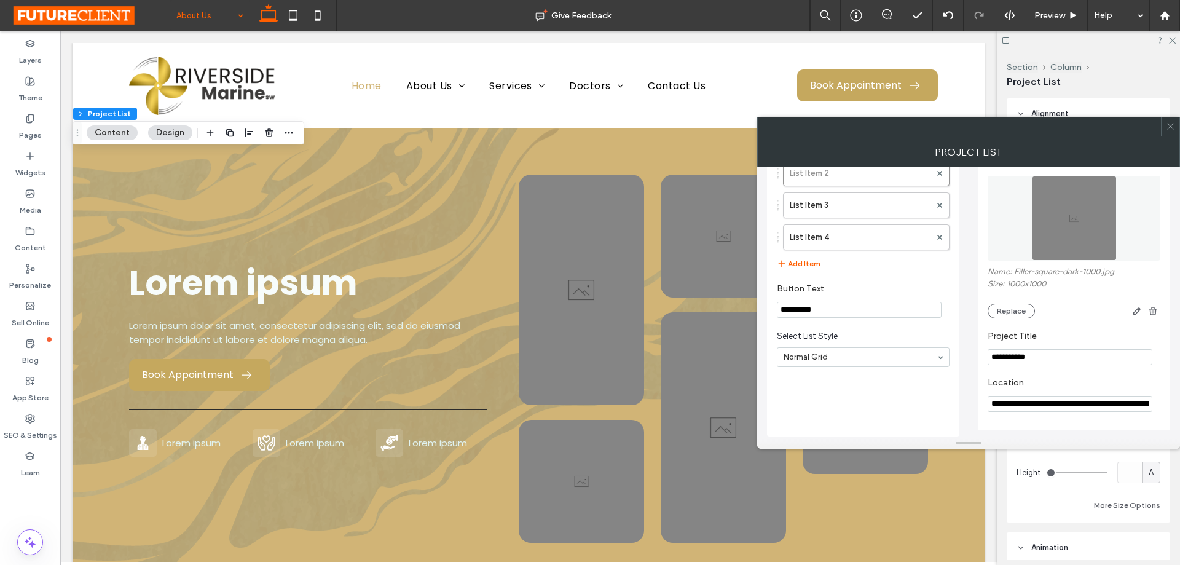
click at [1054, 393] on section "**********" at bounding box center [1073, 394] width 173 height 47
click at [1059, 397] on input "**********" at bounding box center [1069, 404] width 165 height 16
paste input "**********"
type input "**********"
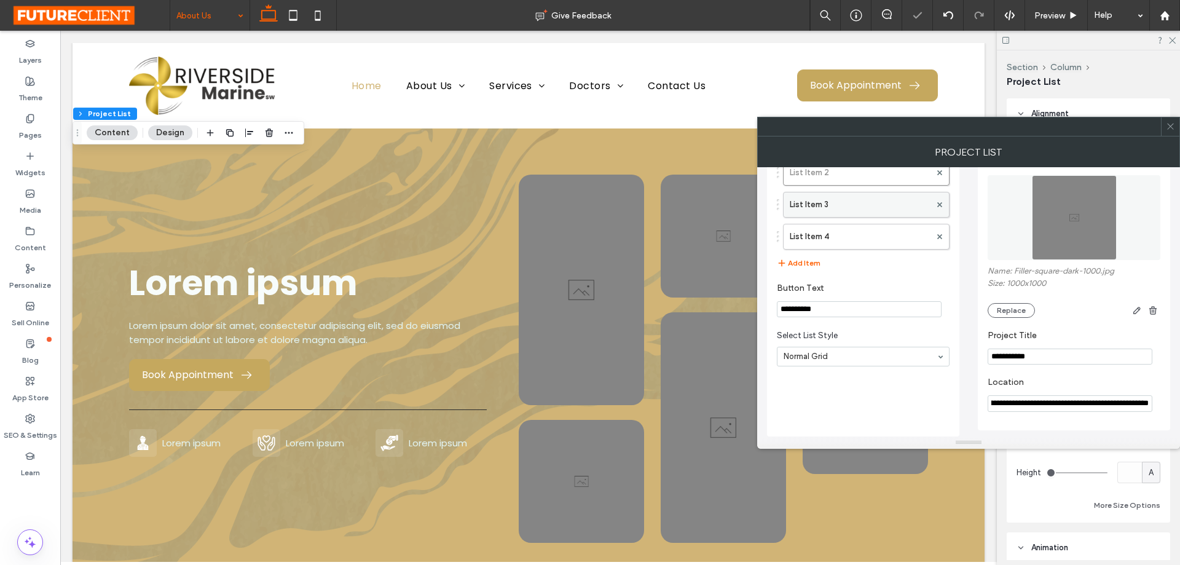
click at [897, 205] on label "List Item 3" at bounding box center [859, 204] width 141 height 25
click at [1054, 402] on input "**********" at bounding box center [1069, 404] width 165 height 16
paste input "**********"
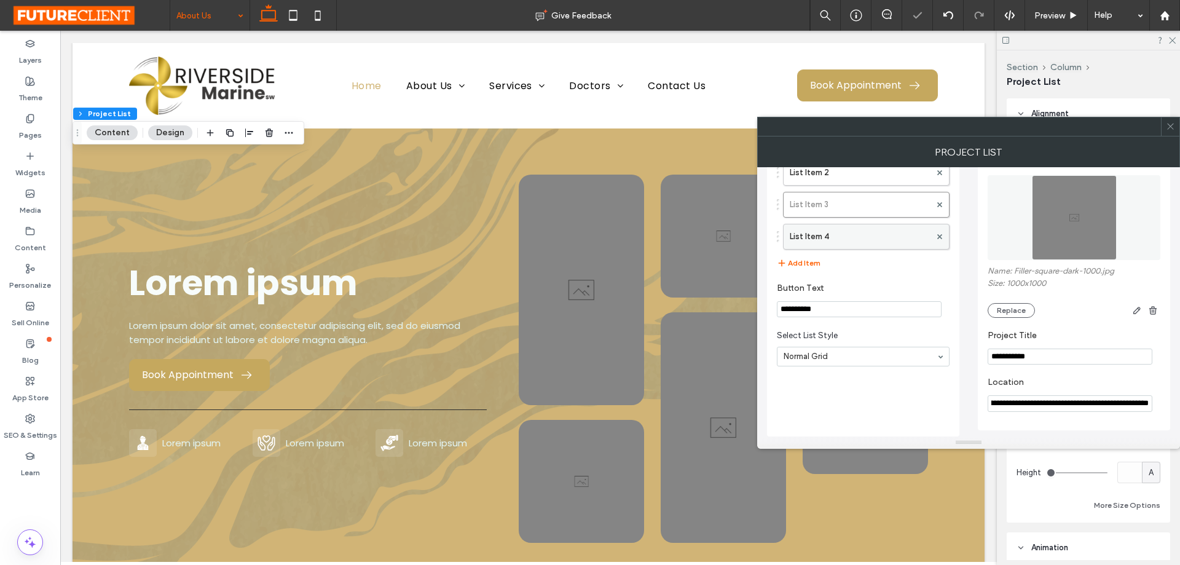
type input "**********"
click at [865, 239] on label "List Item 4" at bounding box center [859, 236] width 141 height 25
click at [1054, 403] on input "**********" at bounding box center [1069, 404] width 165 height 16
paste input "**********"
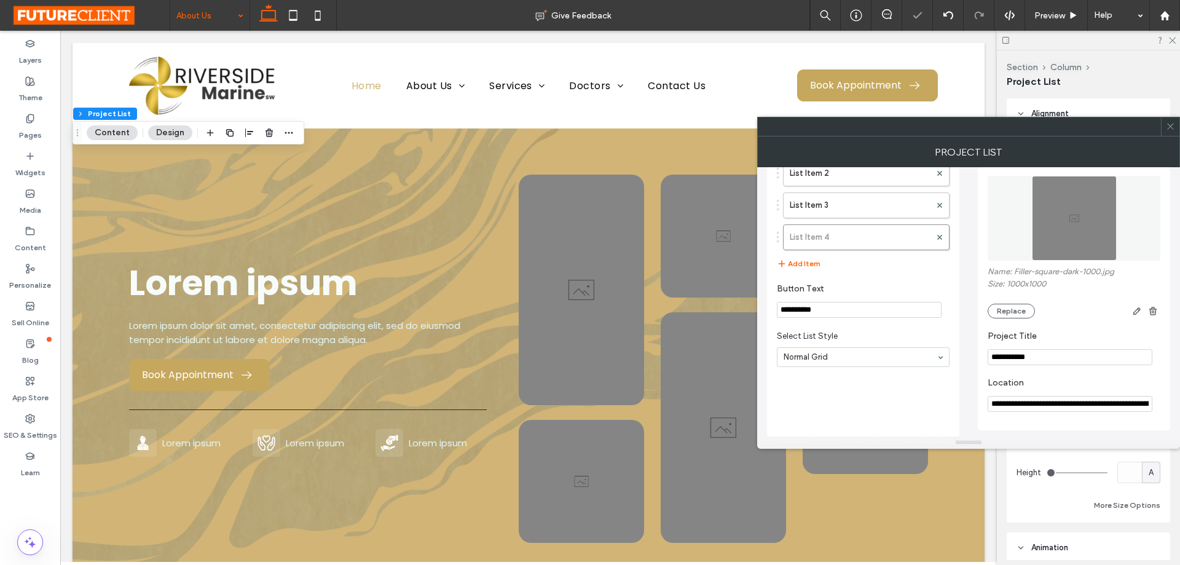
scroll to position [0, 295]
type input "**********"
click at [1175, 128] on div at bounding box center [1170, 126] width 18 height 18
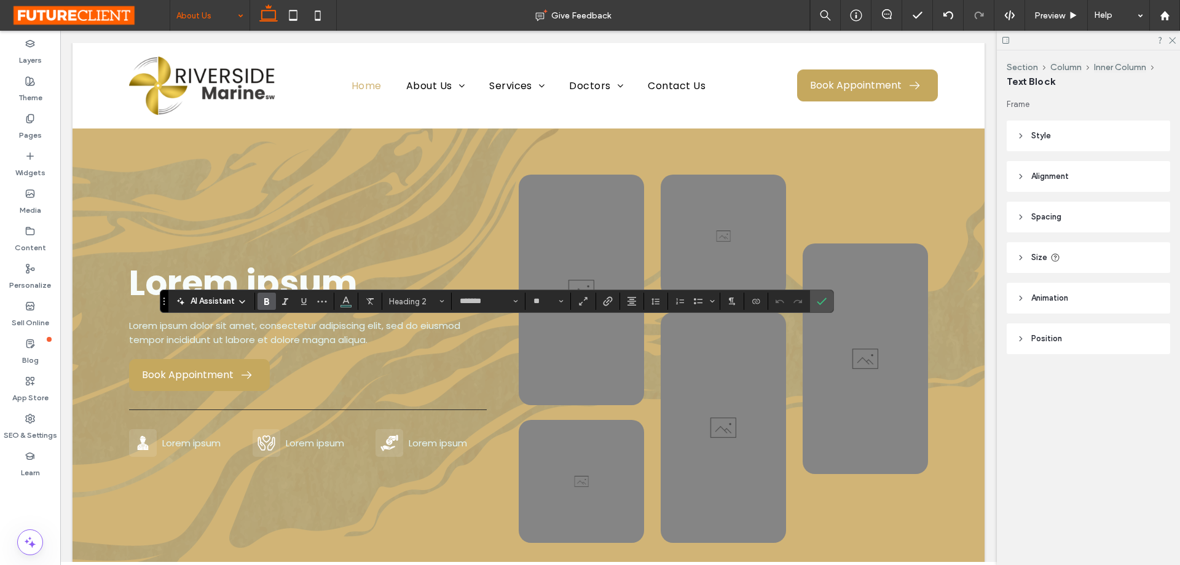
click at [356, 312] on div "AI Assistant Heading 2 ******* **" at bounding box center [496, 300] width 673 height 23
click at [351, 303] on button "Color" at bounding box center [346, 300] width 18 height 17
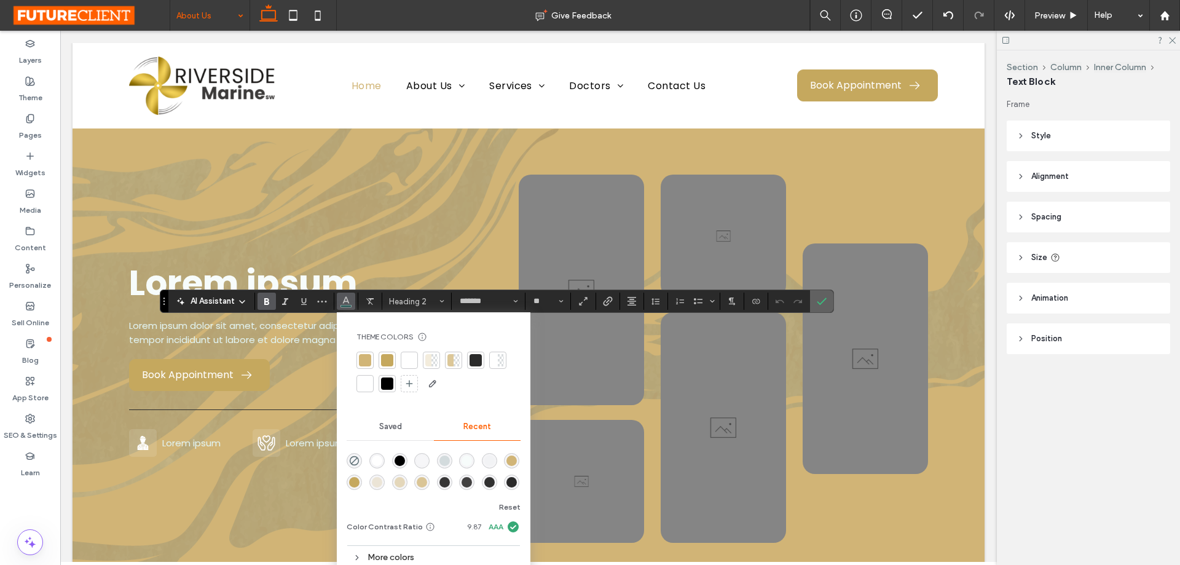
click at [828, 304] on label "Confirm" at bounding box center [821, 301] width 18 height 22
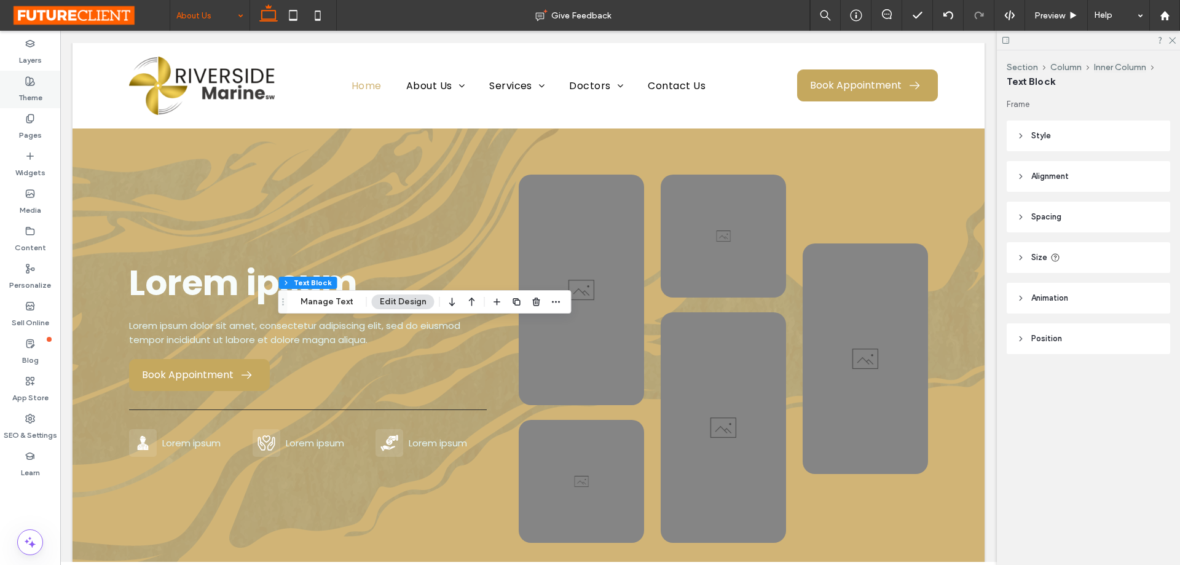
click at [29, 90] on label "Theme" at bounding box center [30, 94] width 24 height 17
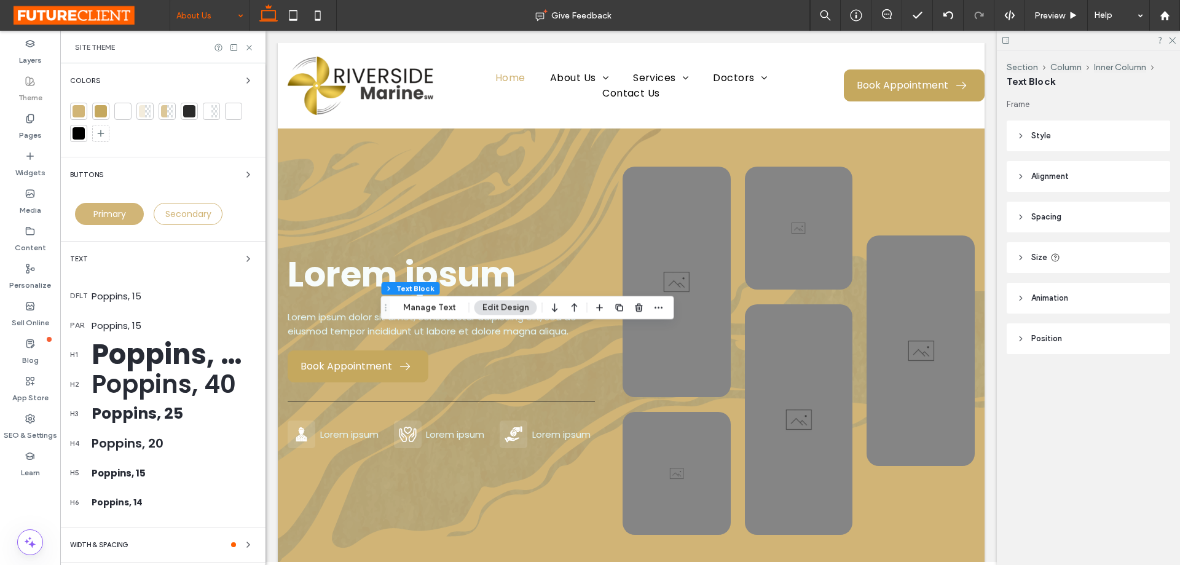
click at [141, 353] on div "Poppins, 56" at bounding box center [174, 355] width 164 height 42
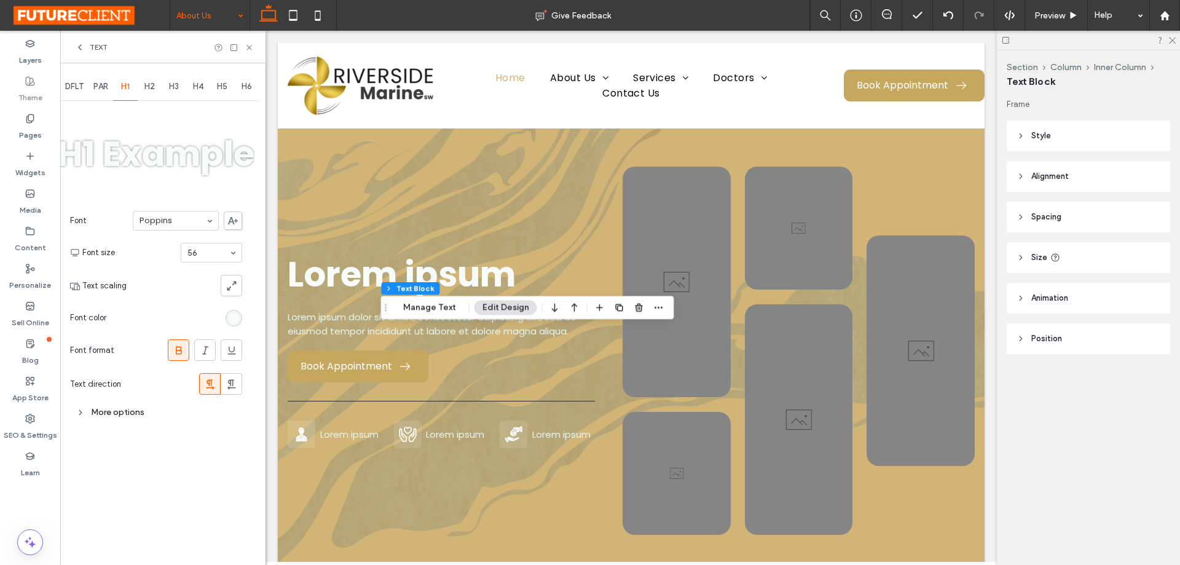
click at [146, 85] on span "H2" at bounding box center [149, 87] width 10 height 10
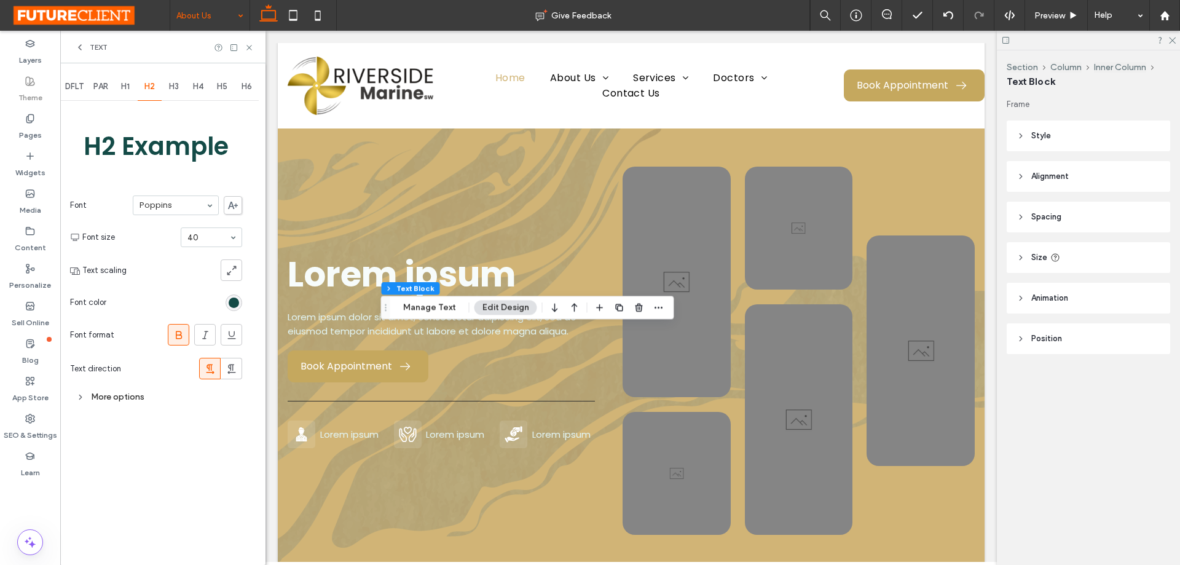
click at [236, 291] on section "Font color" at bounding box center [156, 302] width 172 height 31
click at [237, 305] on div "rgb(20, 75, 71)" at bounding box center [234, 302] width 10 height 10
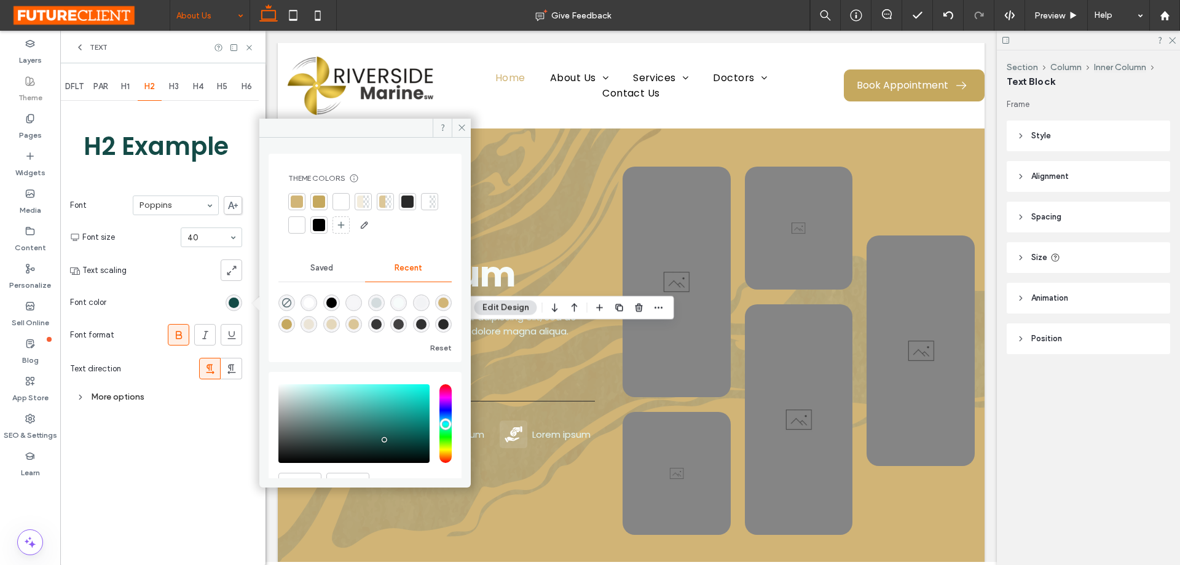
click at [300, 203] on div at bounding box center [297, 201] width 12 height 12
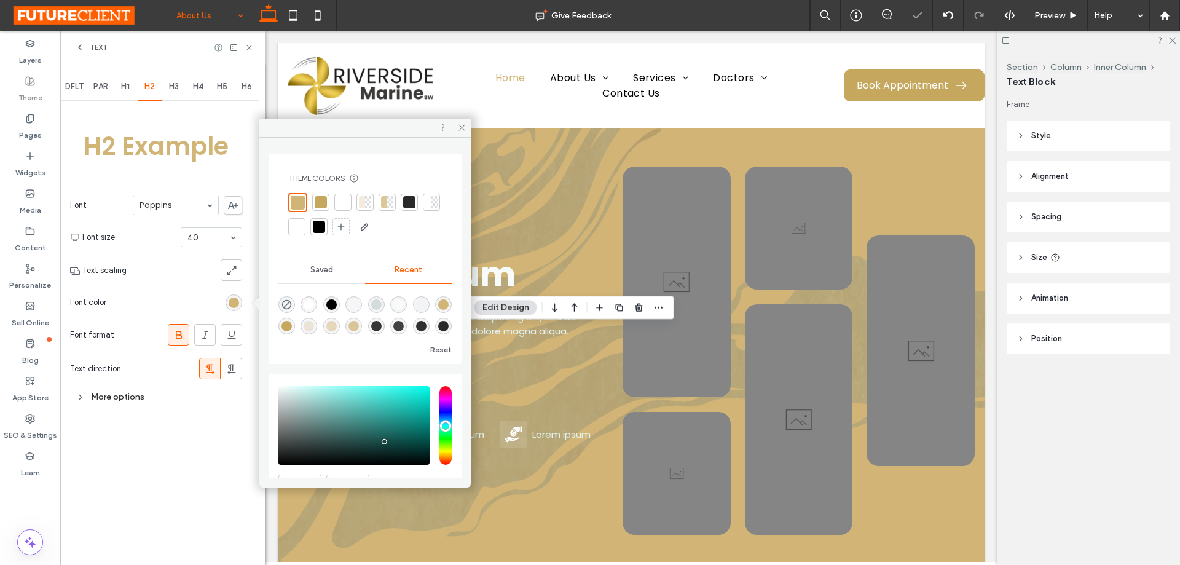
click at [172, 84] on span "H3" at bounding box center [174, 87] width 10 height 10
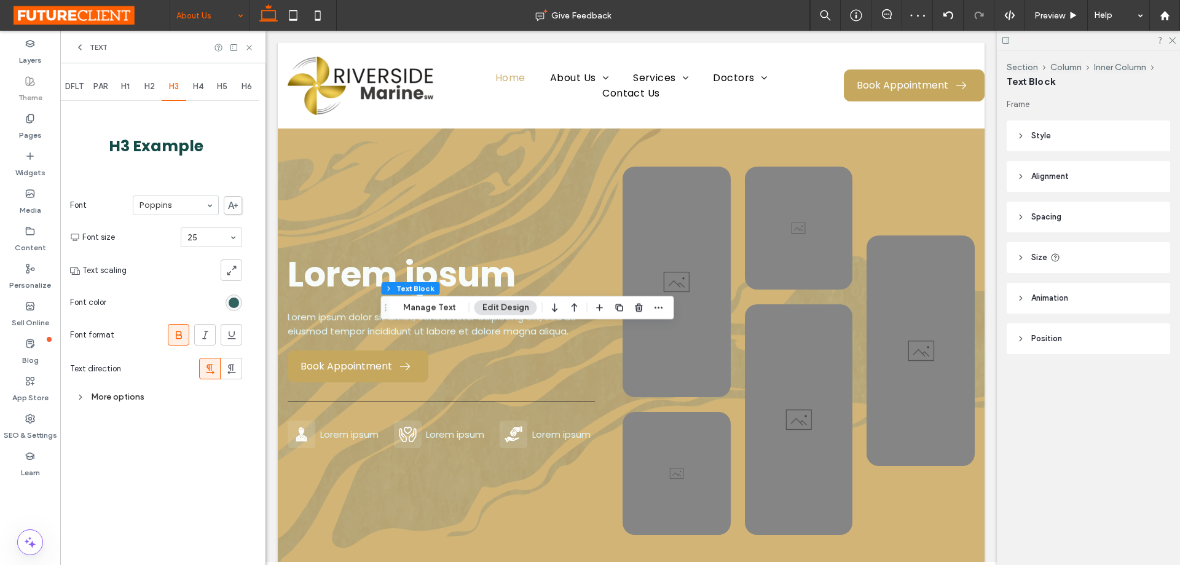
click at [233, 303] on div "rgb(20, 75, 71)" at bounding box center [234, 302] width 10 height 10
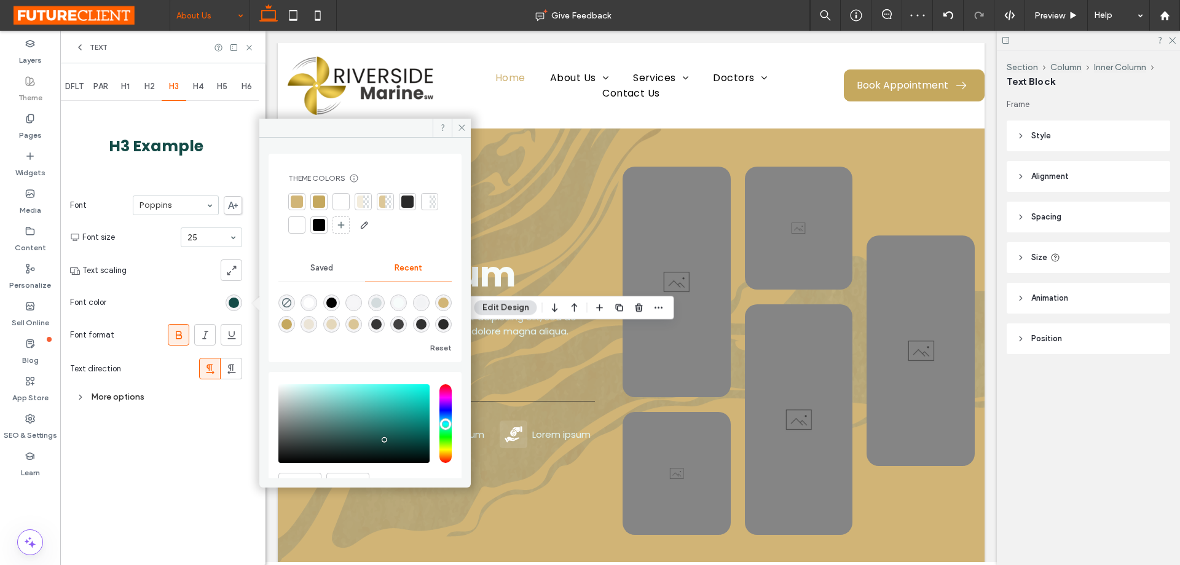
click at [301, 201] on div at bounding box center [297, 201] width 12 height 12
click at [203, 95] on div "H4" at bounding box center [198, 86] width 25 height 27
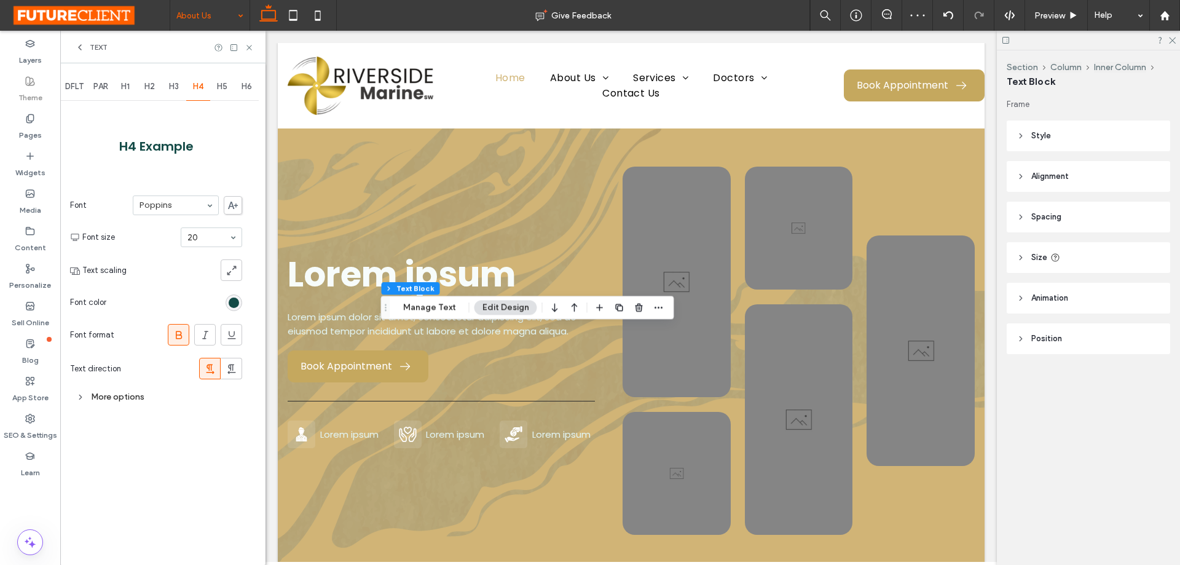
click at [232, 294] on section "Font color" at bounding box center [156, 302] width 172 height 31
click at [235, 303] on div "rgb(20, 75, 71)" at bounding box center [234, 302] width 10 height 10
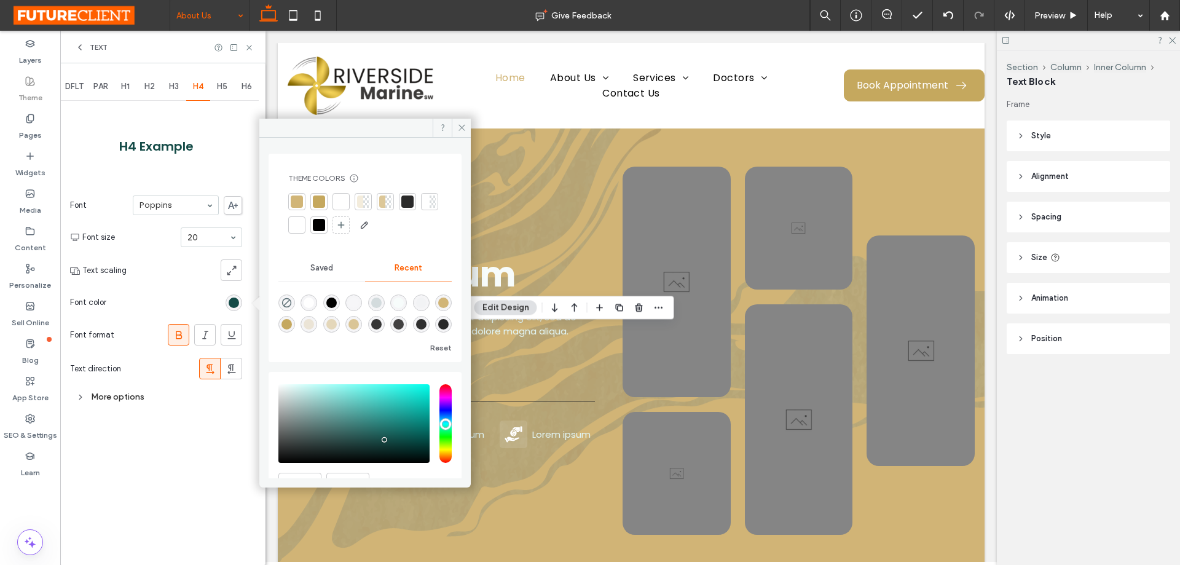
click at [299, 203] on div at bounding box center [297, 201] width 12 height 12
click at [220, 86] on span "H5" at bounding box center [222, 87] width 10 height 10
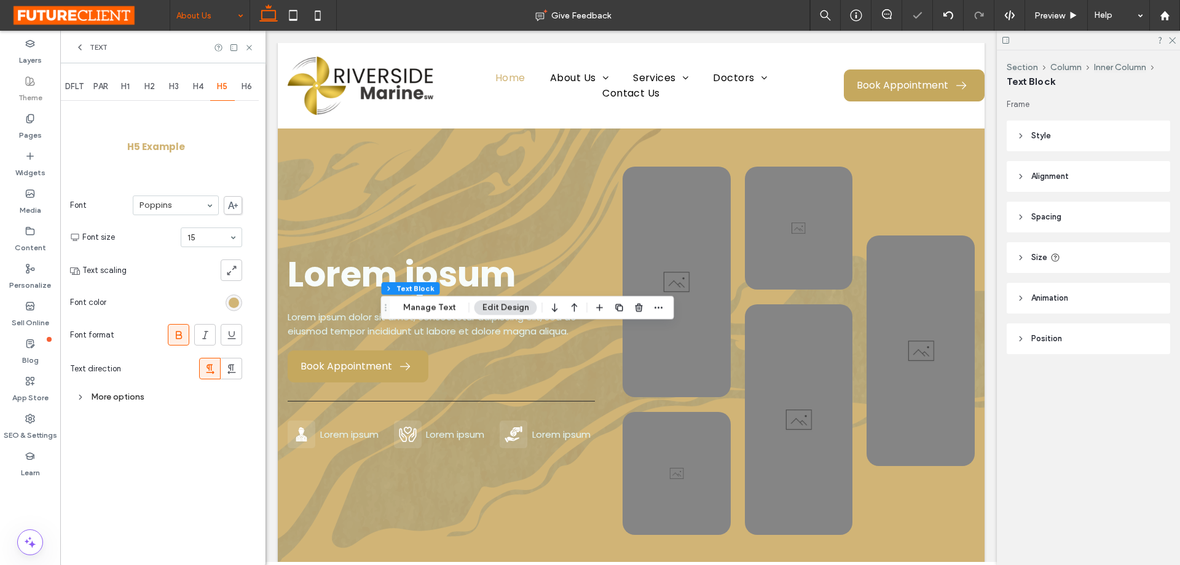
click at [248, 88] on span "H6" at bounding box center [246, 87] width 10 height 10
click at [249, 49] on icon at bounding box center [249, 47] width 9 height 9
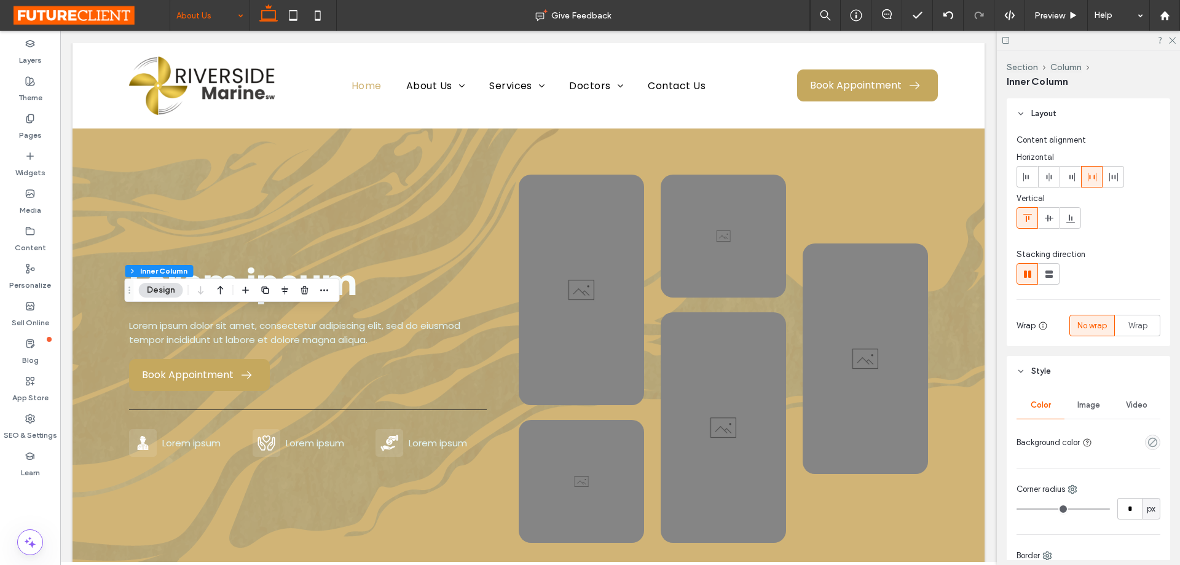
click at [161, 292] on button "Design" at bounding box center [161, 290] width 44 height 15
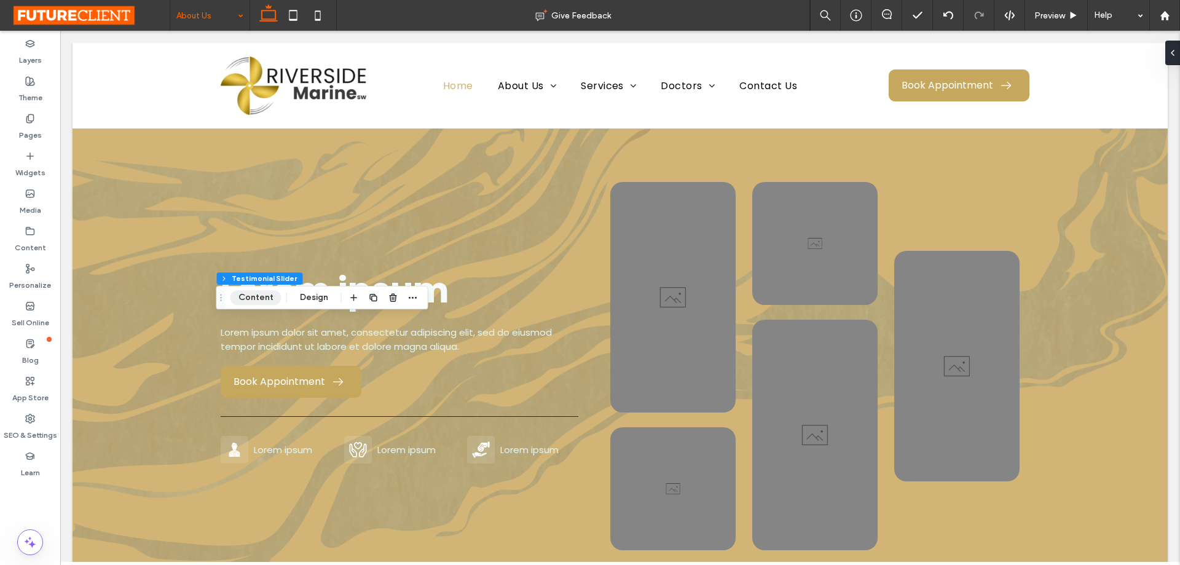
click at [260, 293] on button "Content" at bounding box center [255, 297] width 51 height 15
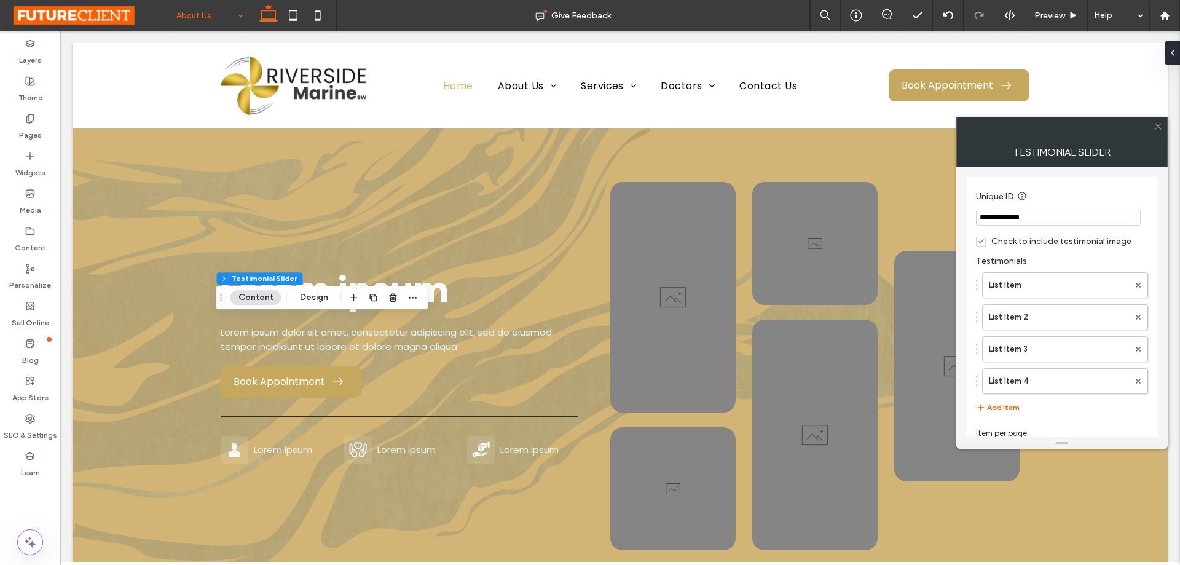
click at [986, 241] on span "Check to include testimonial image" at bounding box center [1053, 241] width 155 height 10
click at [1157, 123] on icon at bounding box center [1157, 126] width 9 height 9
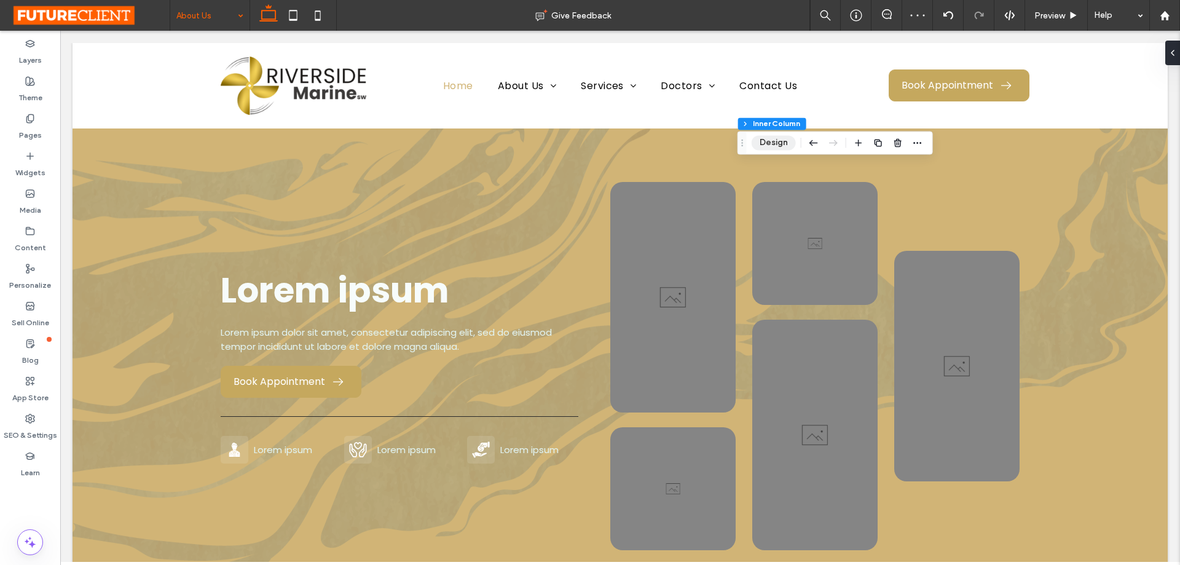
click at [786, 147] on button "Design" at bounding box center [773, 142] width 44 height 15
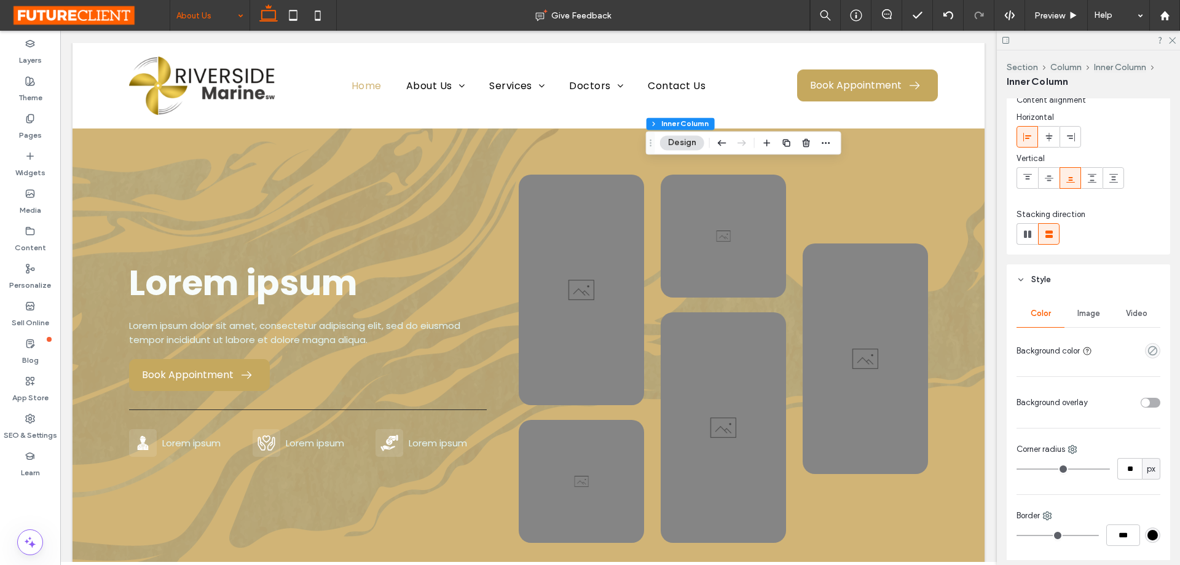
scroll to position [61, 0]
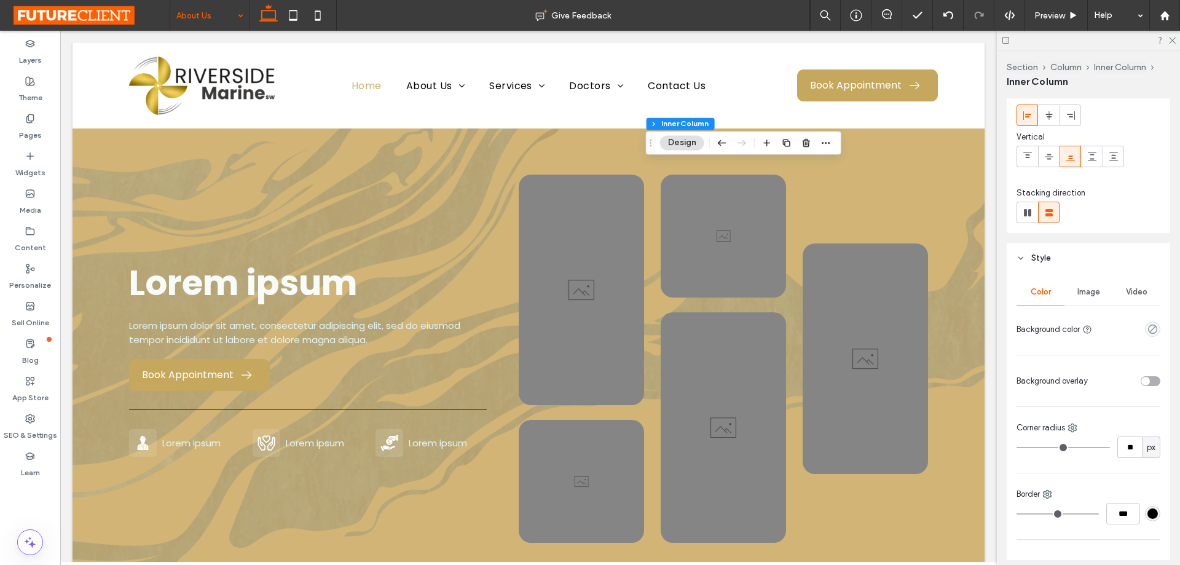
click at [1088, 282] on div "Image" at bounding box center [1088, 291] width 48 height 27
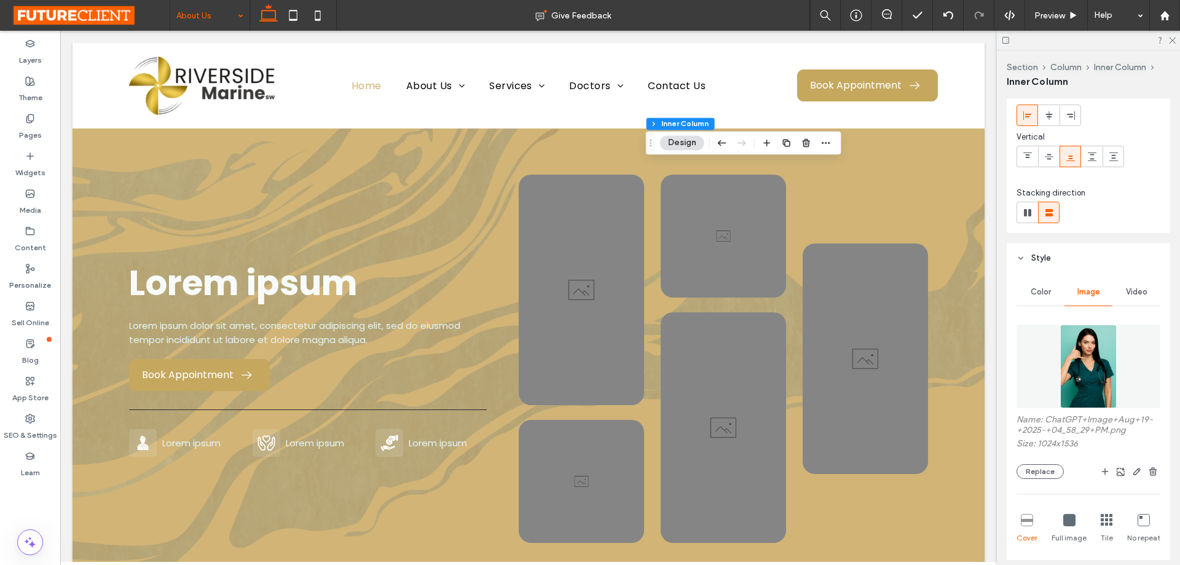
click at [1076, 374] on img at bounding box center [1088, 366] width 56 height 84
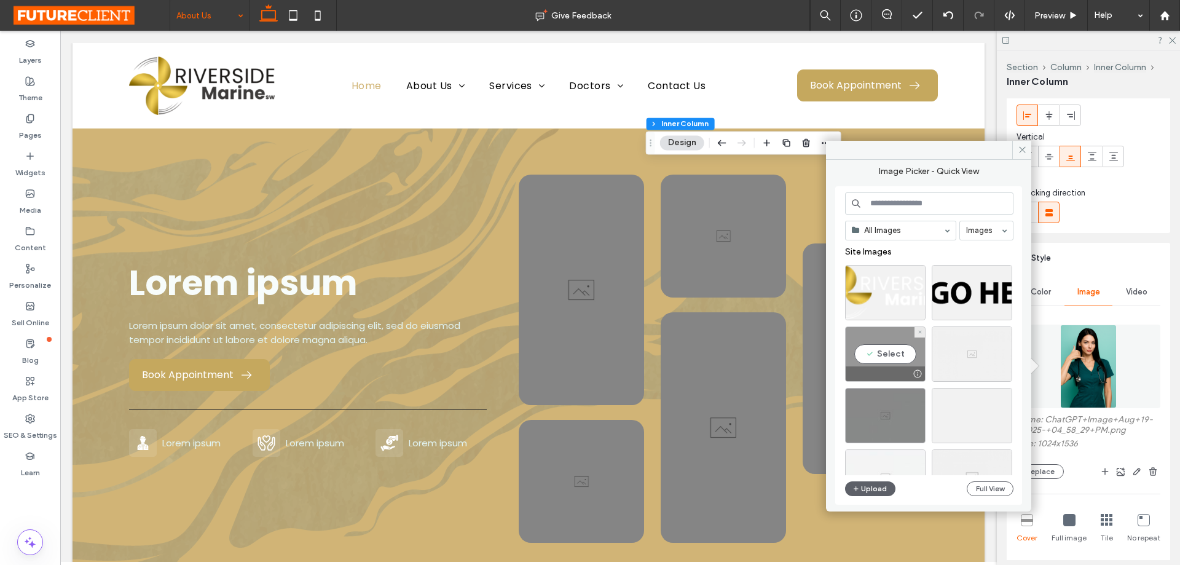
click at [897, 349] on div "Select" at bounding box center [885, 353] width 80 height 55
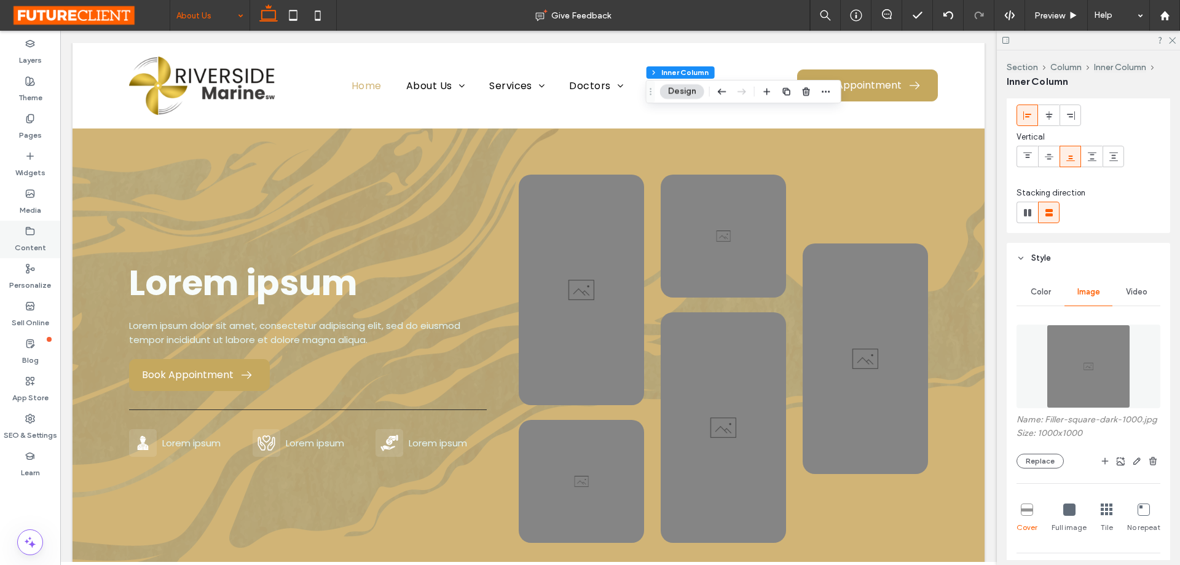
click at [37, 237] on label "Content" at bounding box center [30, 244] width 31 height 17
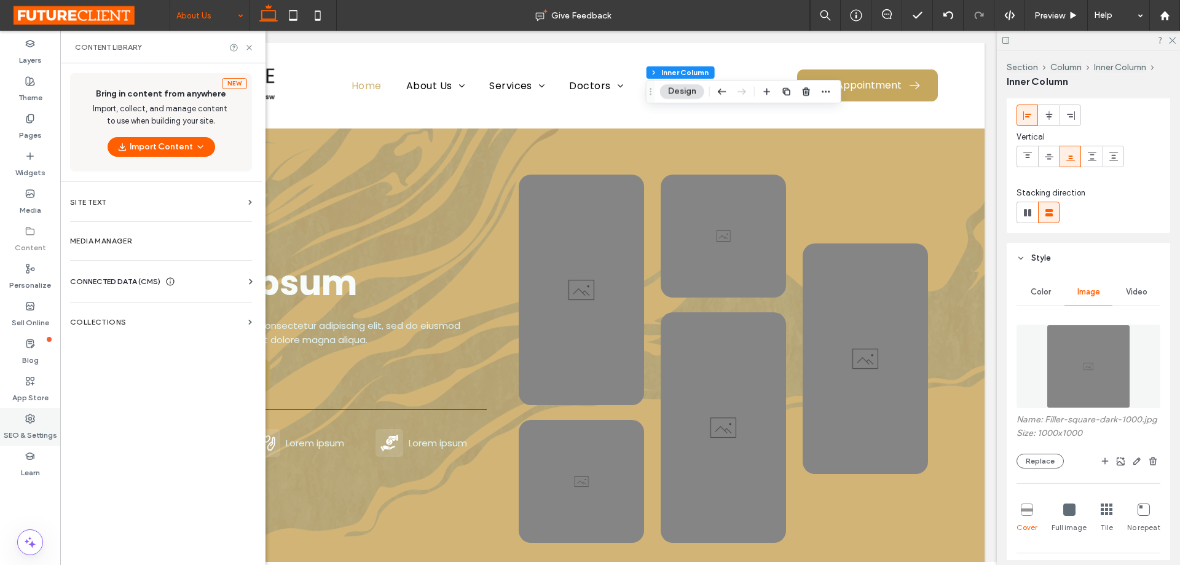
click at [29, 412] on div "SEO & Settings" at bounding box center [30, 426] width 60 height 37
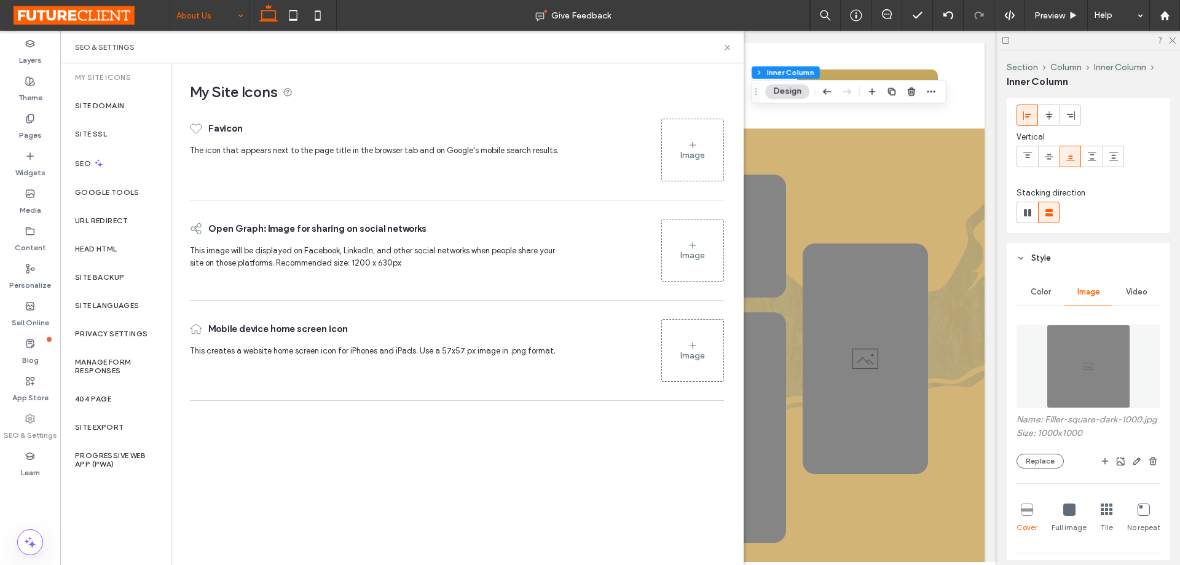
click at [702, 148] on div "Image" at bounding box center [692, 149] width 61 height 59
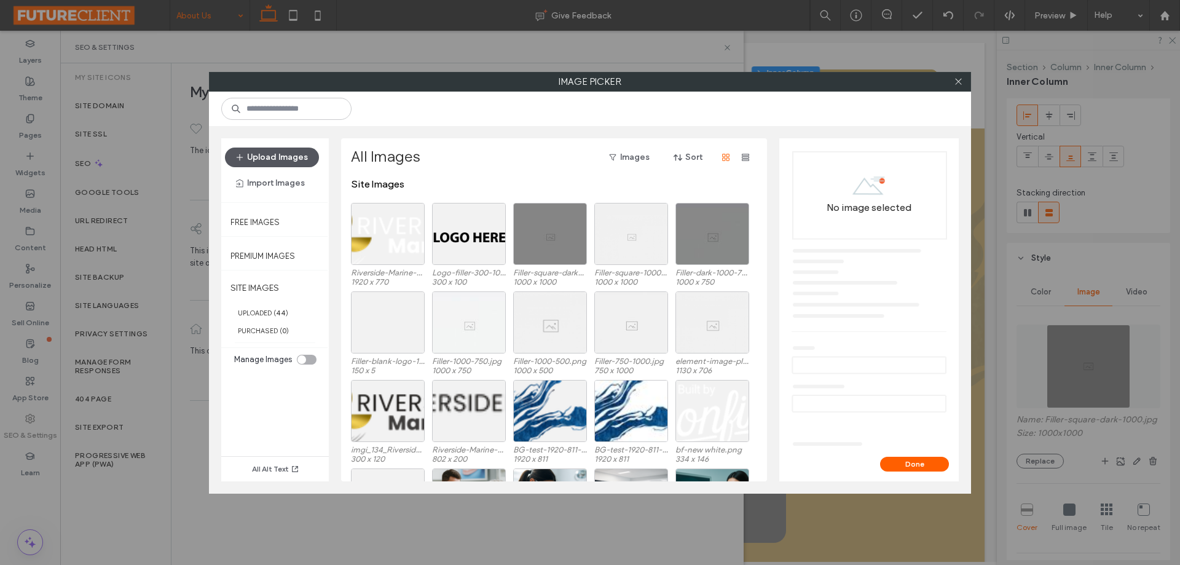
click at [276, 165] on button "Upload Images" at bounding box center [272, 157] width 94 height 20
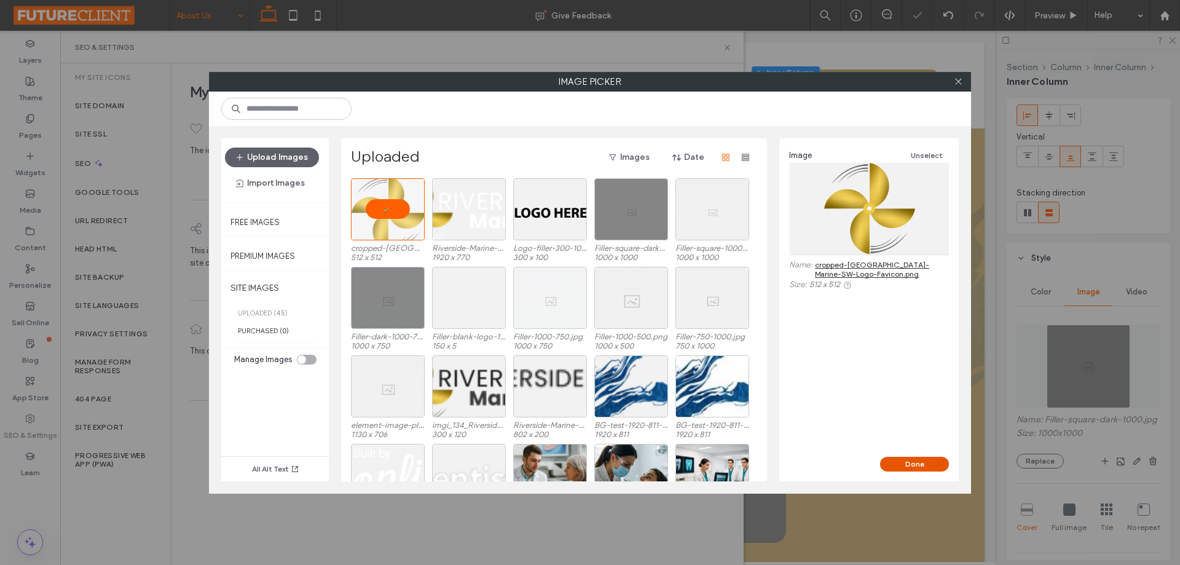
click at [924, 458] on button "Done" at bounding box center [914, 463] width 69 height 15
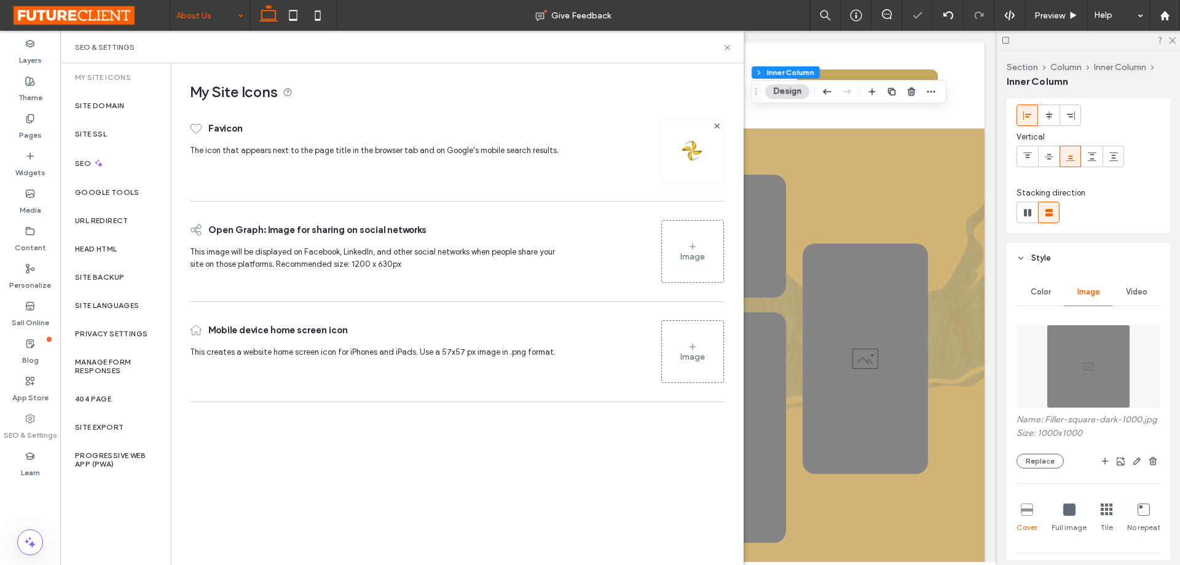
click at [700, 342] on div "Image" at bounding box center [692, 351] width 61 height 59
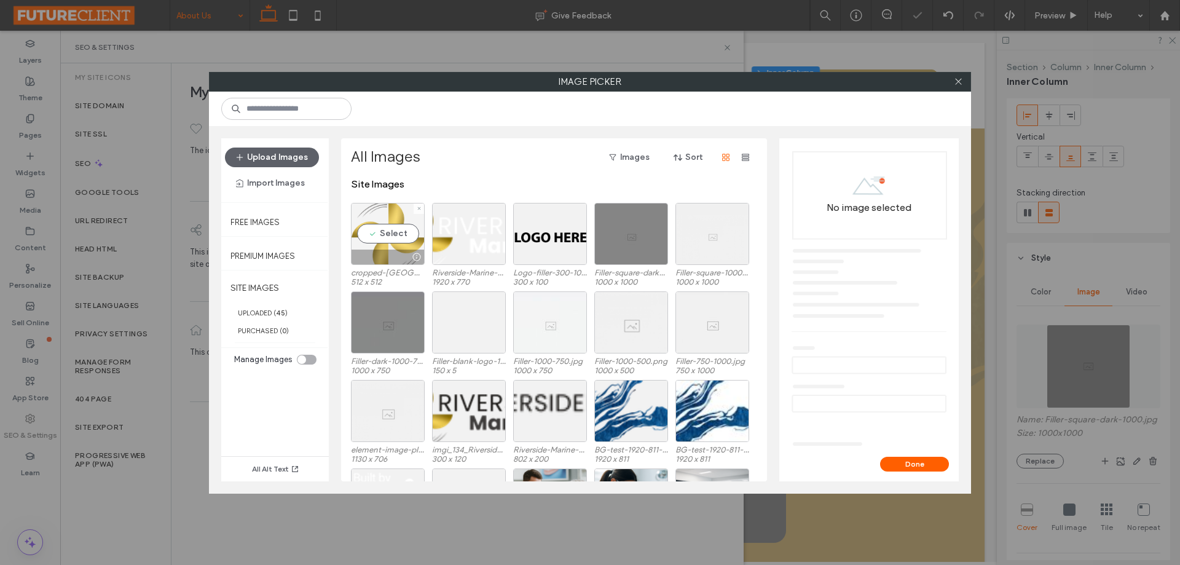
click at [405, 232] on div "Select" at bounding box center [388, 234] width 74 height 62
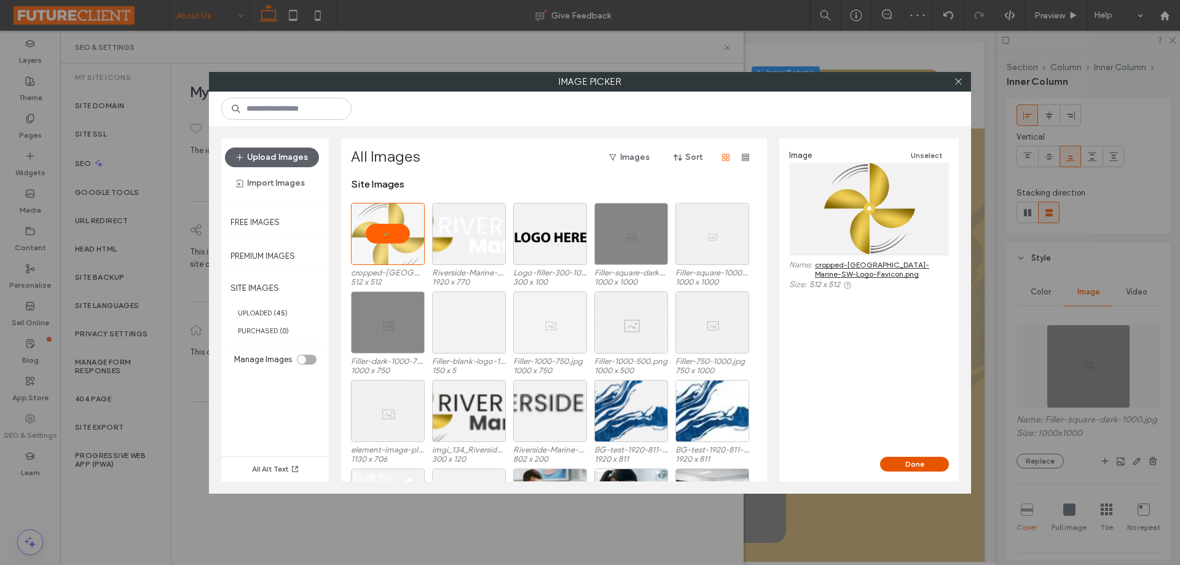
click at [928, 464] on button "Done" at bounding box center [914, 463] width 69 height 15
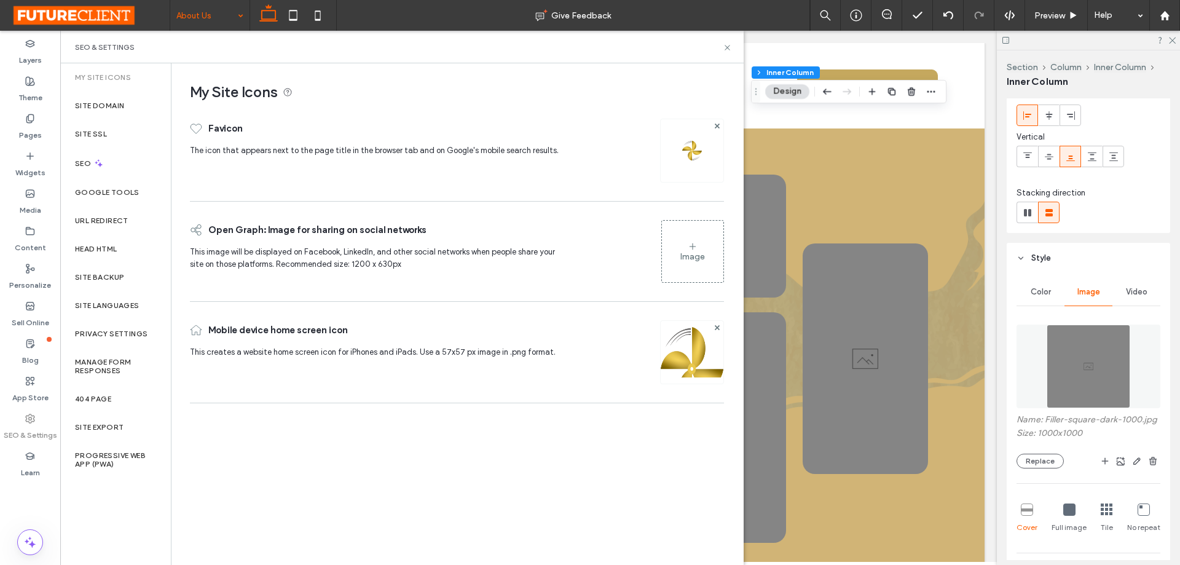
scroll to position [63, 0]
